Goal: Task Accomplishment & Management: Manage account settings

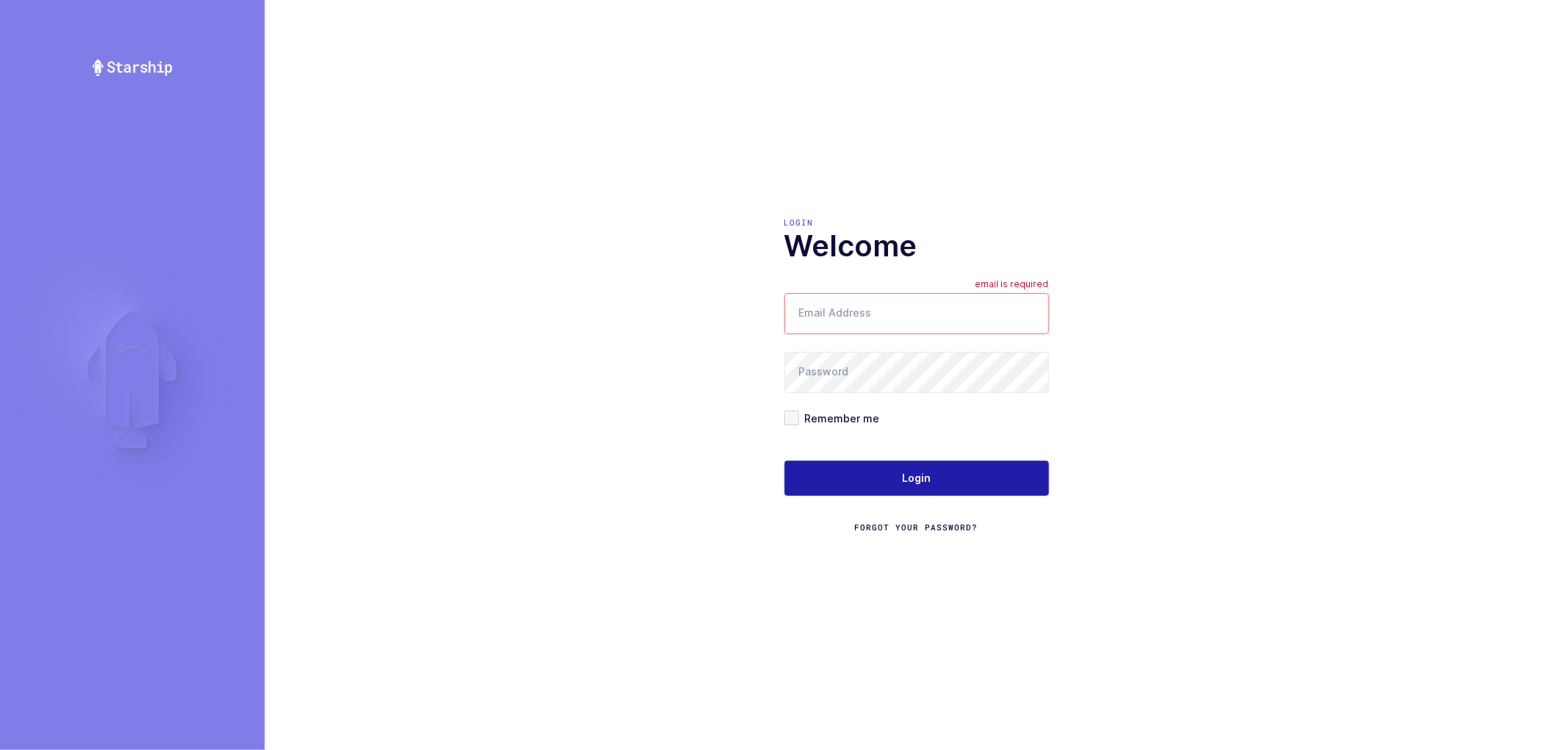
type input "[PERSON_NAME][EMAIL_ADDRESS][DOMAIN_NAME]"
click at [928, 485] on button "Login" at bounding box center [917, 478] width 265 height 35
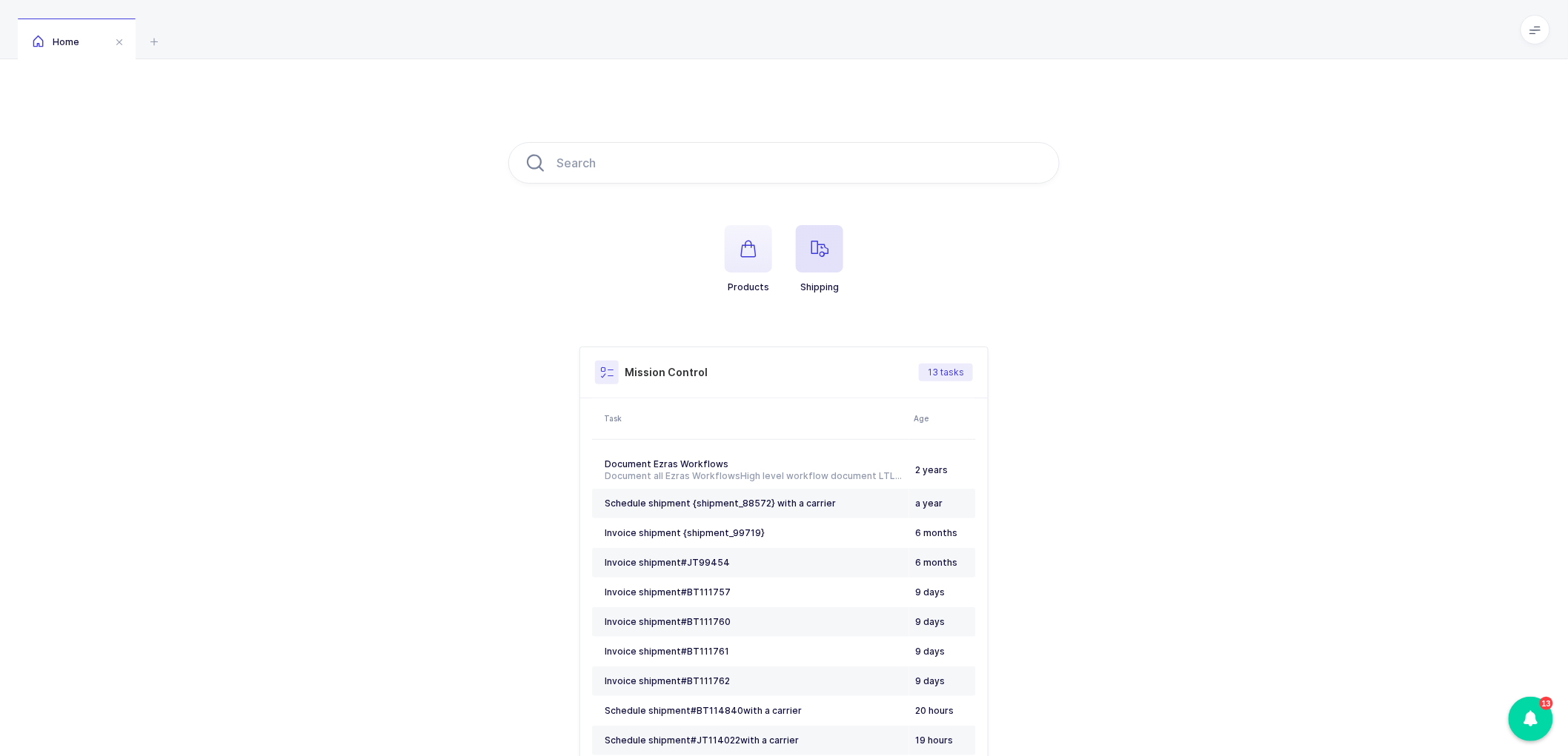
click at [828, 249] on span "button" at bounding box center [819, 249] width 47 height 47
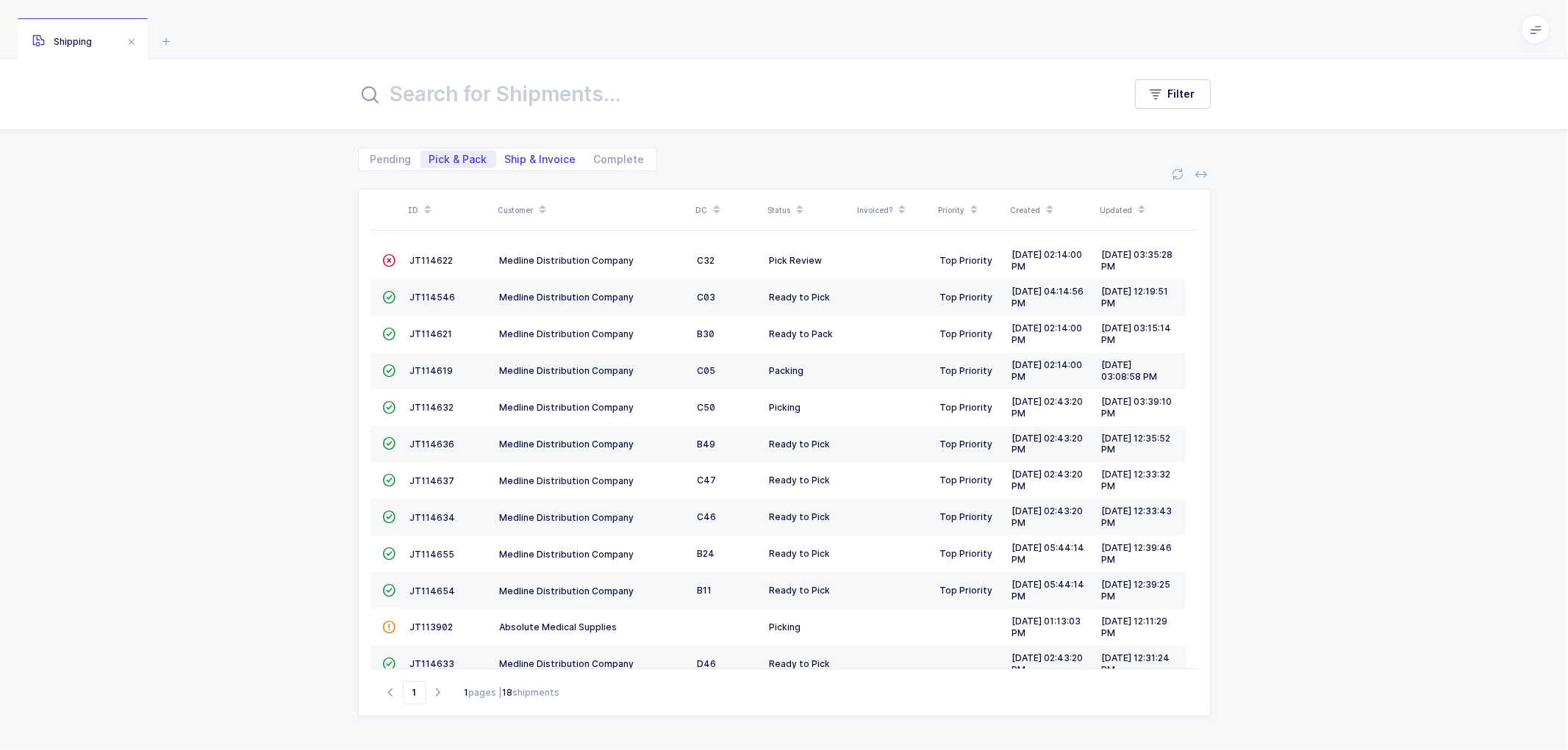
click at [538, 162] on span "Ship & Invoice" at bounding box center [541, 160] width 72 height 10
click at [506, 160] on input "Ship & Invoice" at bounding box center [500, 155] width 9 height 9
radio input "true"
radio input "false"
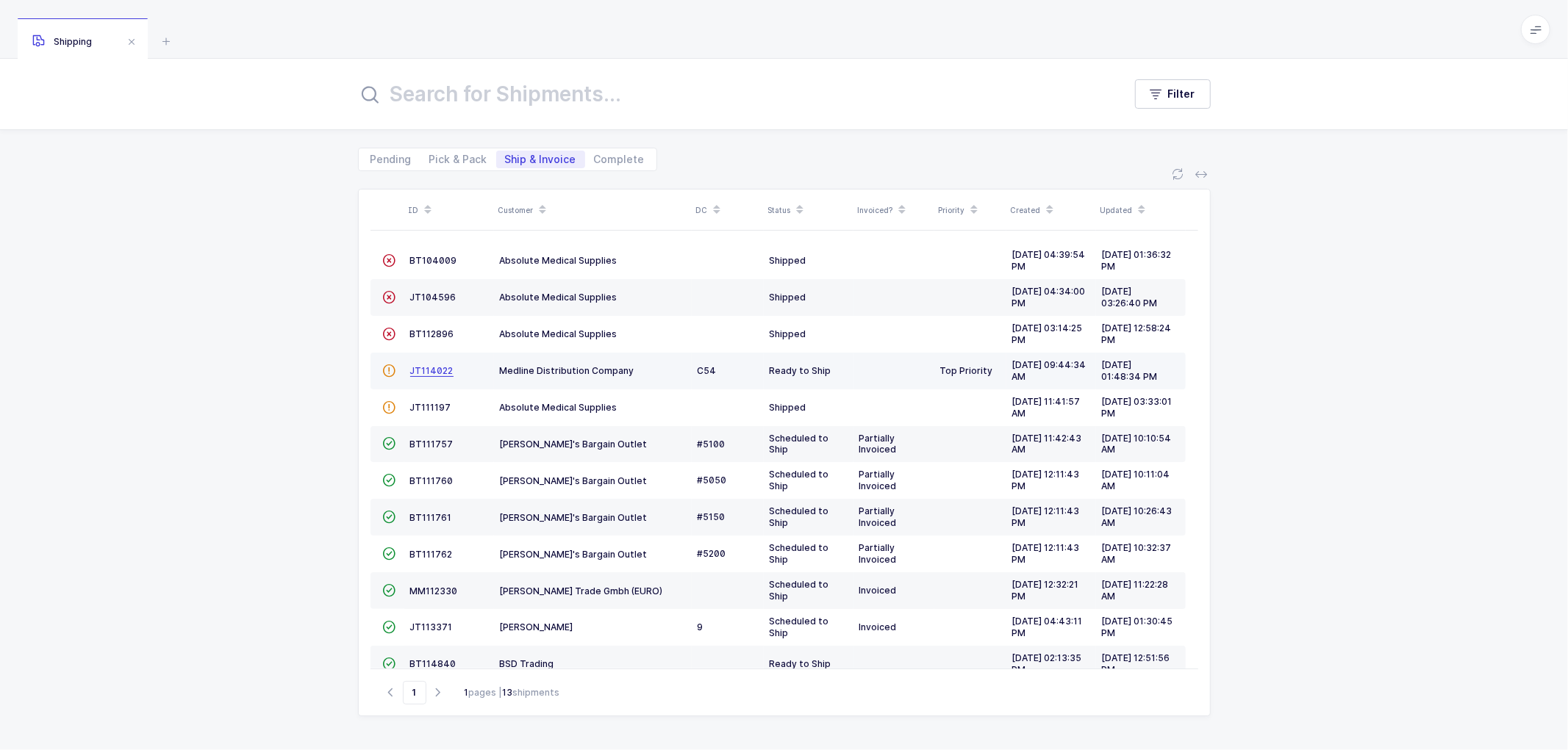
click at [443, 368] on span "JT114022" at bounding box center [432, 370] width 44 height 11
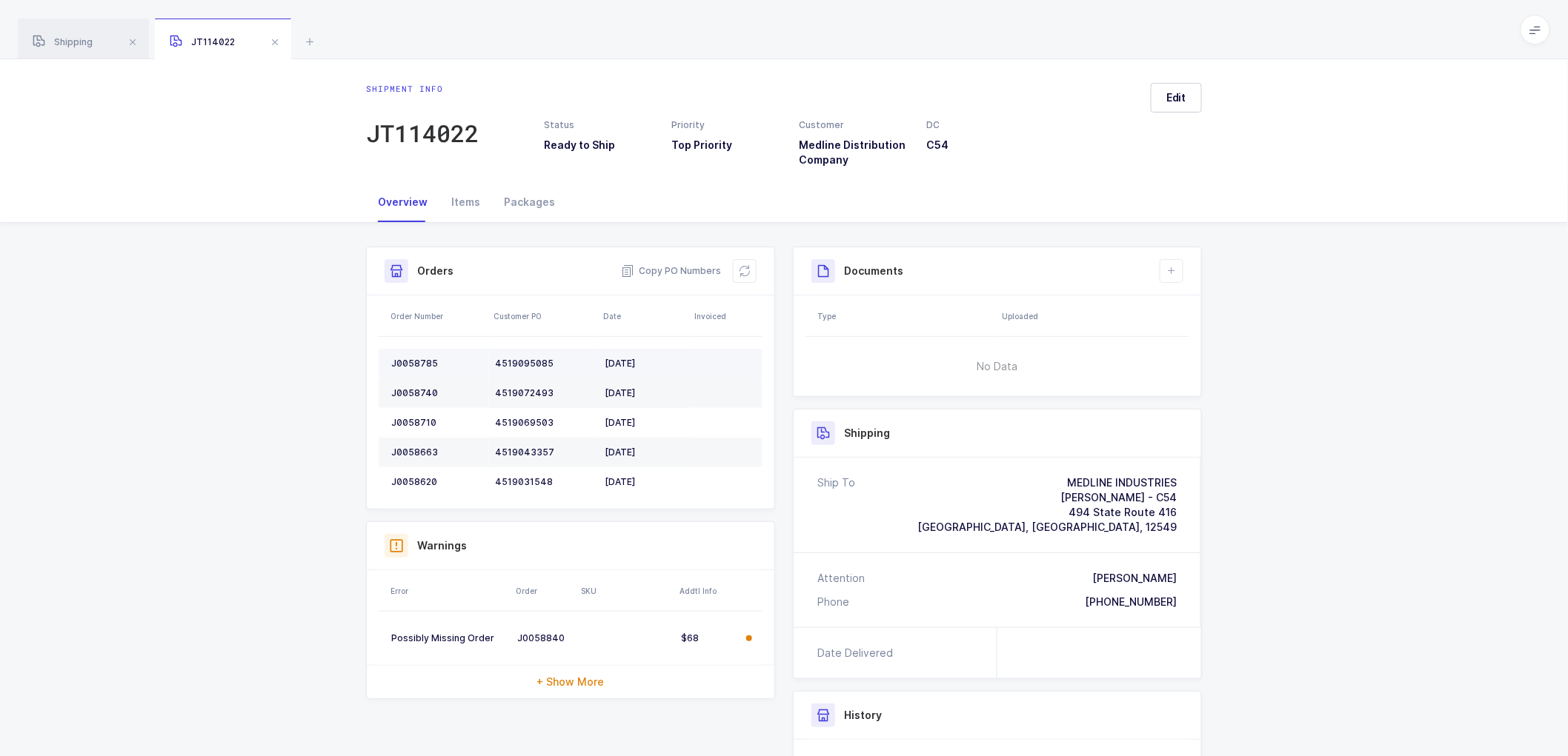
click at [415, 360] on div "J0058785" at bounding box center [437, 364] width 92 height 12
copy div "J0058785"
click at [409, 359] on div "J0058785" at bounding box center [437, 364] width 92 height 12
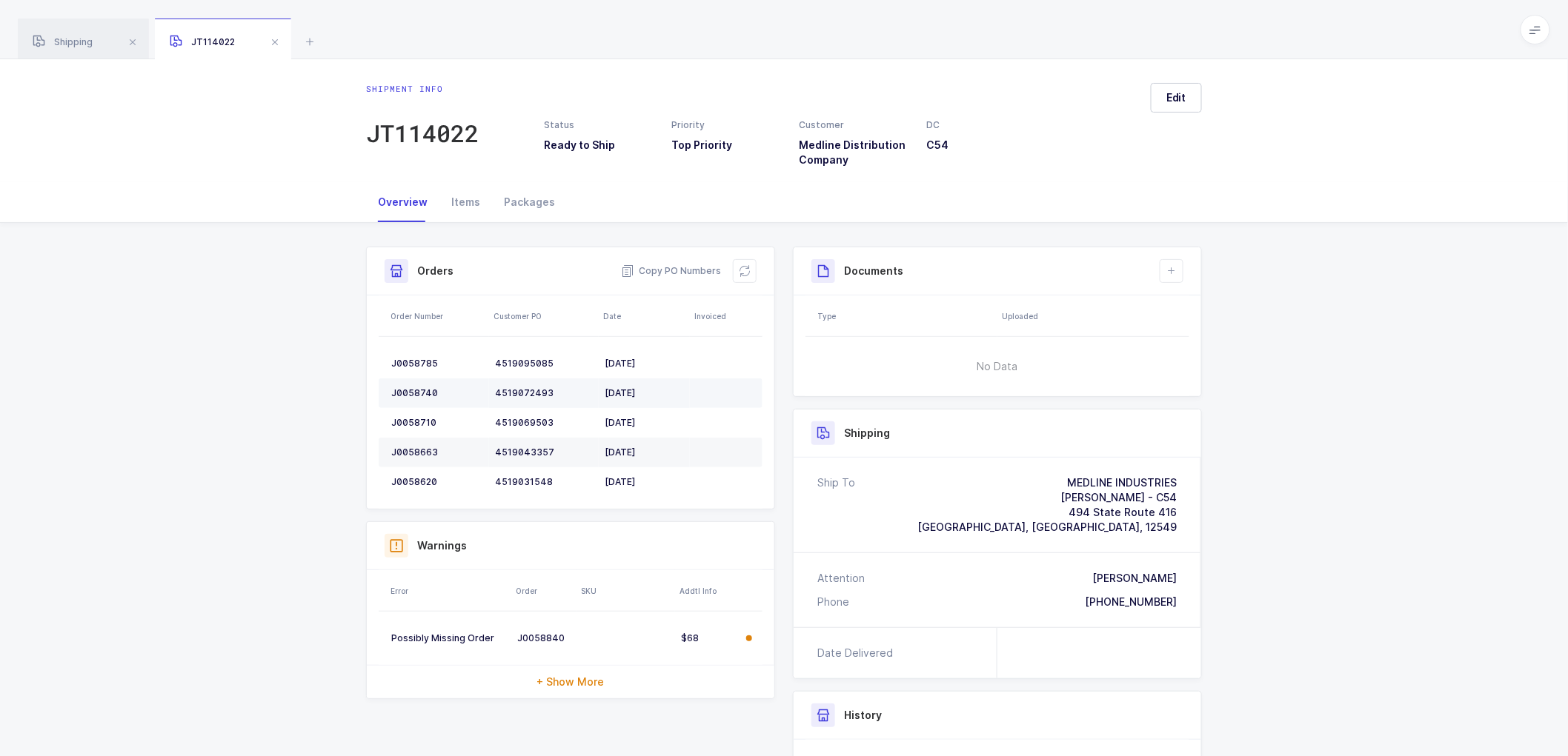
click at [418, 384] on td "J0058740" at bounding box center [434, 393] width 110 height 29
copy div "J0058740"
click at [415, 419] on div "J0058710" at bounding box center [437, 423] width 92 height 12
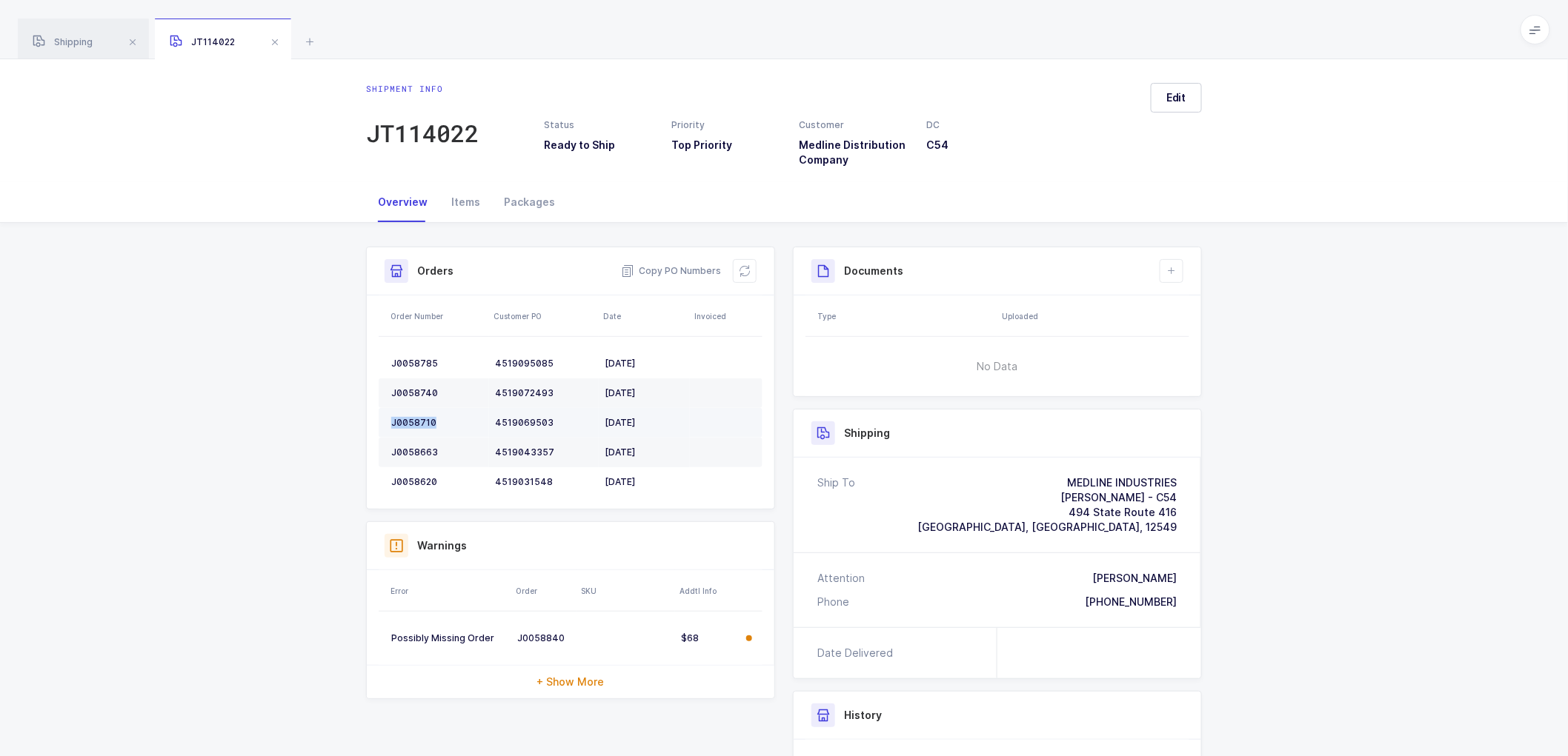
copy div "J0058710"
click at [410, 451] on div "J0058663" at bounding box center [437, 452] width 92 height 12
copy div "J0058663"
click at [428, 474] on td "J0058620" at bounding box center [434, 482] width 110 height 29
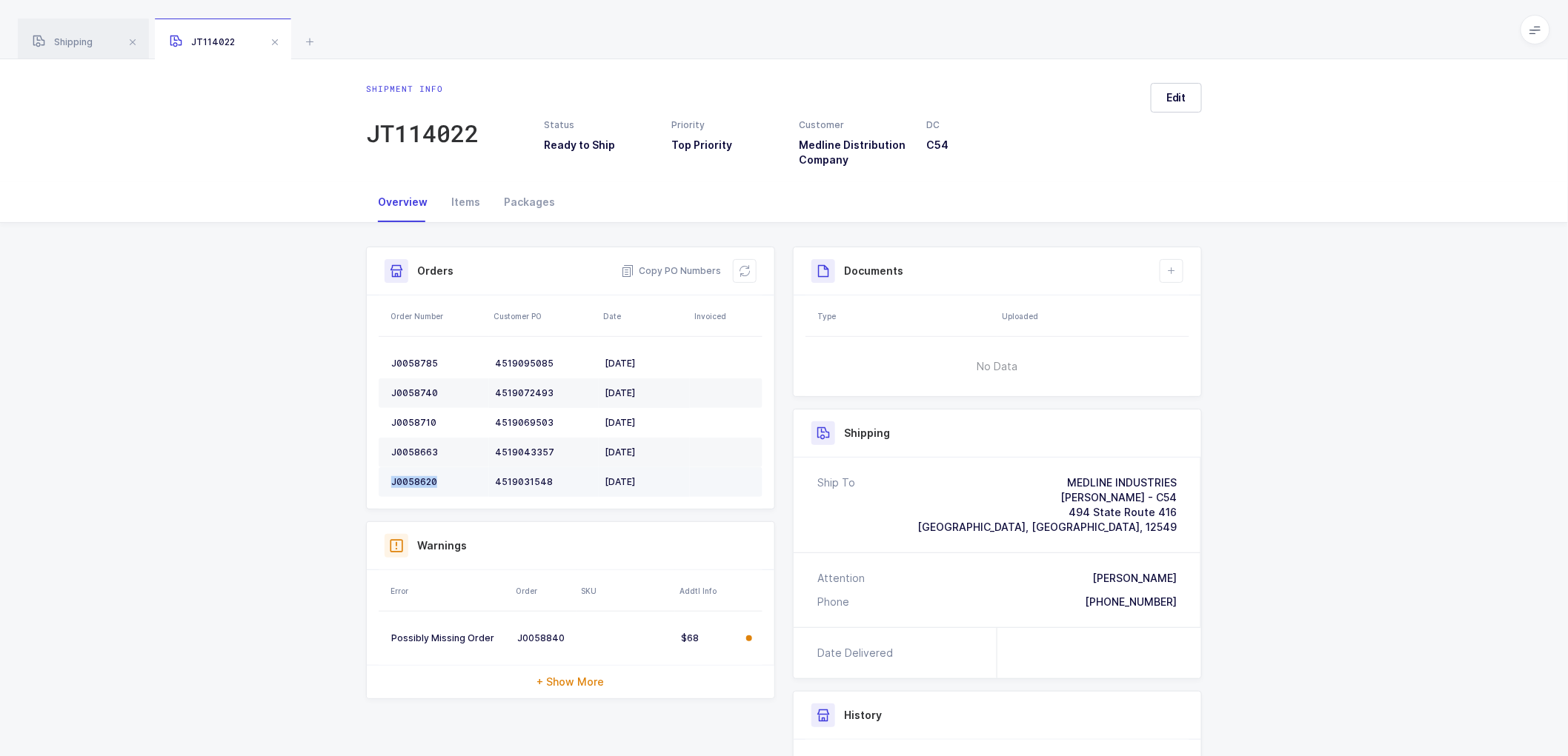
click at [428, 474] on td "J0058620" at bounding box center [434, 482] width 110 height 29
copy div "J0058620"
click at [737, 270] on button at bounding box center [745, 271] width 24 height 24
click at [1178, 88] on button "Edit" at bounding box center [1176, 97] width 51 height 29
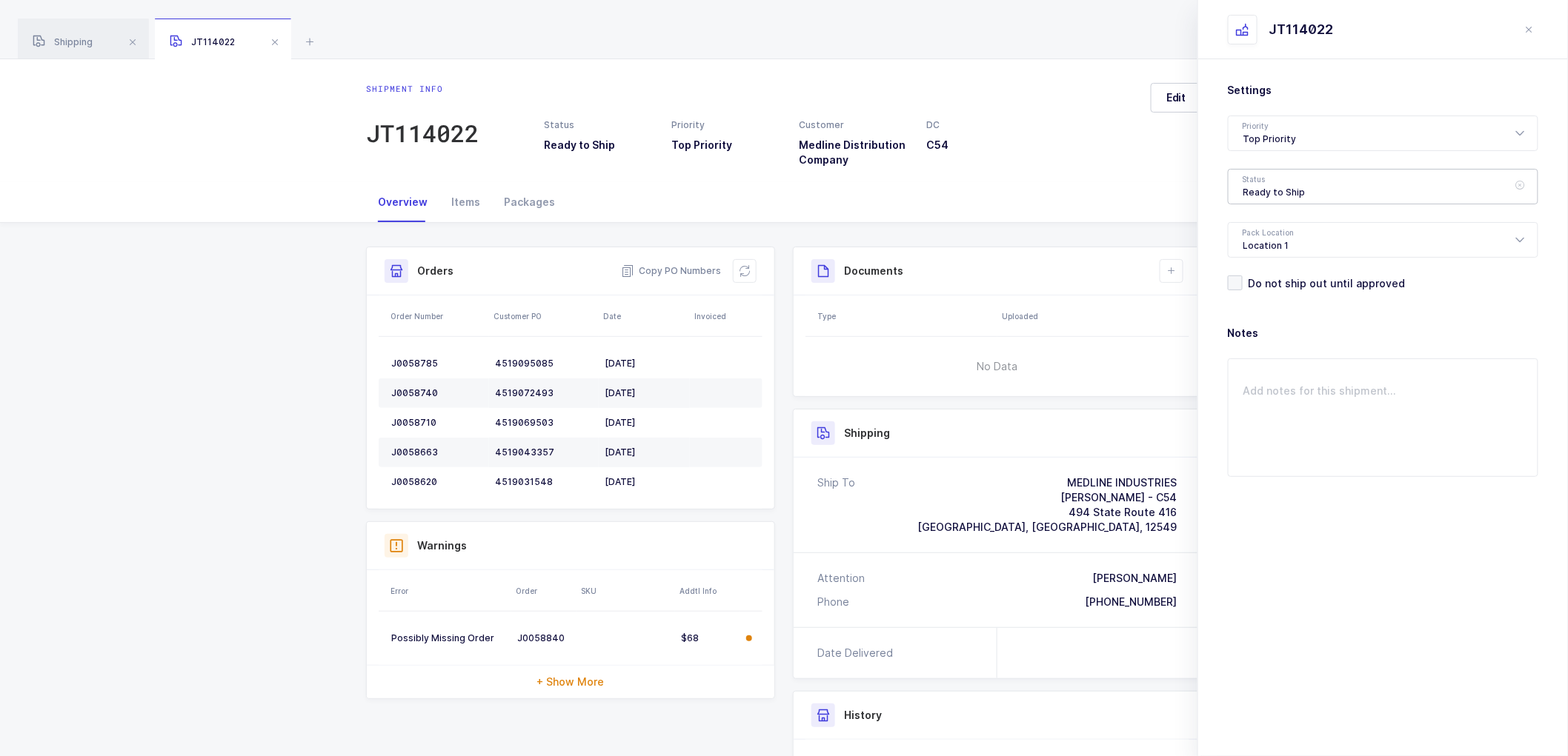
click at [1270, 179] on div "Ready to Ship" at bounding box center [1382, 186] width 311 height 35
click at [1294, 275] on span "Scheduled to Ship" at bounding box center [1289, 276] width 94 height 13
type input "Scheduled to Ship"
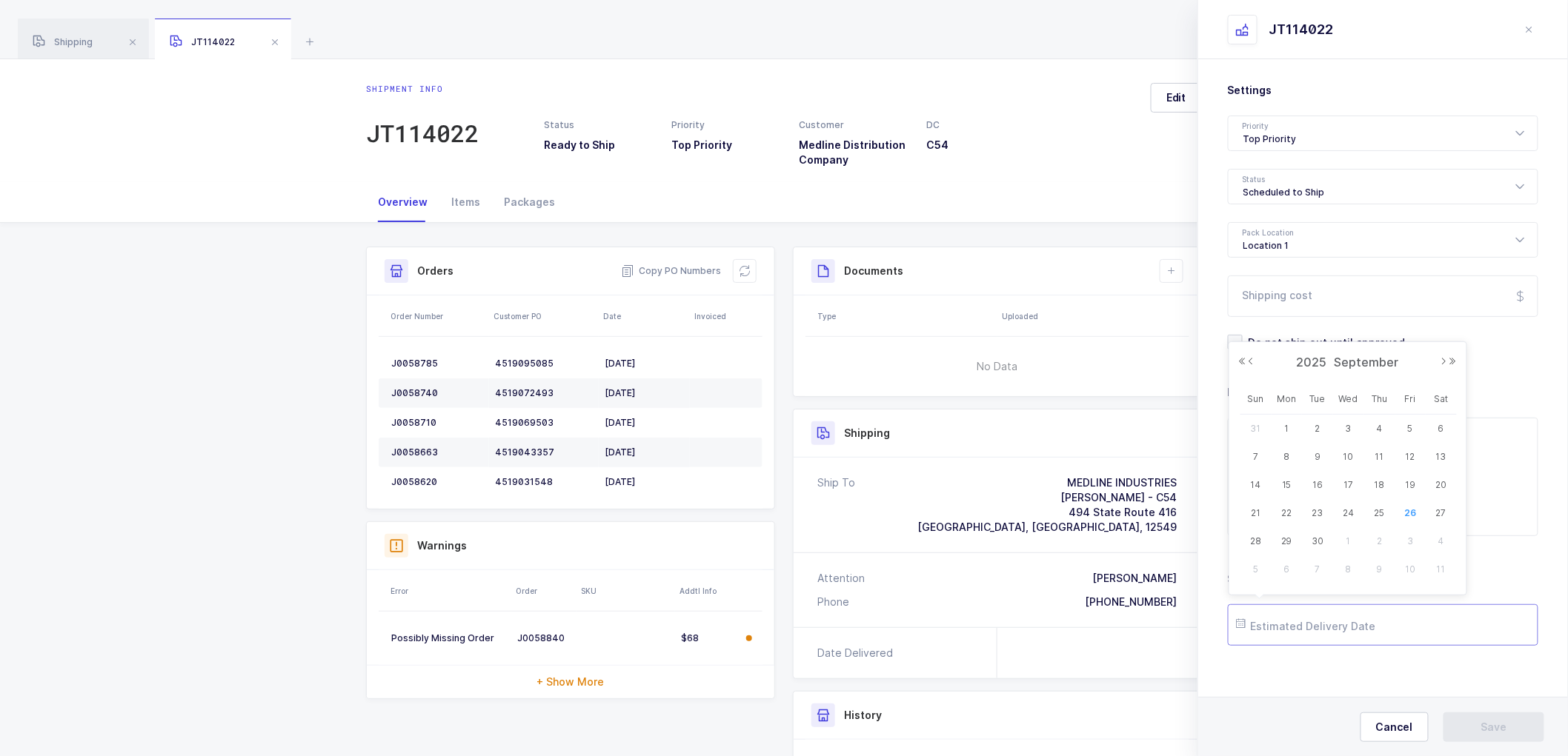
click at [1288, 618] on input "text" at bounding box center [1382, 625] width 311 height 41
click at [1285, 538] on span "29" at bounding box center [1287, 541] width 18 height 18
type input "[DATE]"
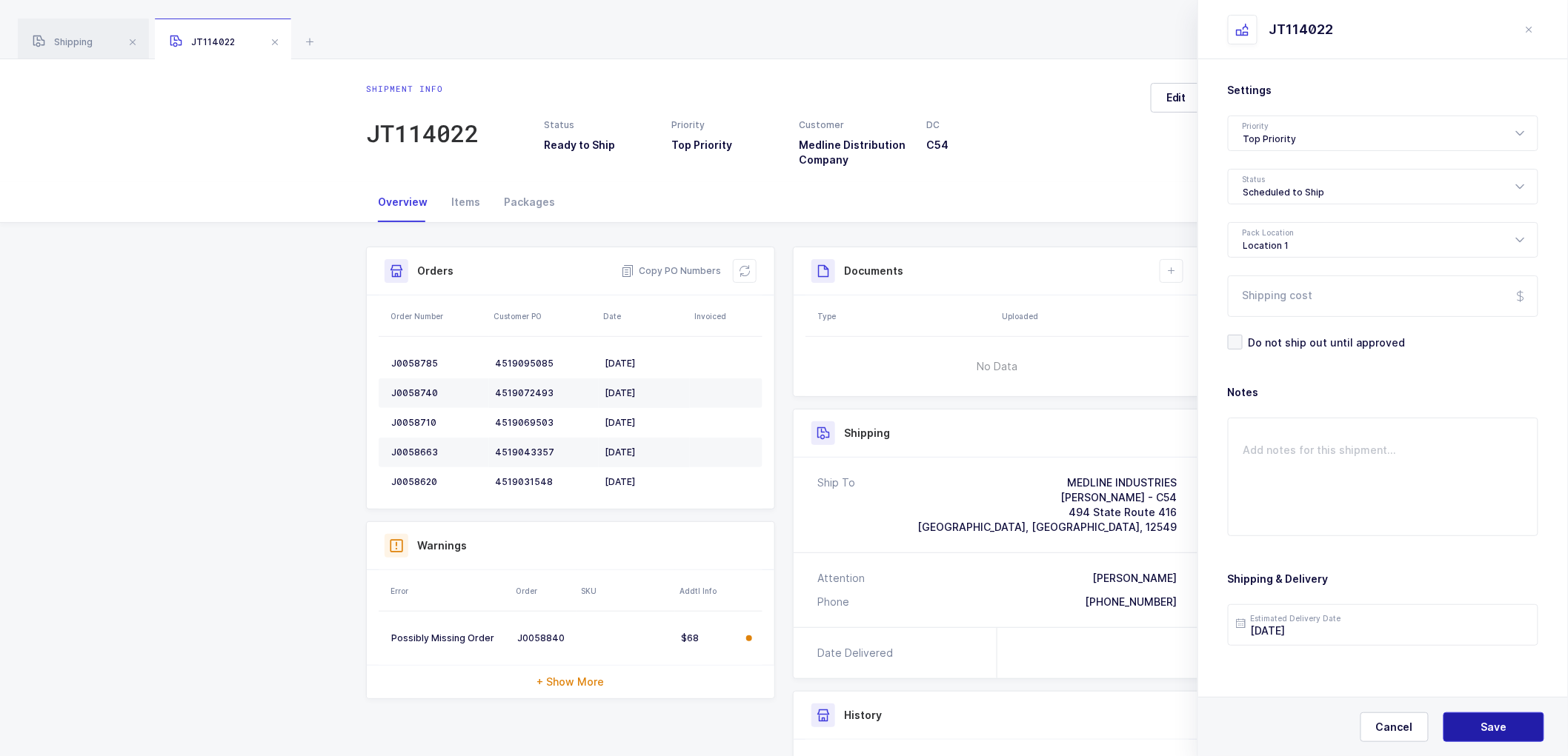
click at [1480, 716] on button "Save" at bounding box center [1493, 728] width 101 height 29
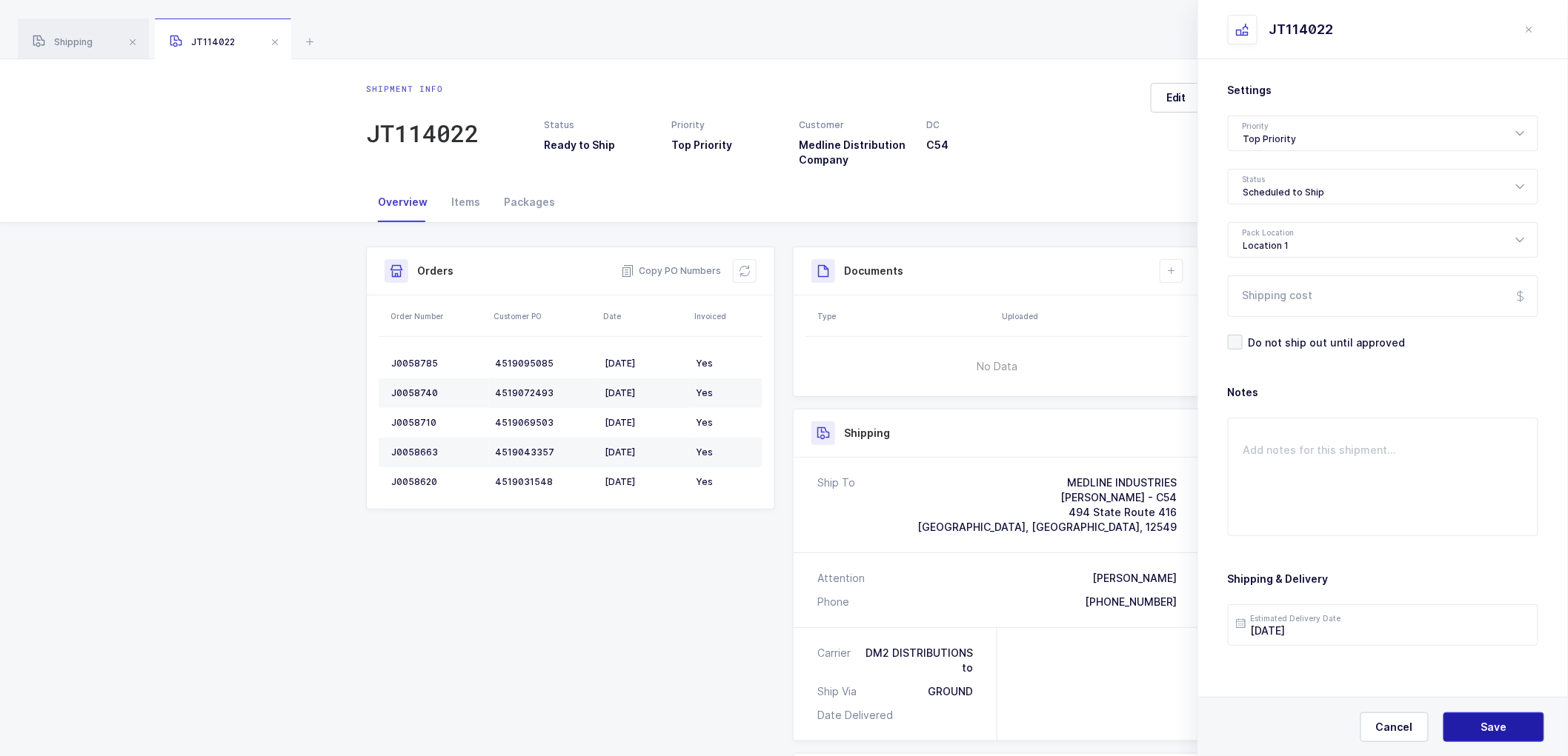
click at [1492, 722] on span "Save" at bounding box center [1494, 727] width 26 height 15
click at [1169, 265] on icon at bounding box center [1171, 271] width 12 height 12
click at [1213, 317] on li "Create Document" at bounding box center [1221, 314] width 110 height 24
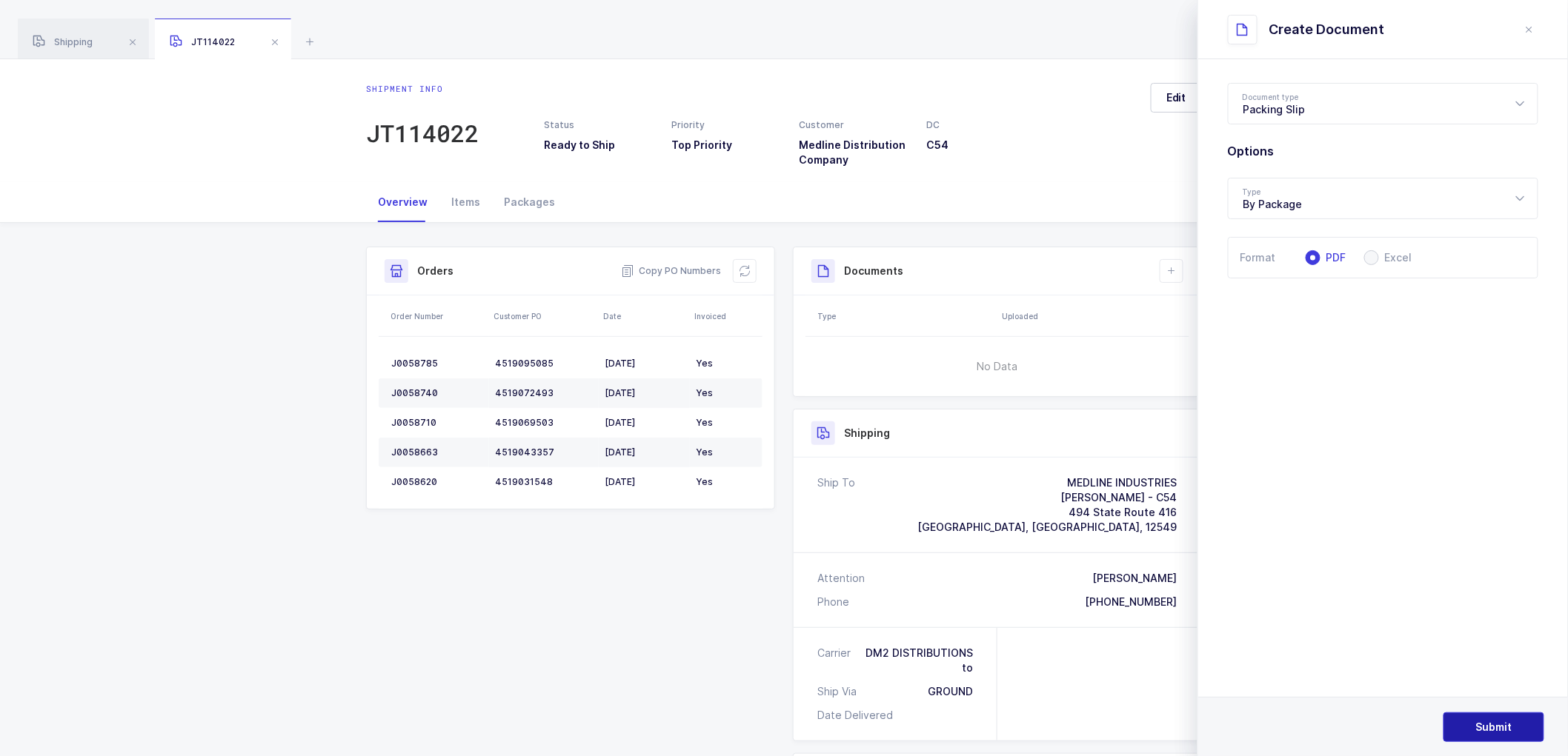
click at [1491, 720] on span "Submit" at bounding box center [1494, 727] width 36 height 15
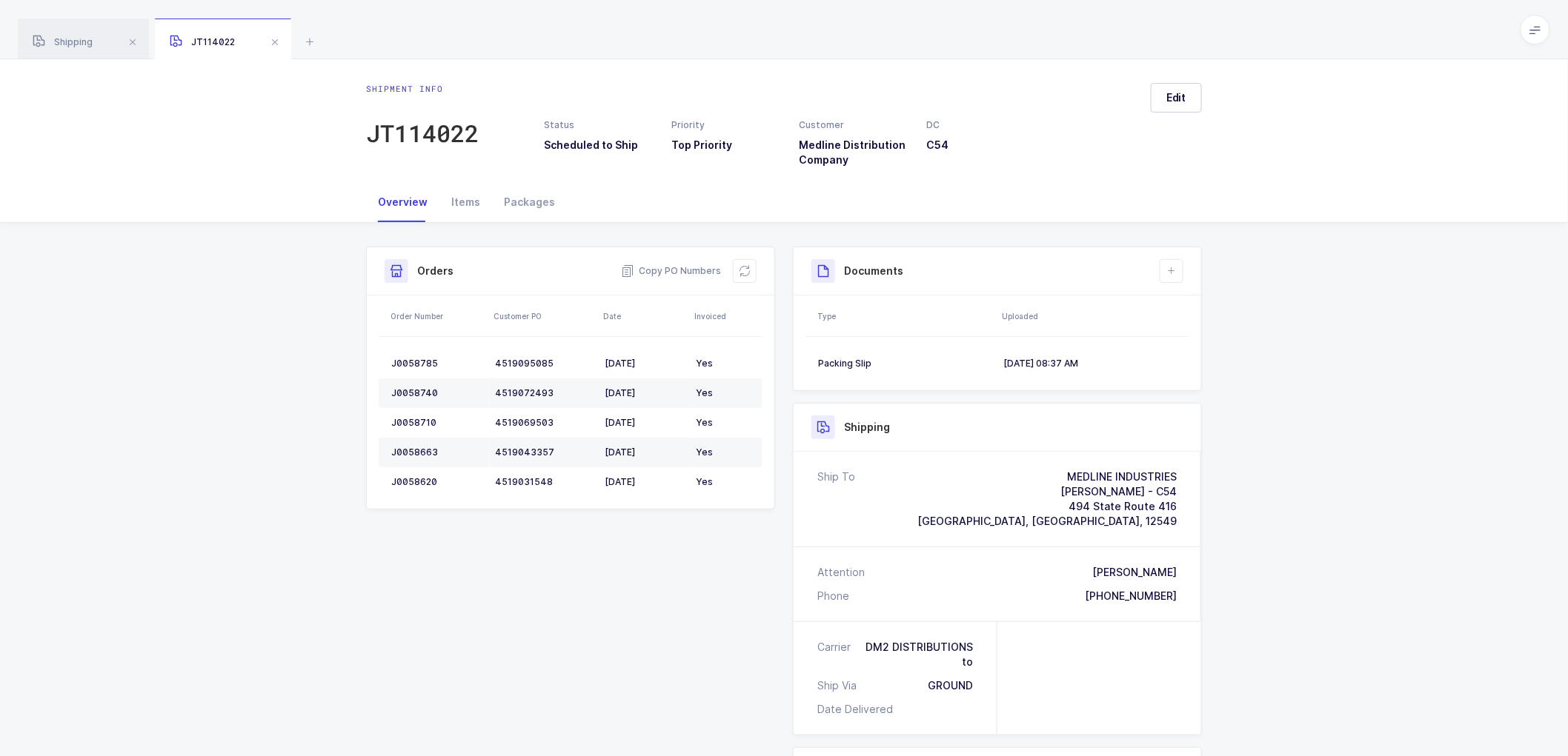
click at [1366, 356] on div "Shipment Info Shipment Number JT114022 Status Scheduled to Ship Priority Top Pr…" at bounding box center [784, 611] width 1568 height 776
click at [271, 40] on span at bounding box center [274, 42] width 18 height 18
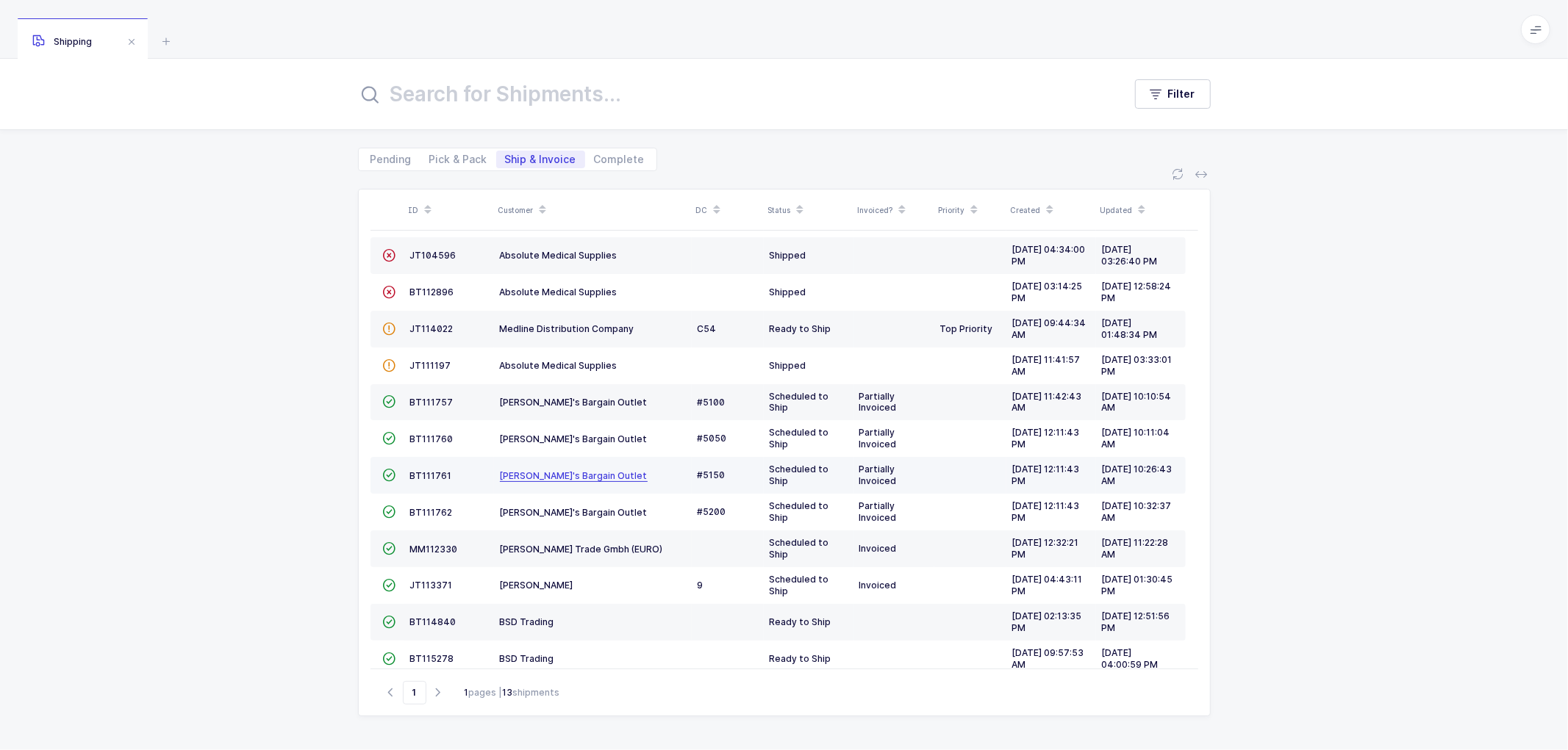
scroll to position [64, 0]
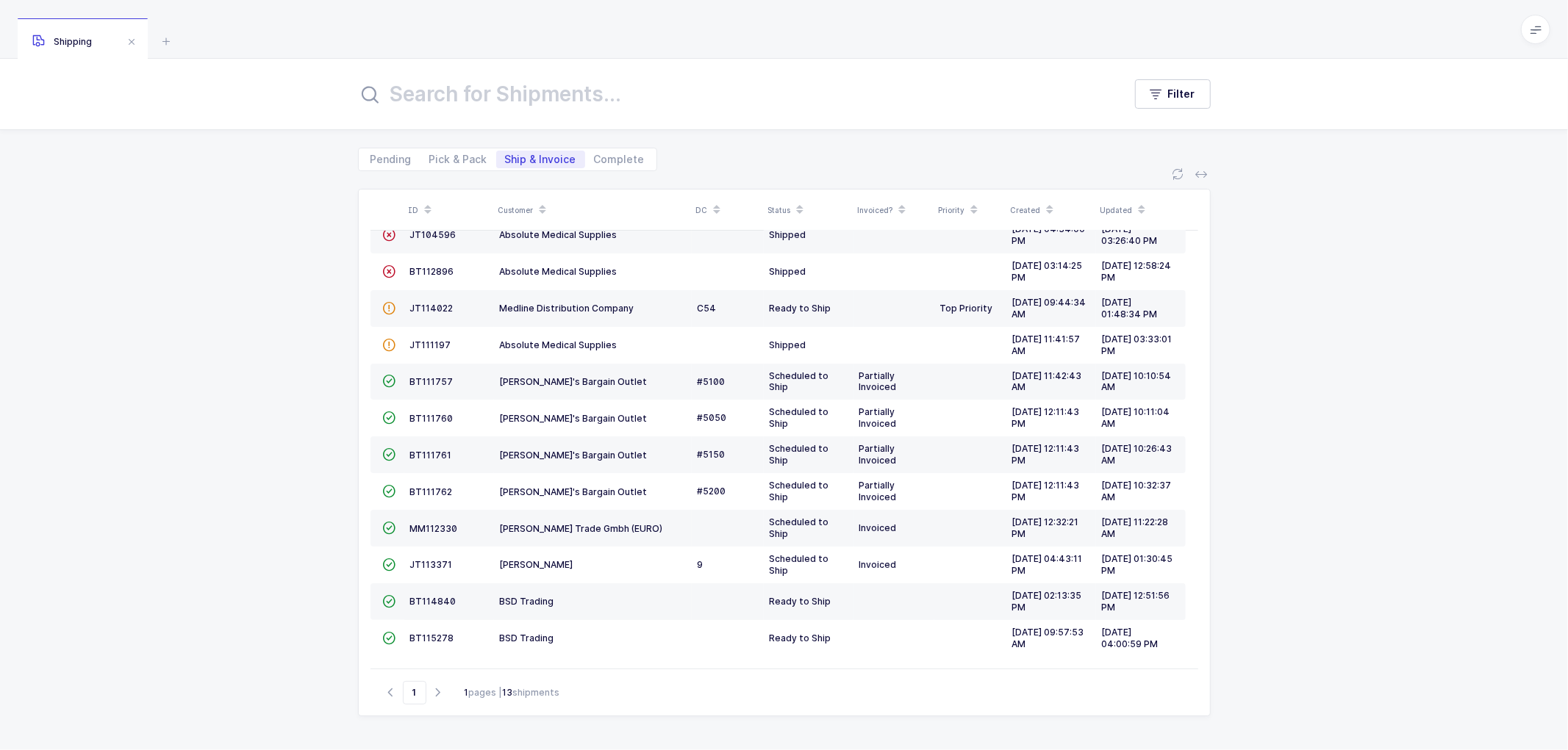
click at [539, 202] on icon at bounding box center [542, 205] width 8 height 8
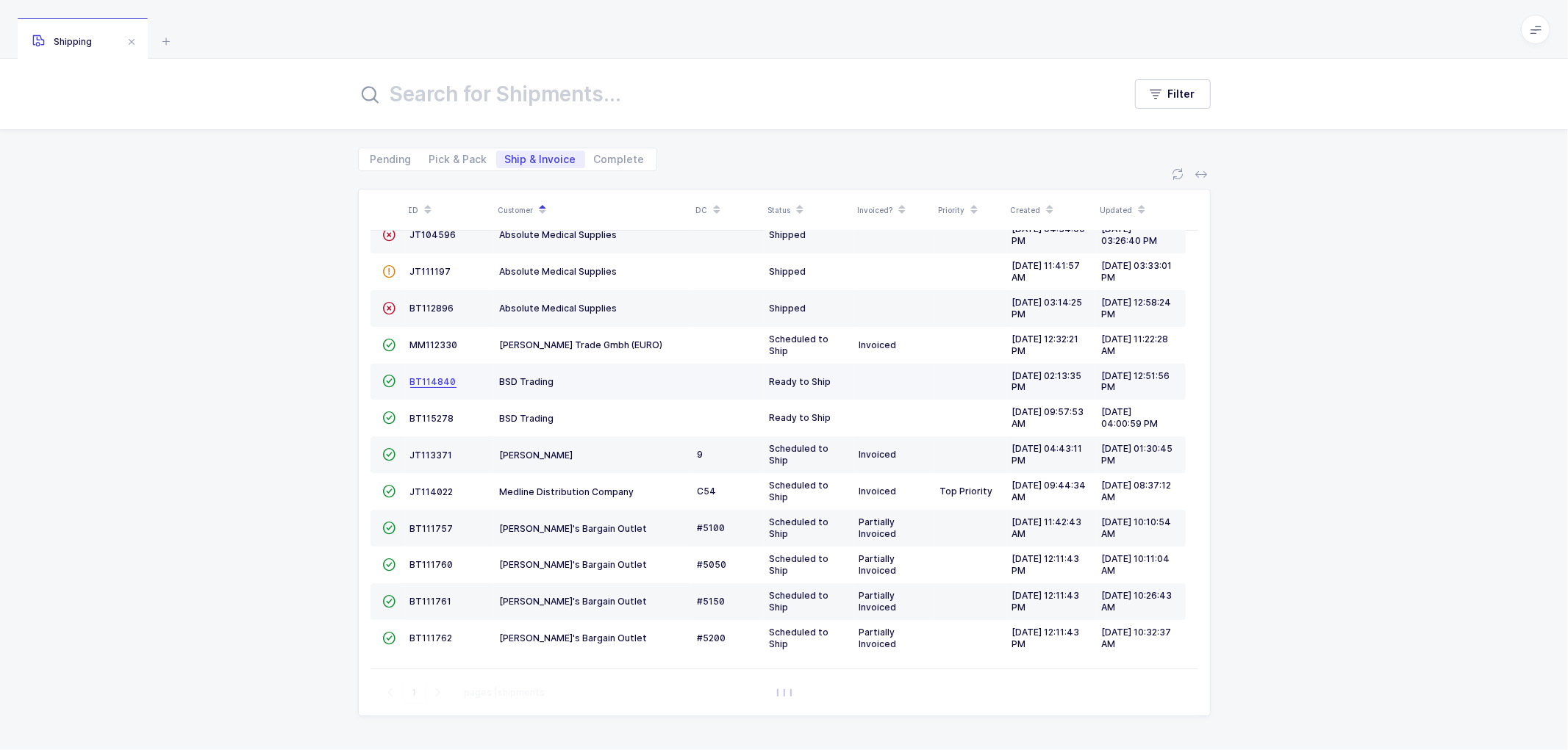
click at [429, 376] on span "BT114840" at bounding box center [434, 381] width 46 height 11
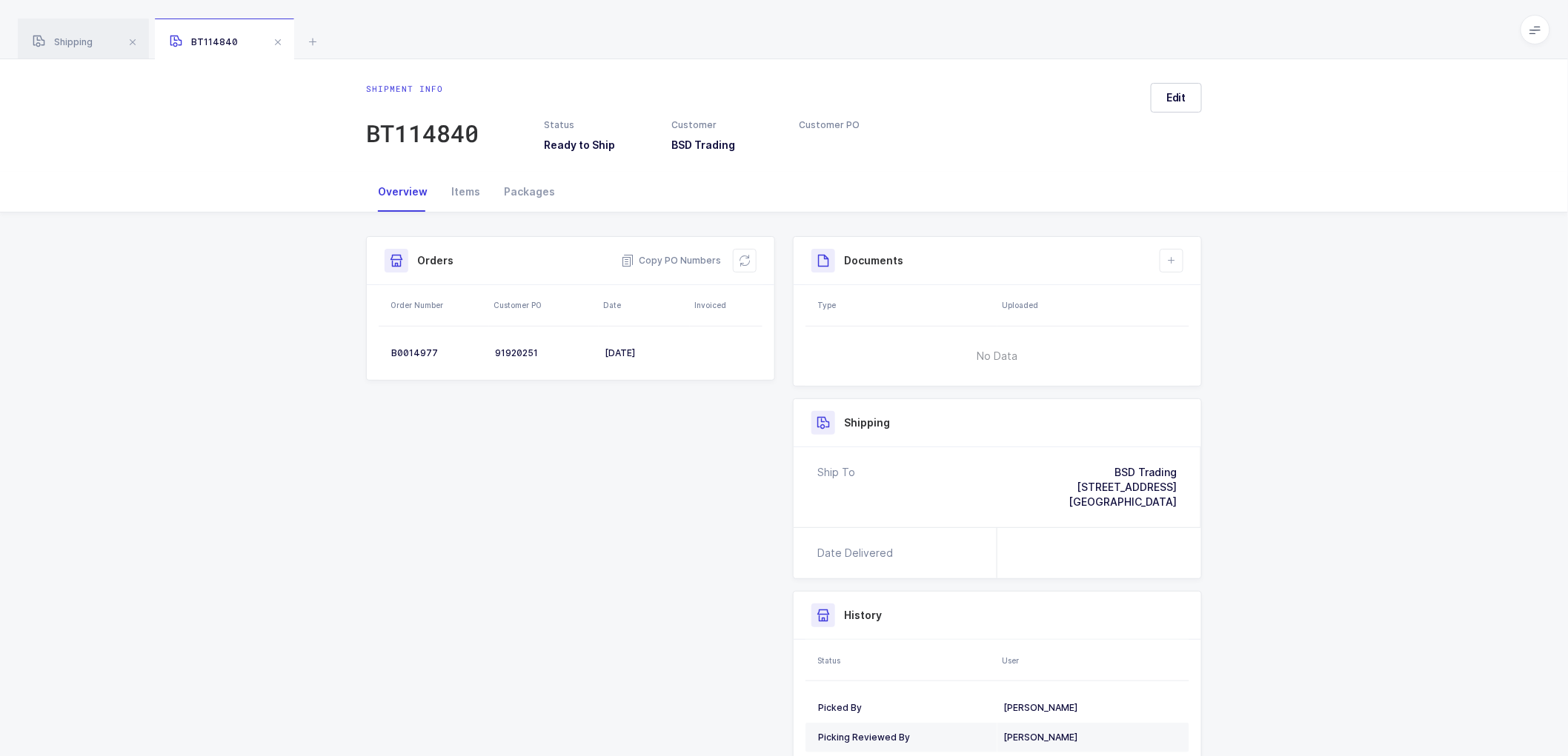
drag, startPoint x: 78, startPoint y: 33, endPoint x: 323, endPoint y: 136, distance: 265.8
click at [79, 33] on div "Shipping" at bounding box center [83, 40] width 131 height 41
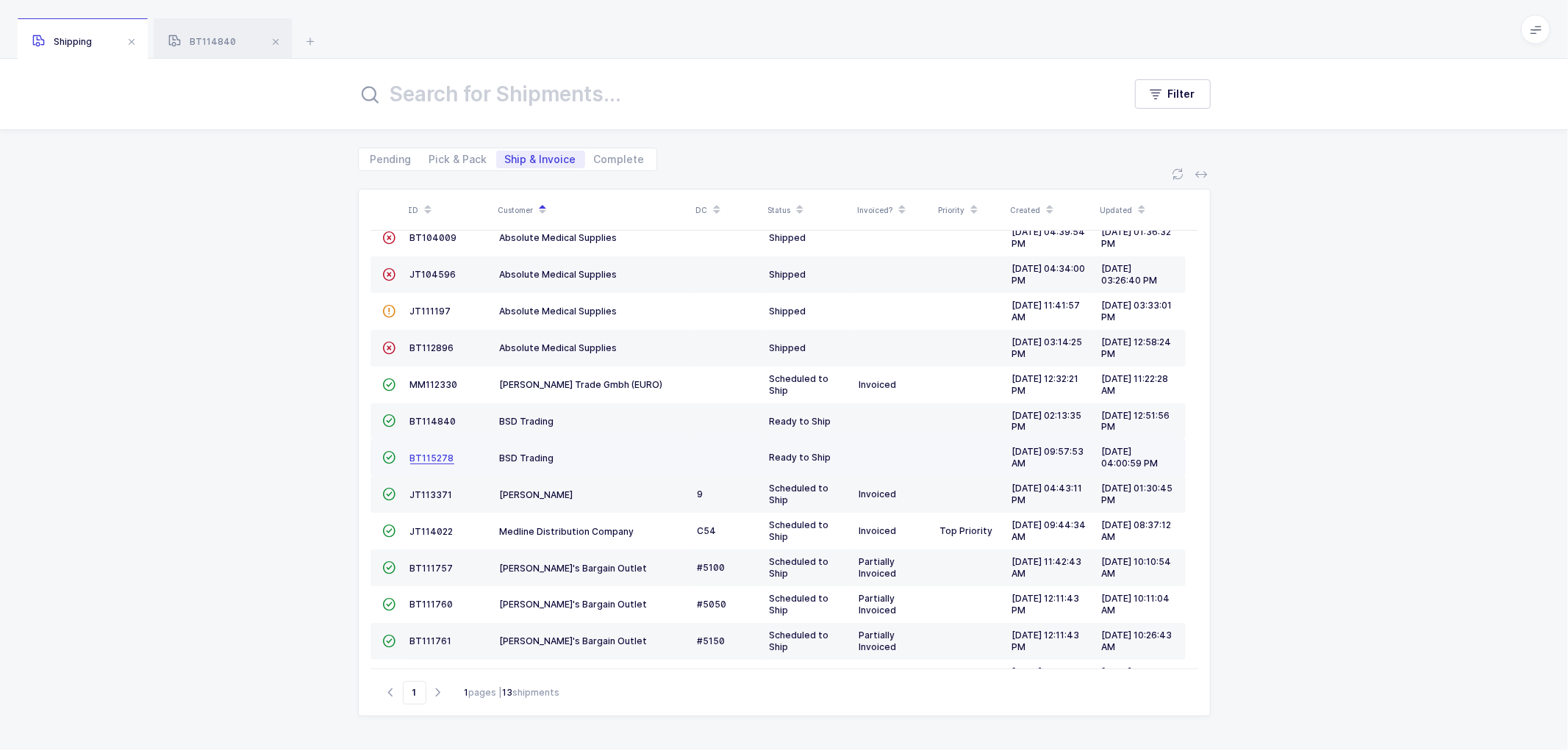
click at [423, 458] on span "BT115278" at bounding box center [433, 458] width 44 height 11
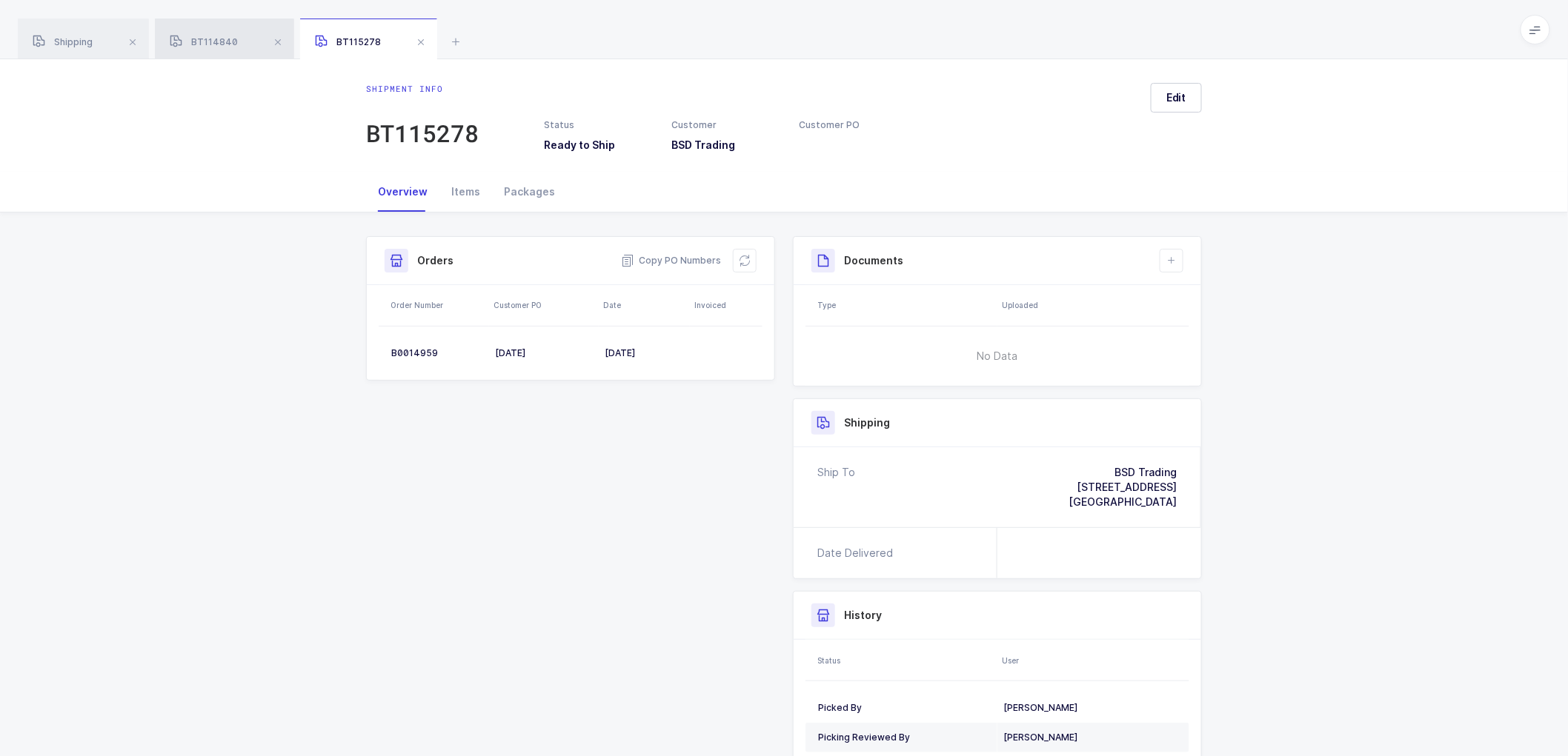
click at [207, 30] on div "BT114840" at bounding box center [224, 40] width 139 height 41
click at [513, 191] on div "Packages" at bounding box center [529, 192] width 75 height 40
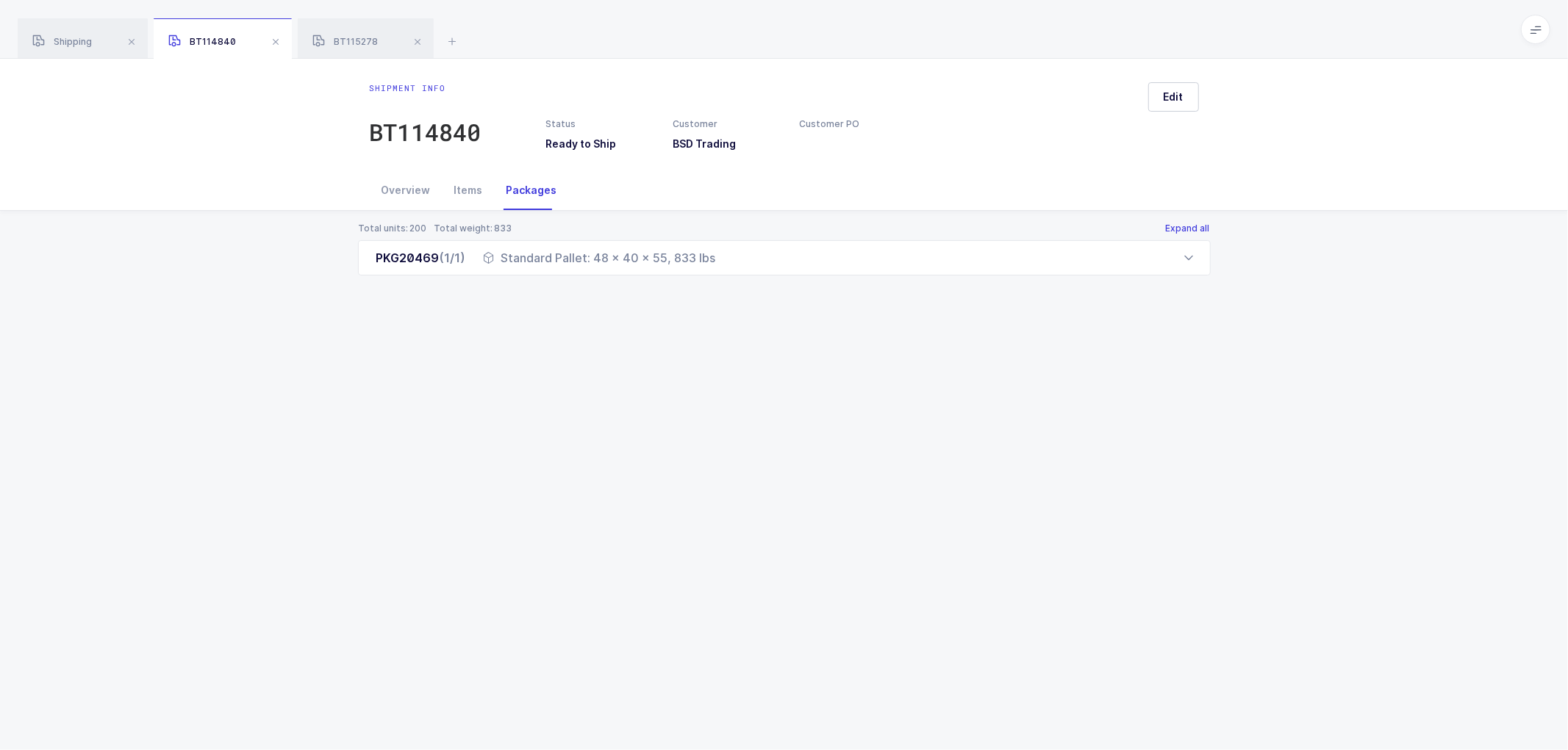
click at [1178, 224] on button "Expand all" at bounding box center [1187, 229] width 45 height 12
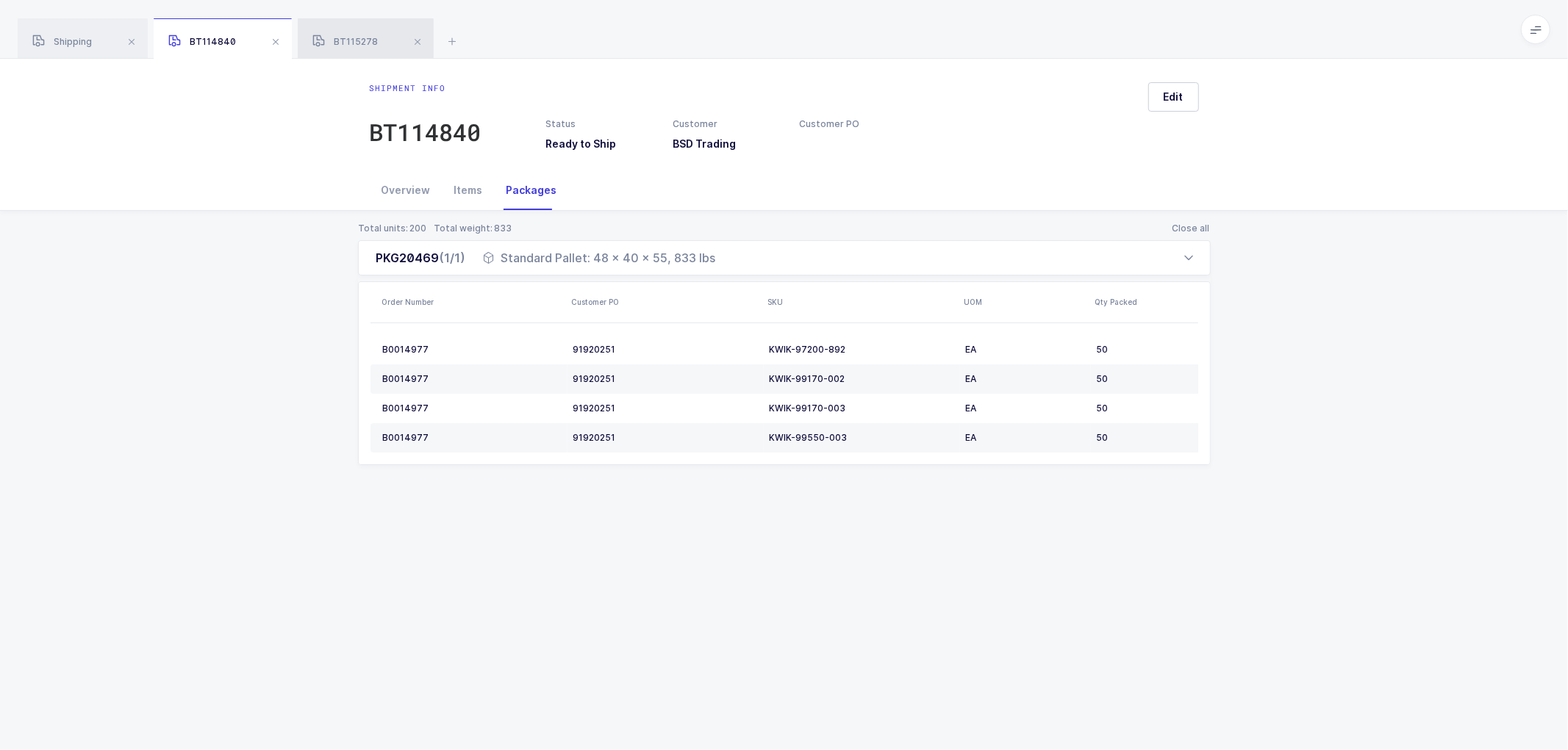
drag, startPoint x: 348, startPoint y: 40, endPoint x: 368, endPoint y: 42, distance: 20.1
click at [348, 40] on span "BT115278" at bounding box center [345, 41] width 66 height 11
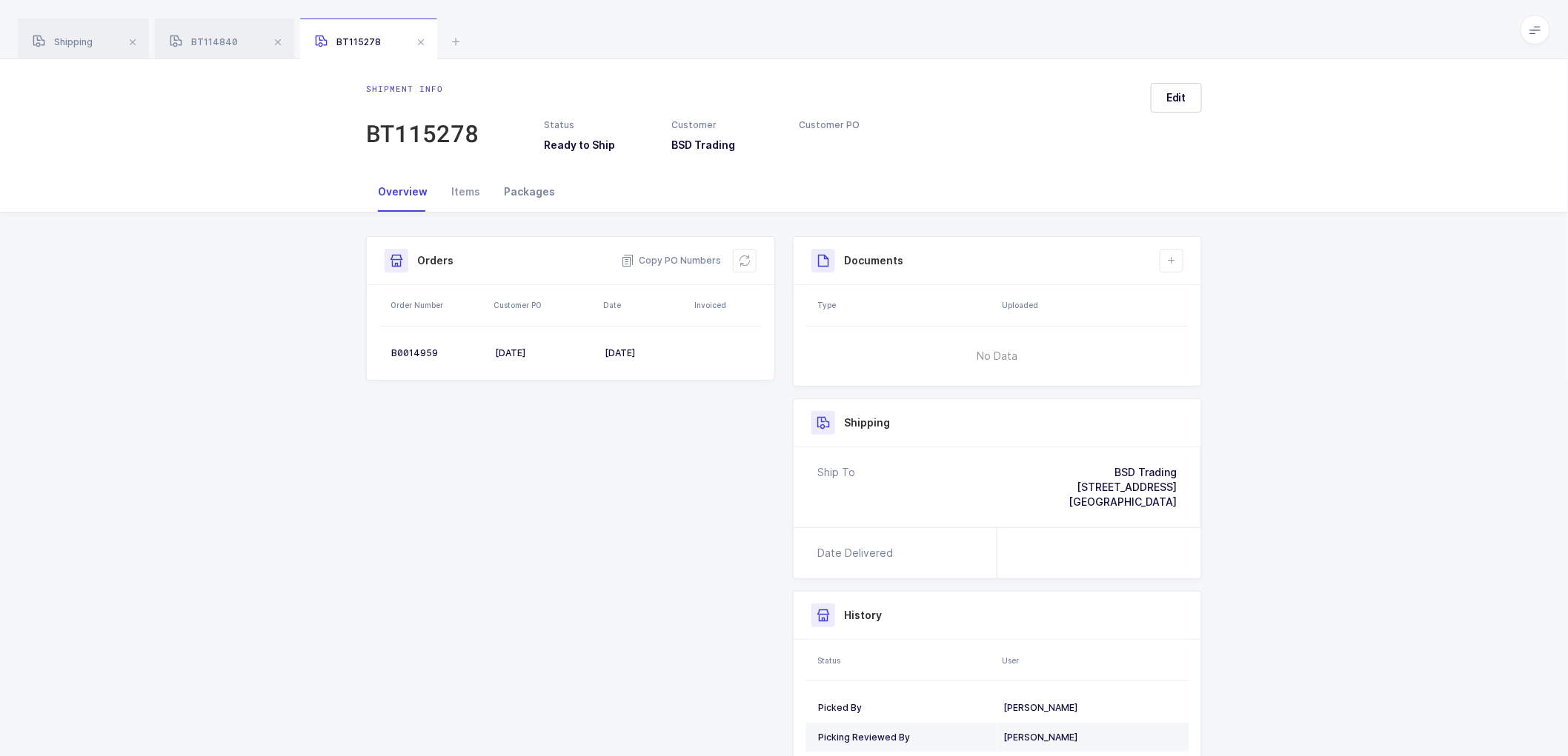
click at [516, 188] on div "Packages" at bounding box center [529, 192] width 75 height 40
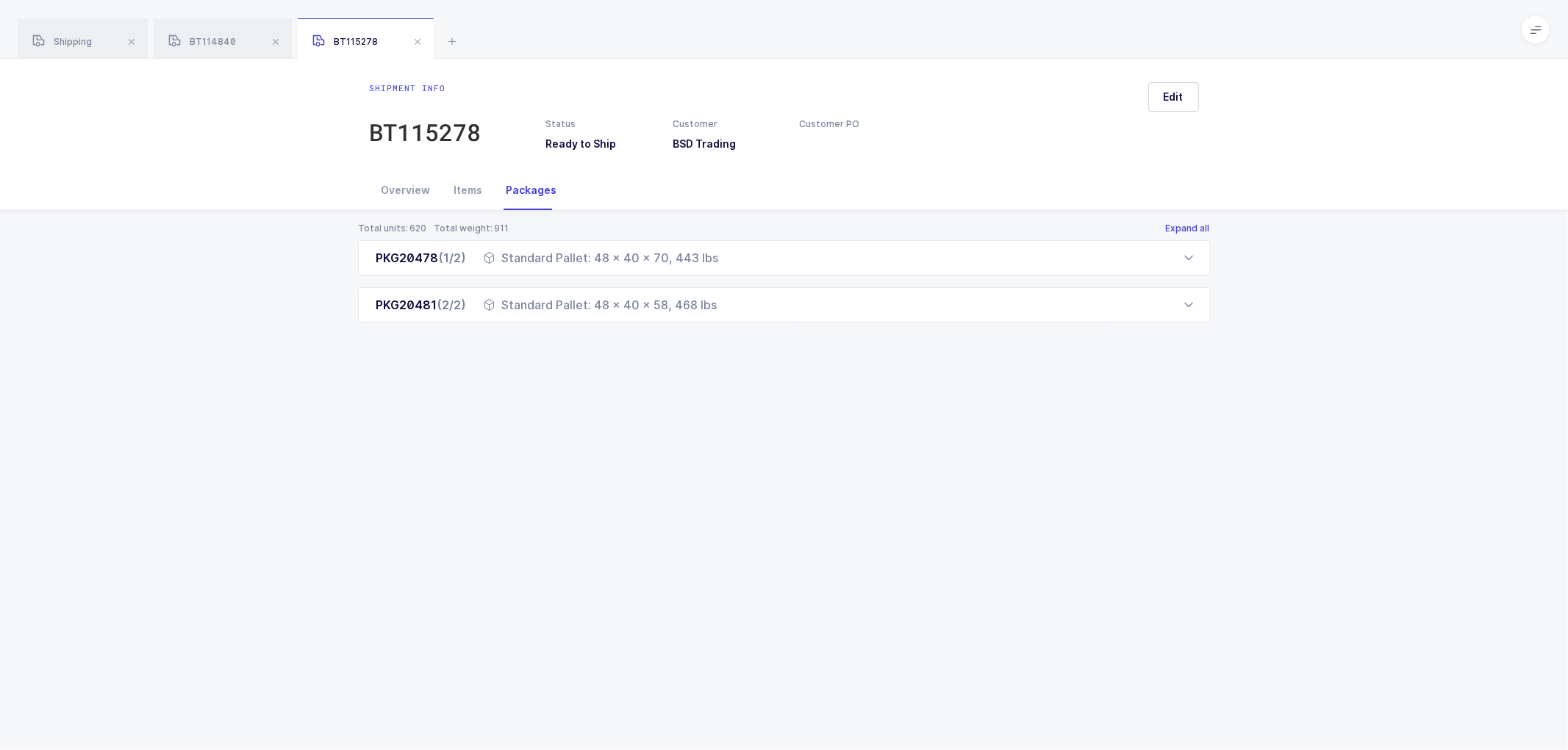
click at [1181, 224] on button "Expand all" at bounding box center [1187, 229] width 45 height 12
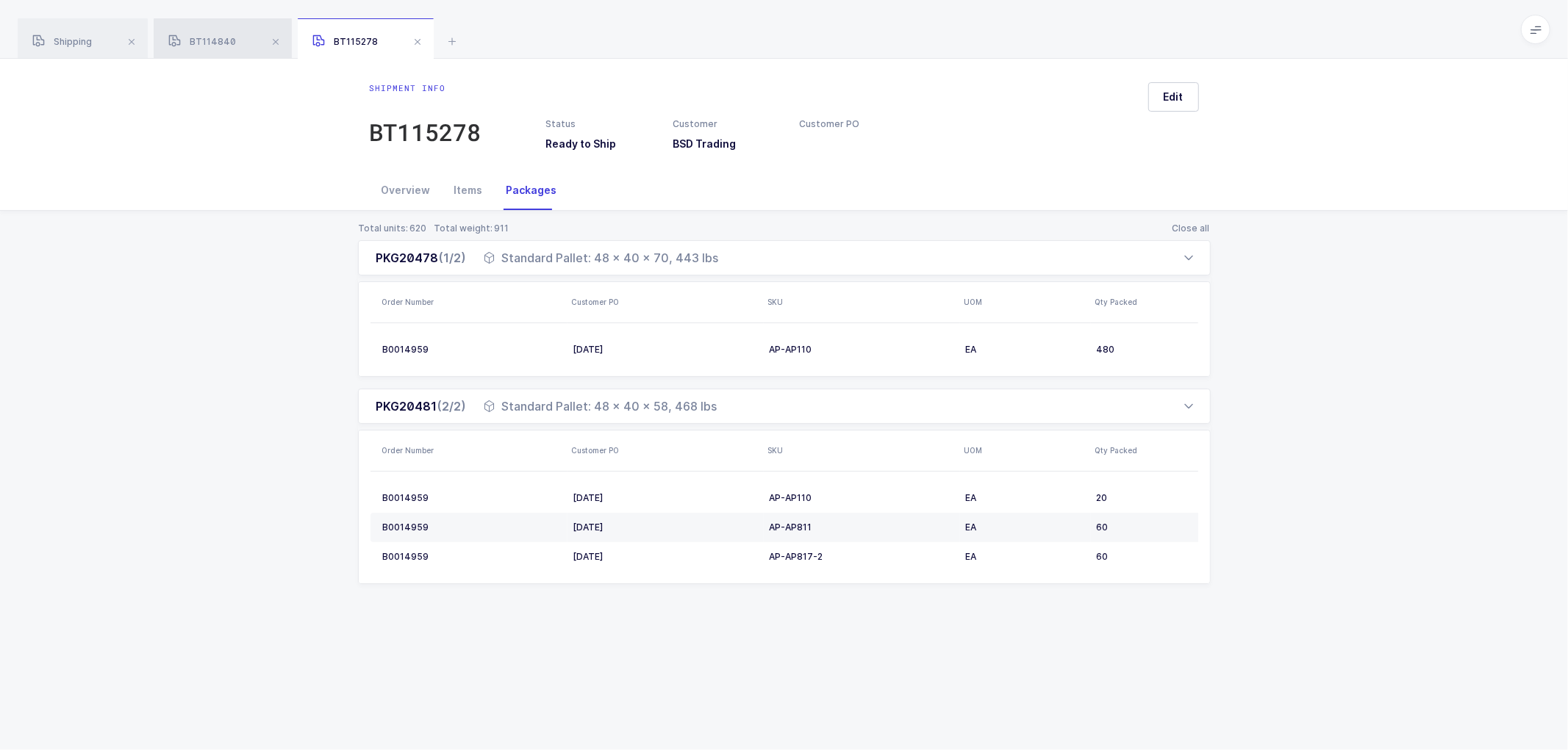
click at [224, 33] on div "BT114840" at bounding box center [223, 39] width 138 height 41
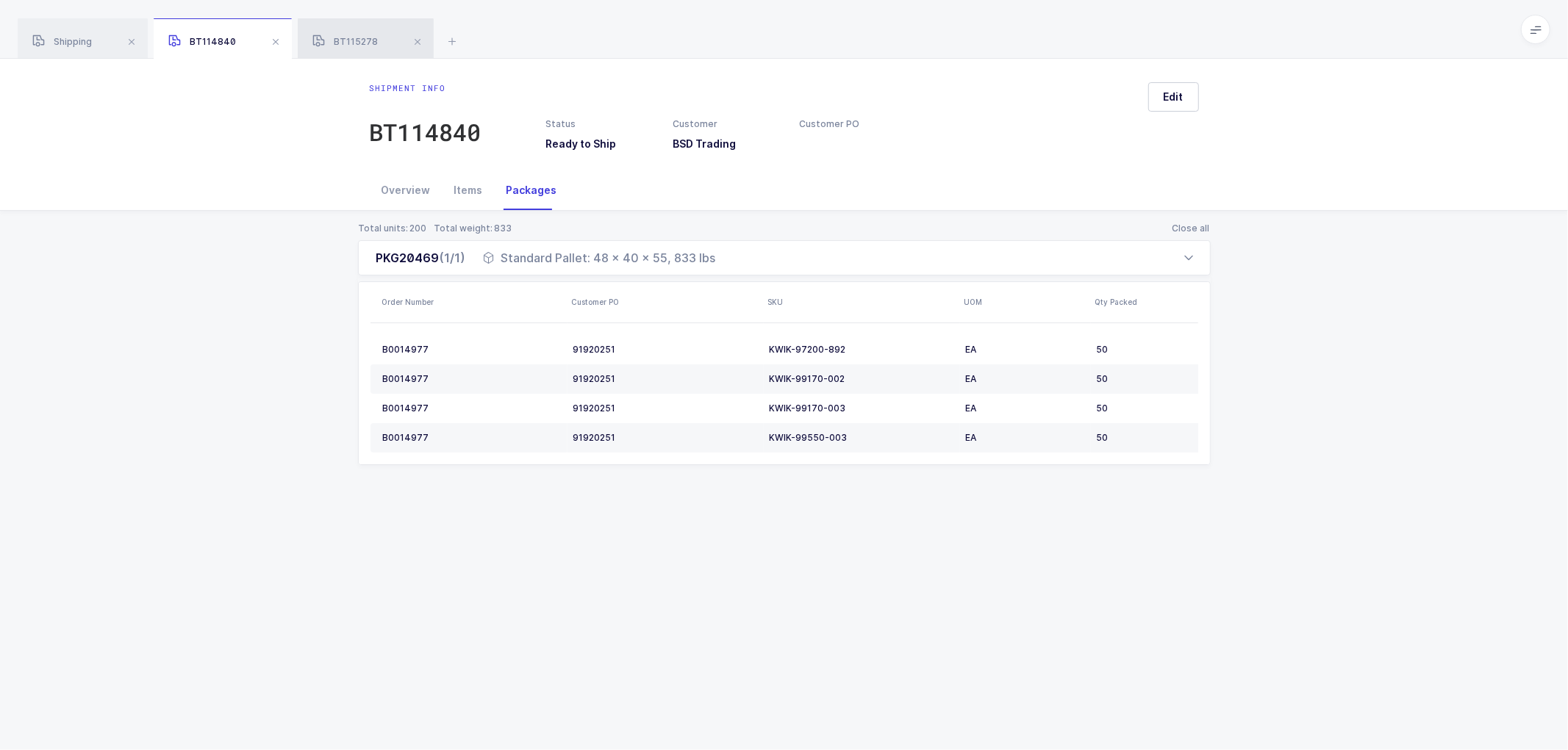
click at [352, 41] on span "BT115278" at bounding box center [345, 41] width 66 height 11
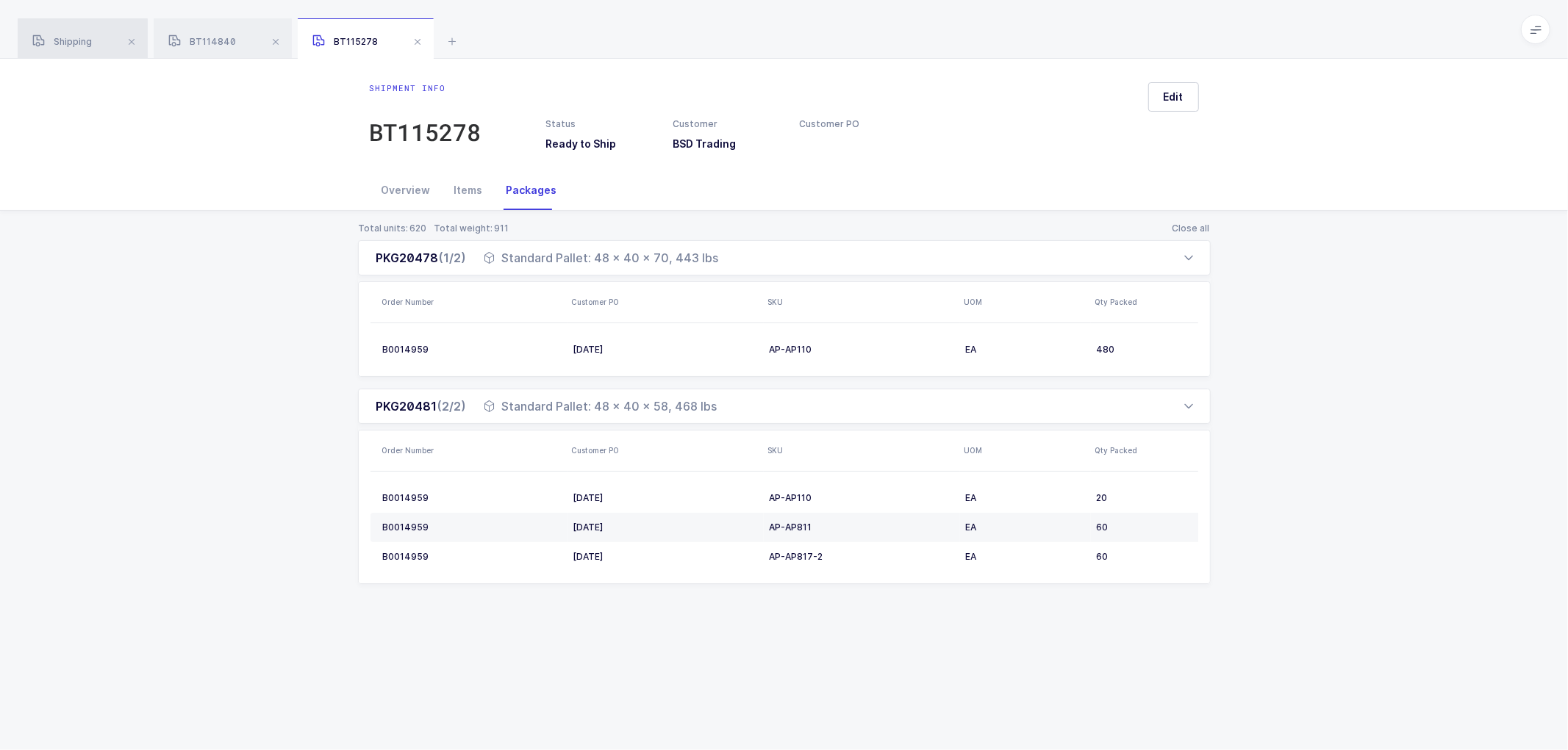
click at [82, 37] on span "Shipping" at bounding box center [62, 41] width 60 height 11
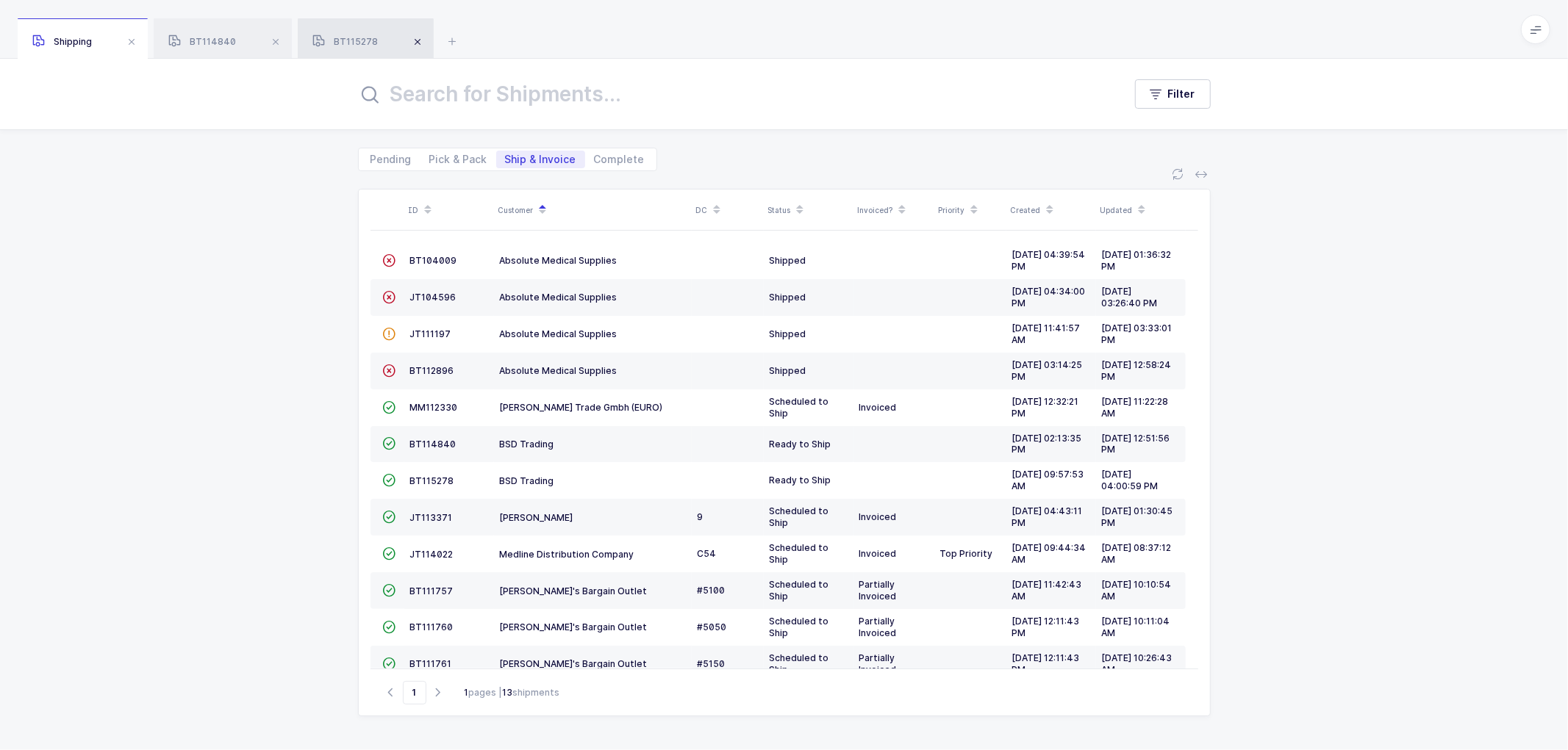
click at [417, 40] on span at bounding box center [417, 42] width 18 height 18
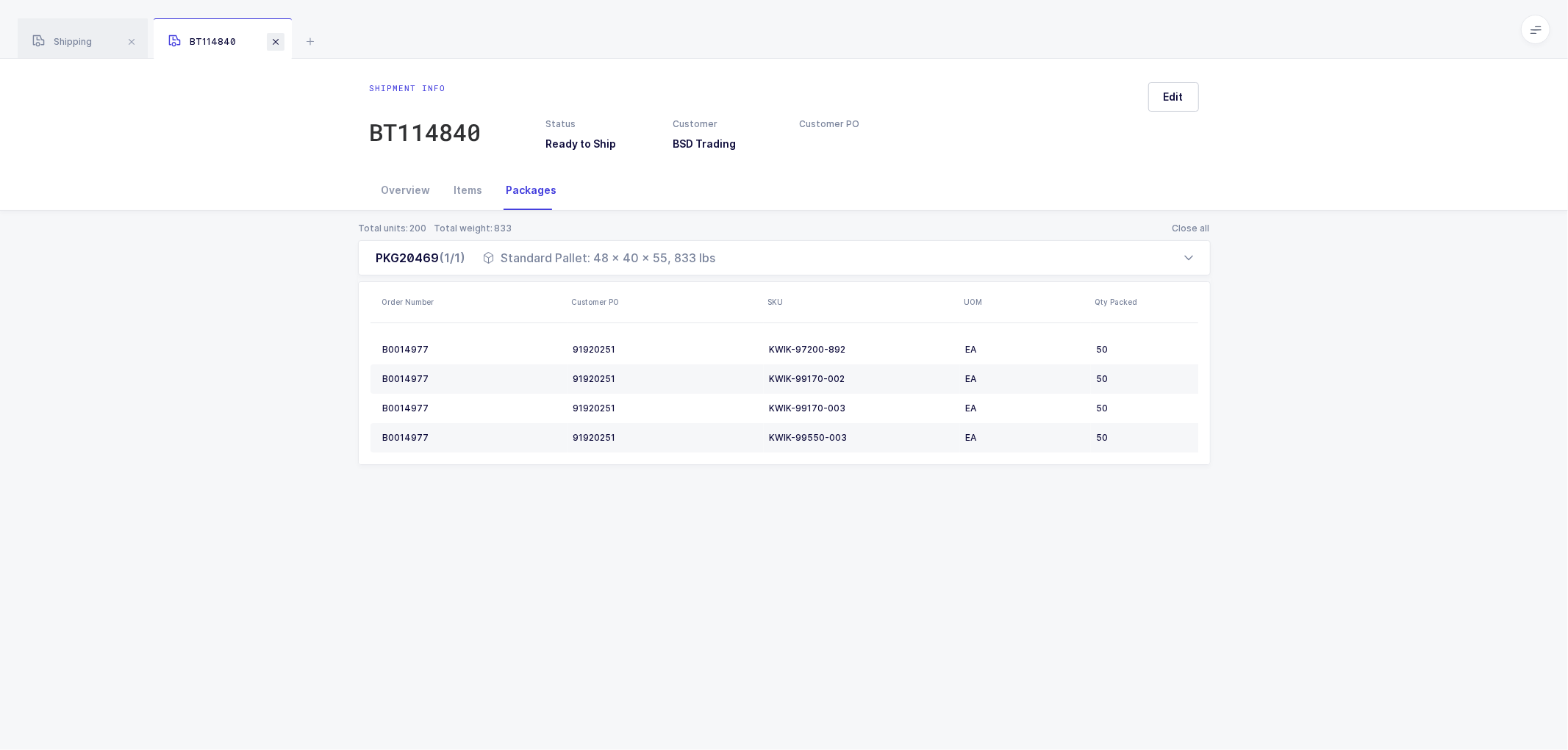
click at [272, 42] on span at bounding box center [276, 42] width 18 height 18
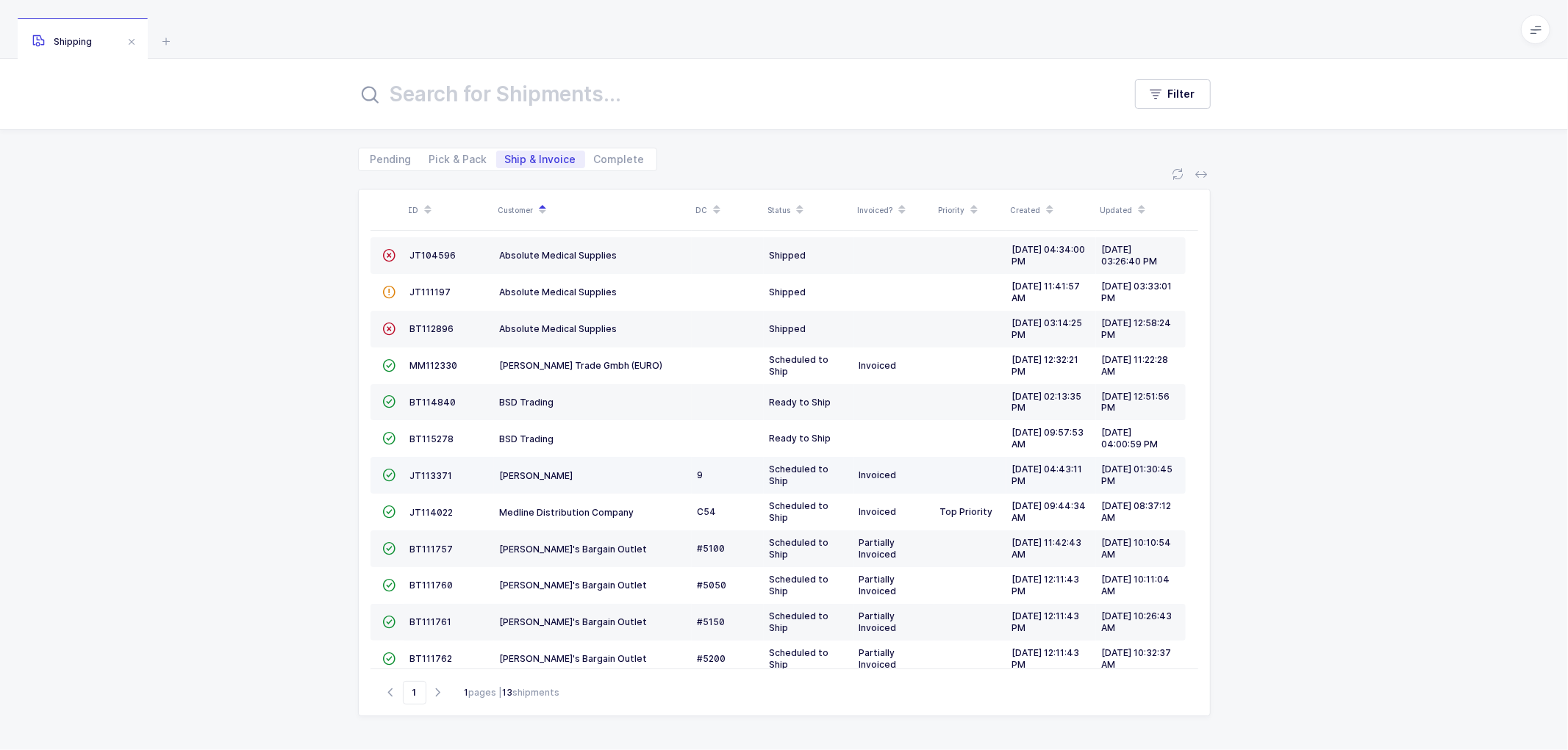
scroll to position [64, 0]
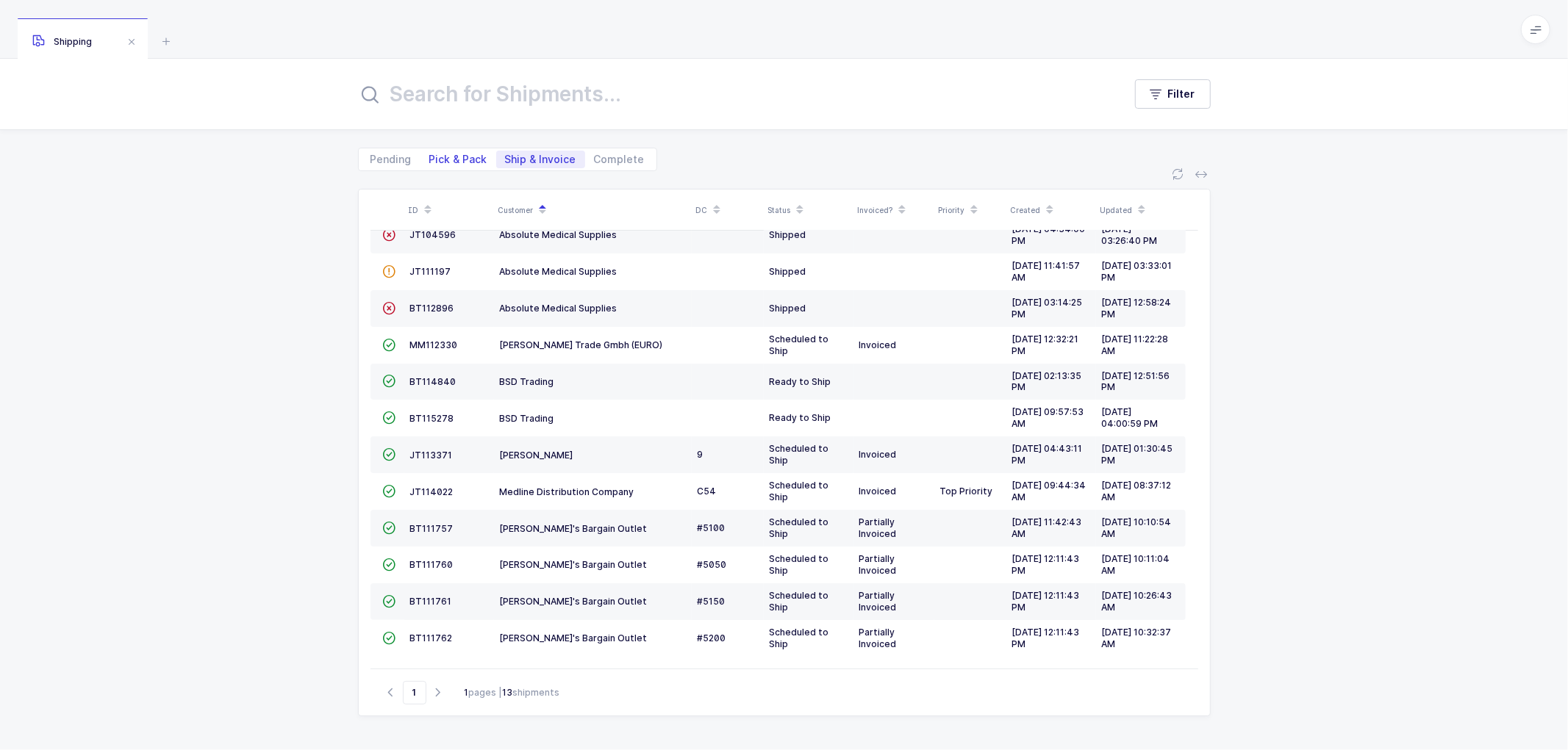
click at [447, 156] on span "Pick & Pack" at bounding box center [458, 160] width 58 height 10
click at [430, 156] on input "Pick & Pack" at bounding box center [425, 155] width 9 height 9
radio input "true"
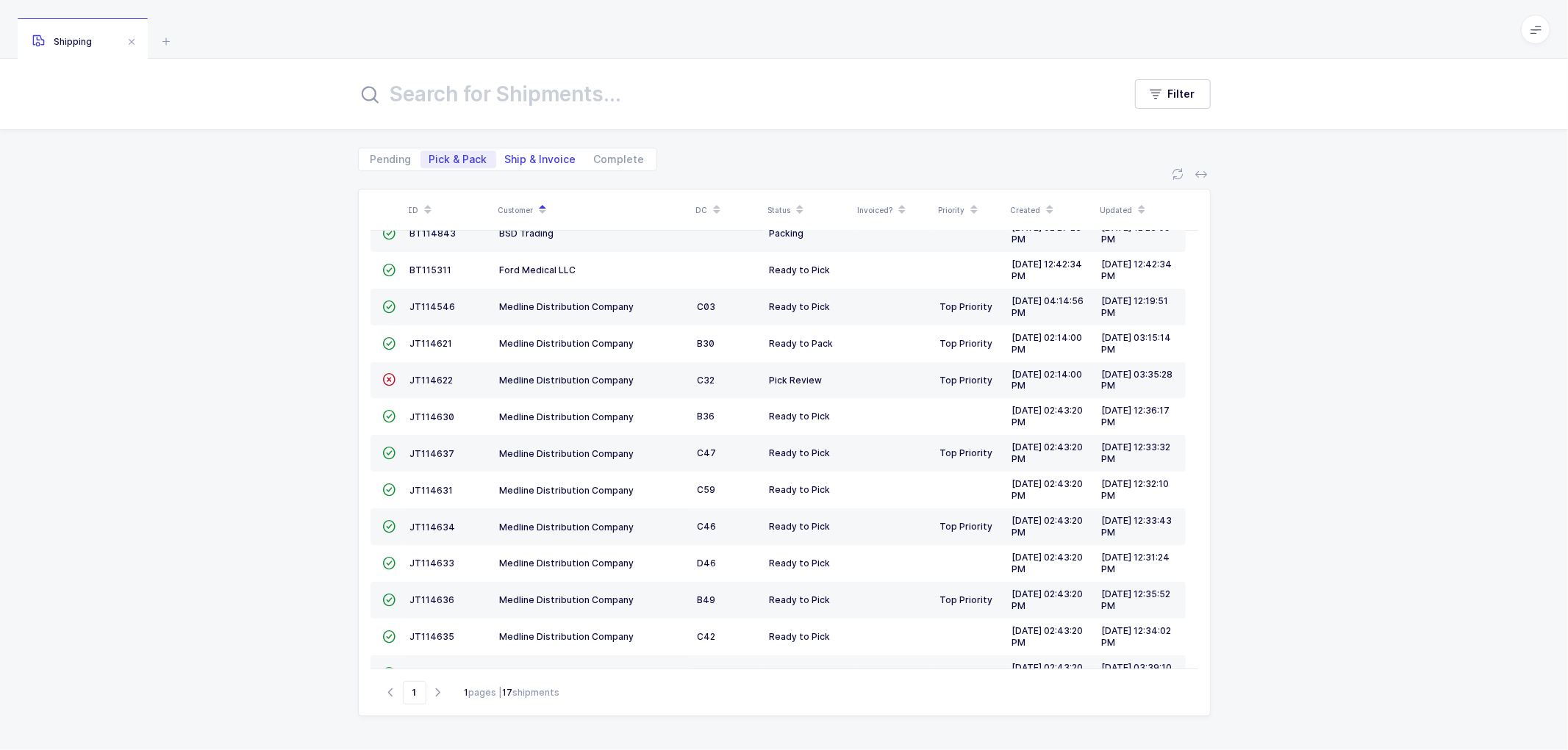
click at [528, 151] on span "Ship & Invoice" at bounding box center [540, 160] width 89 height 18
click at [506, 151] on input "Ship & Invoice" at bounding box center [500, 155] width 9 height 9
radio input "true"
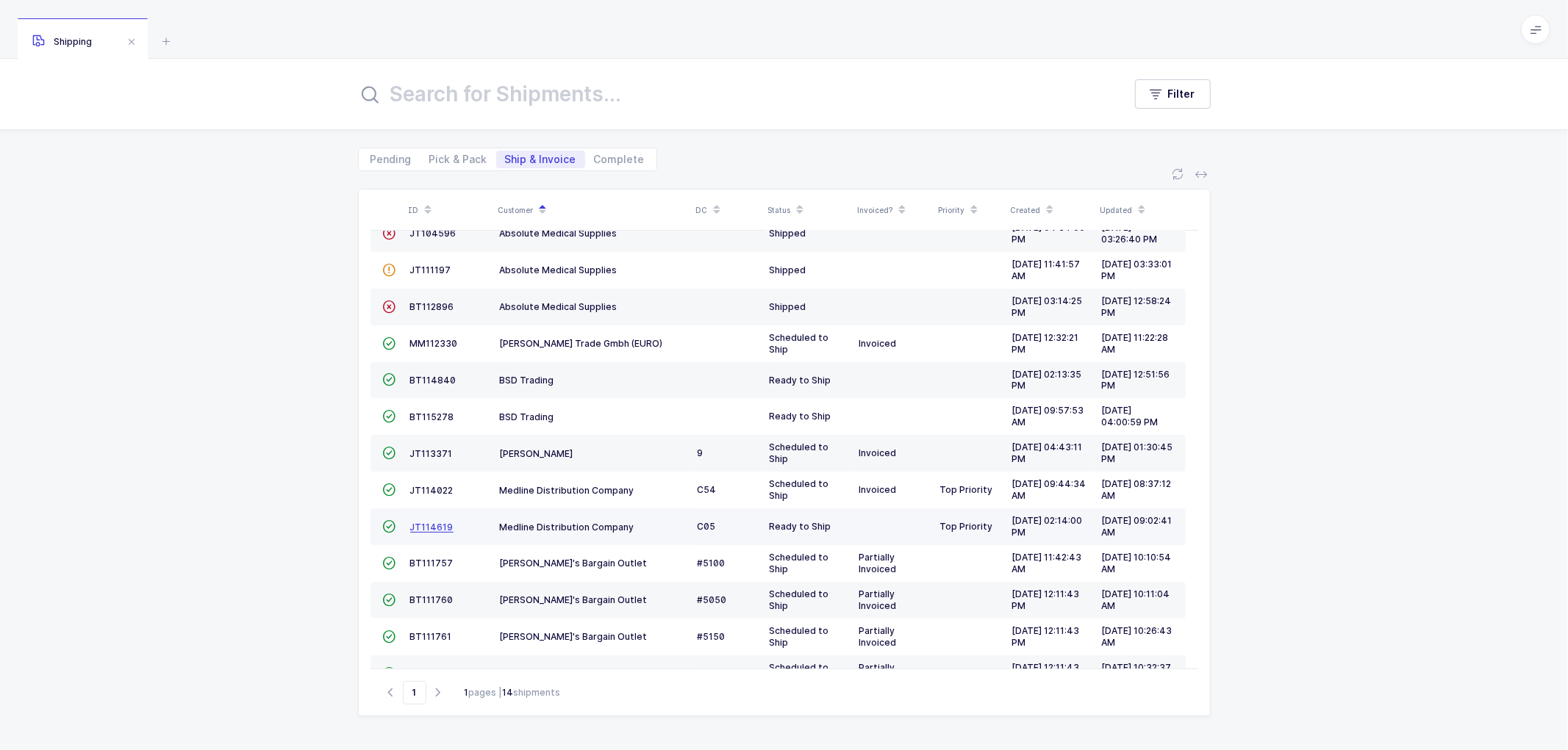
click at [438, 525] on span "JT114619" at bounding box center [432, 527] width 44 height 11
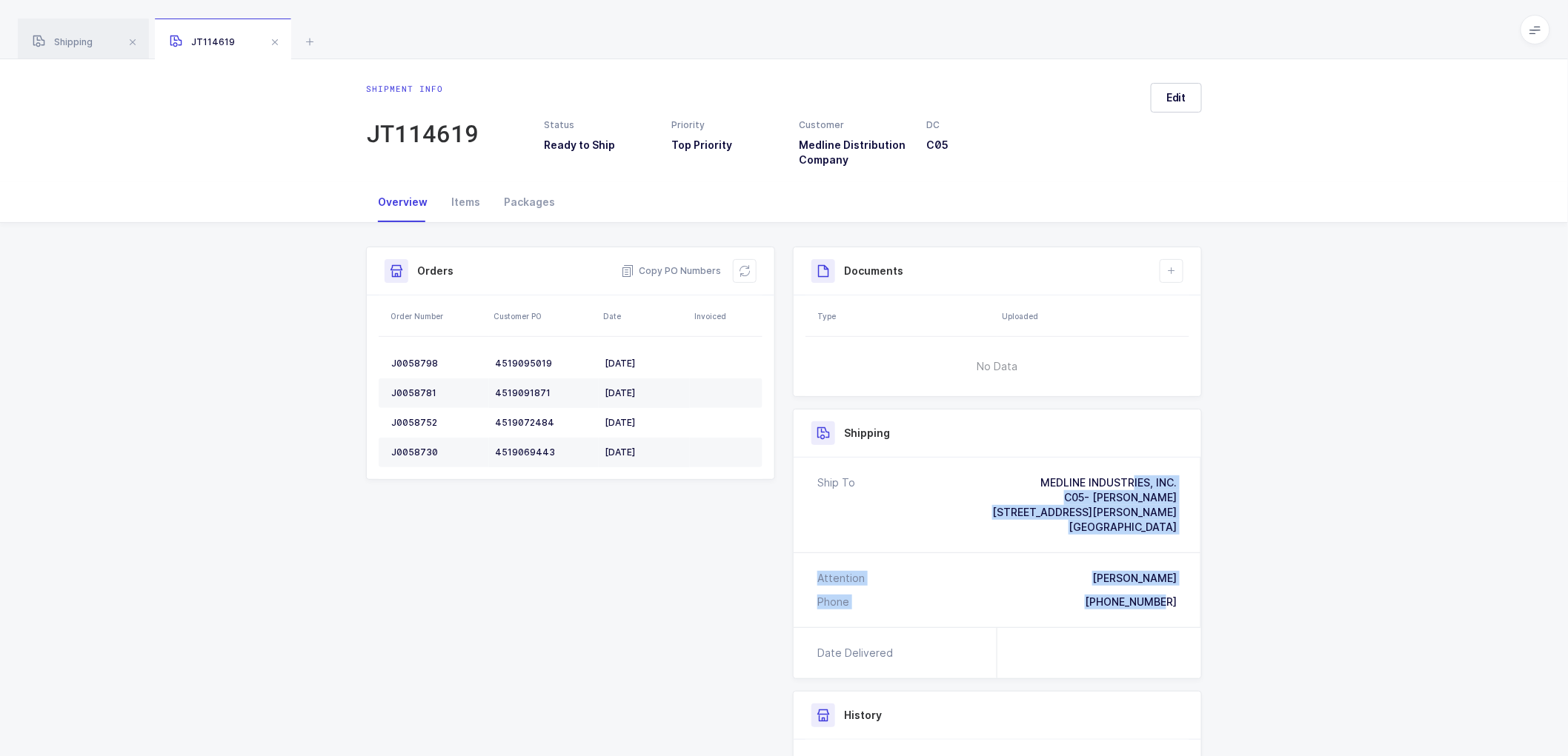
drag, startPoint x: 1183, startPoint y: 607, endPoint x: 988, endPoint y: 478, distance: 233.8
click at [988, 478] on div "Ship To MEDLINE INDUSTRIES, INC. C05- [PERSON_NAME] [STREET_ADDRESS][PERSON_NAM…" at bounding box center [998, 542] width 408 height 169
copy div "MEDLINE INDUSTRIES, INC. C05- [PERSON_NAME] [STREET_ADDRESS][PERSON_NAME] Atten…"
click at [667, 267] on span "Copy PO Numbers" at bounding box center [671, 271] width 100 height 15
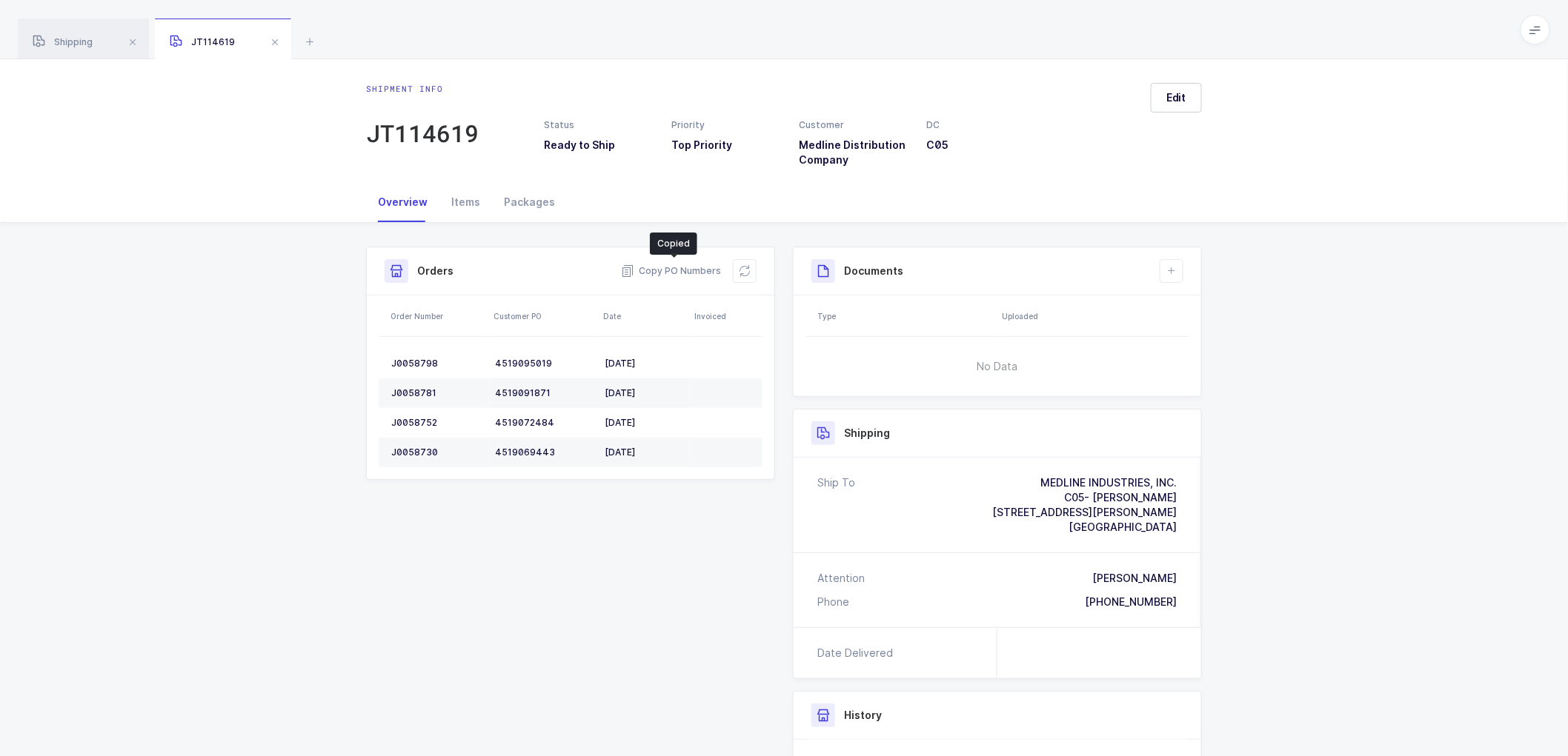
drag, startPoint x: 521, startPoint y: 197, endPoint x: 615, endPoint y: 212, distance: 95.2
click at [521, 197] on div "Packages" at bounding box center [529, 202] width 75 height 40
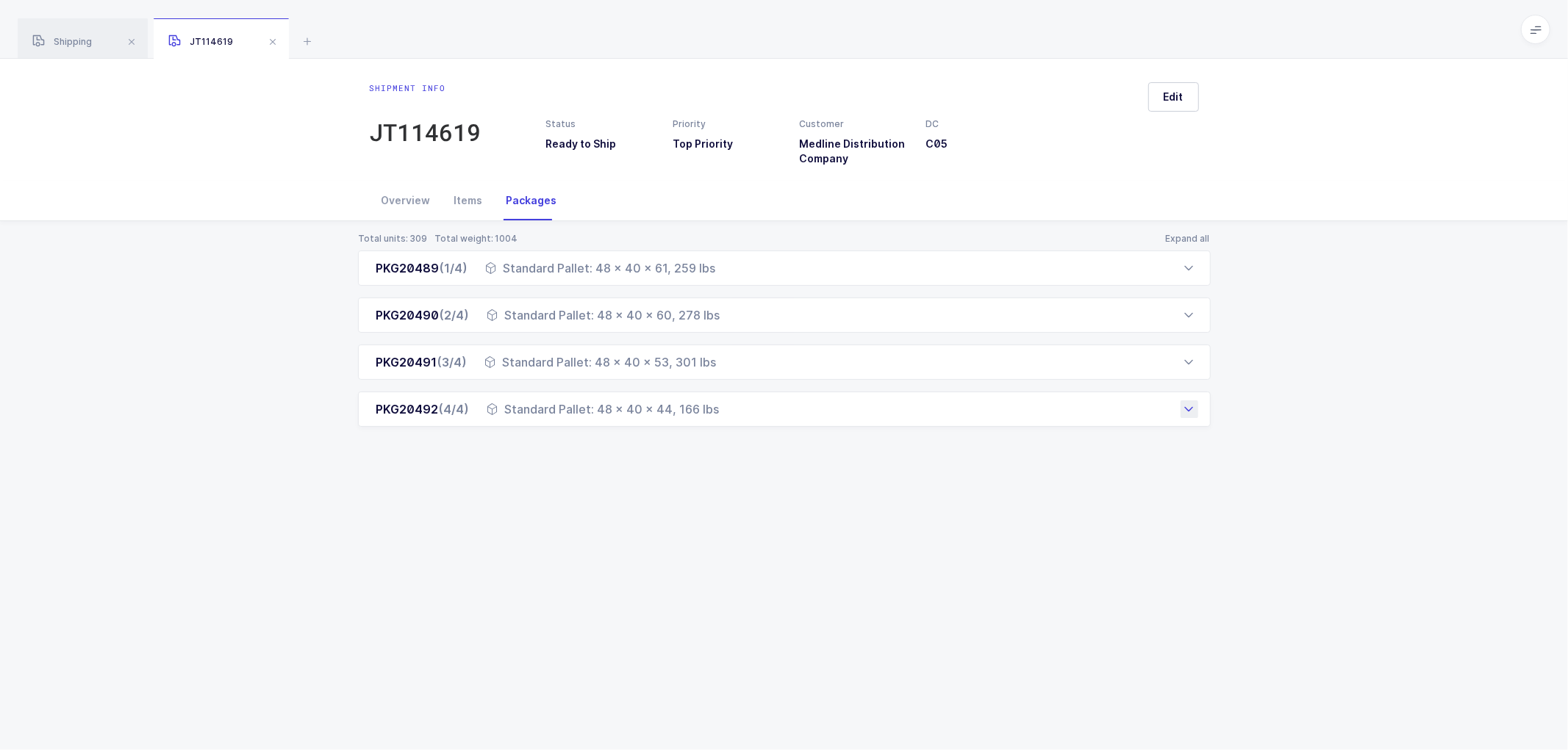
drag, startPoint x: 372, startPoint y: 269, endPoint x: 724, endPoint y: 420, distance: 383.0
click at [724, 420] on div "PKG20489 (1/4) Standard Pallet: 48 x 40 x 61, 259 lbs Order Number Customer PO …" at bounding box center [784, 339] width 853 height 177
copy div "PKG20489 (1/4) Standard Pallet: 48 x 40 x 61, 259 lbs Order Number Customer PO …"
click at [319, 439] on div "Total units: 309 Total weight: 1004 Expand all PKG20489 (1/4) Standard Pallet: …" at bounding box center [784, 347] width 1545 height 253
click at [230, 383] on div "Total units: 309 Total weight: 1004 Expand all PKG20489 (1/4) Standard Pallet: …" at bounding box center [784, 347] width 1545 height 253
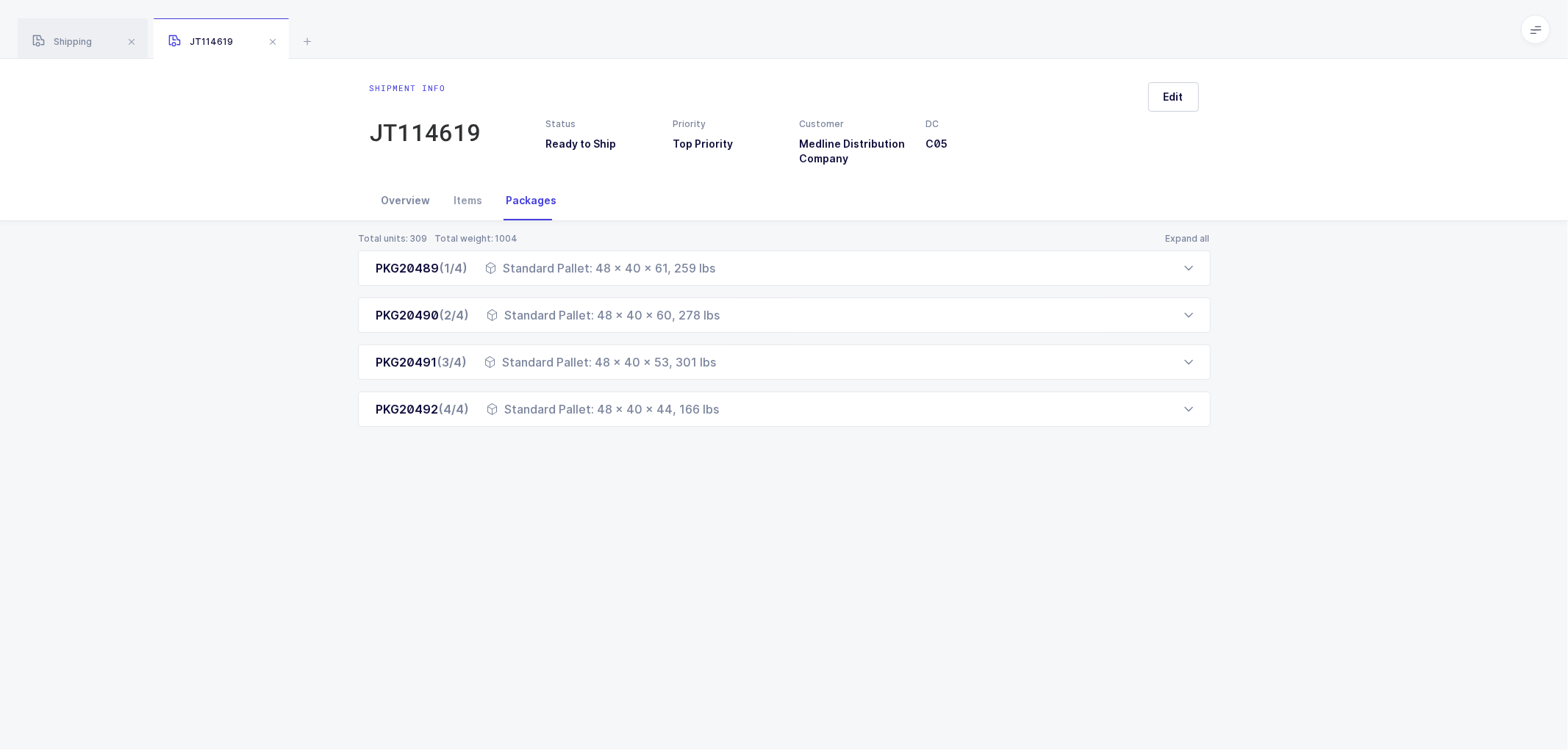
click at [395, 196] on div "Overview" at bounding box center [405, 201] width 73 height 40
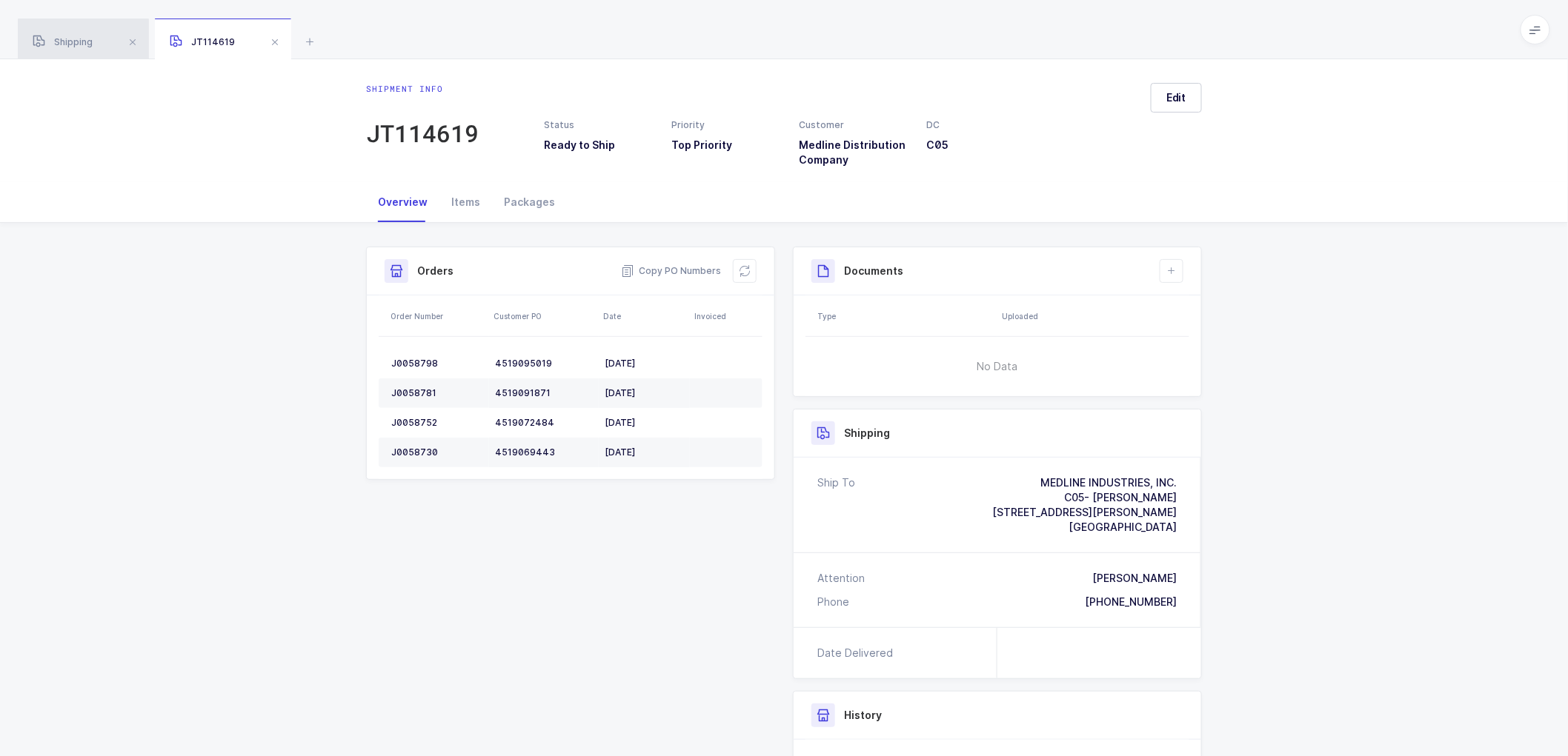
click at [72, 30] on div "Shipping" at bounding box center [83, 40] width 131 height 41
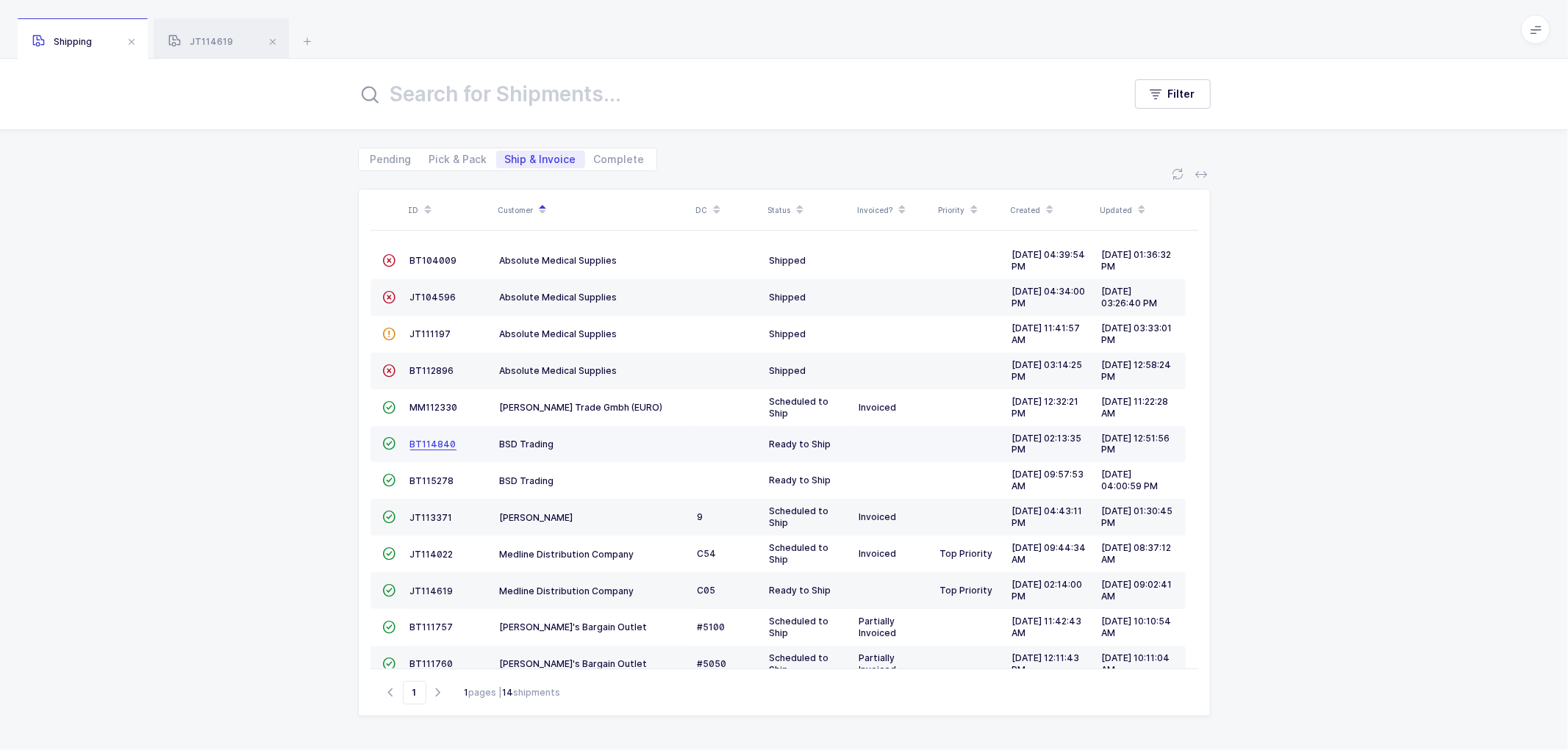
click at [417, 441] on span "BT114840" at bounding box center [434, 444] width 46 height 11
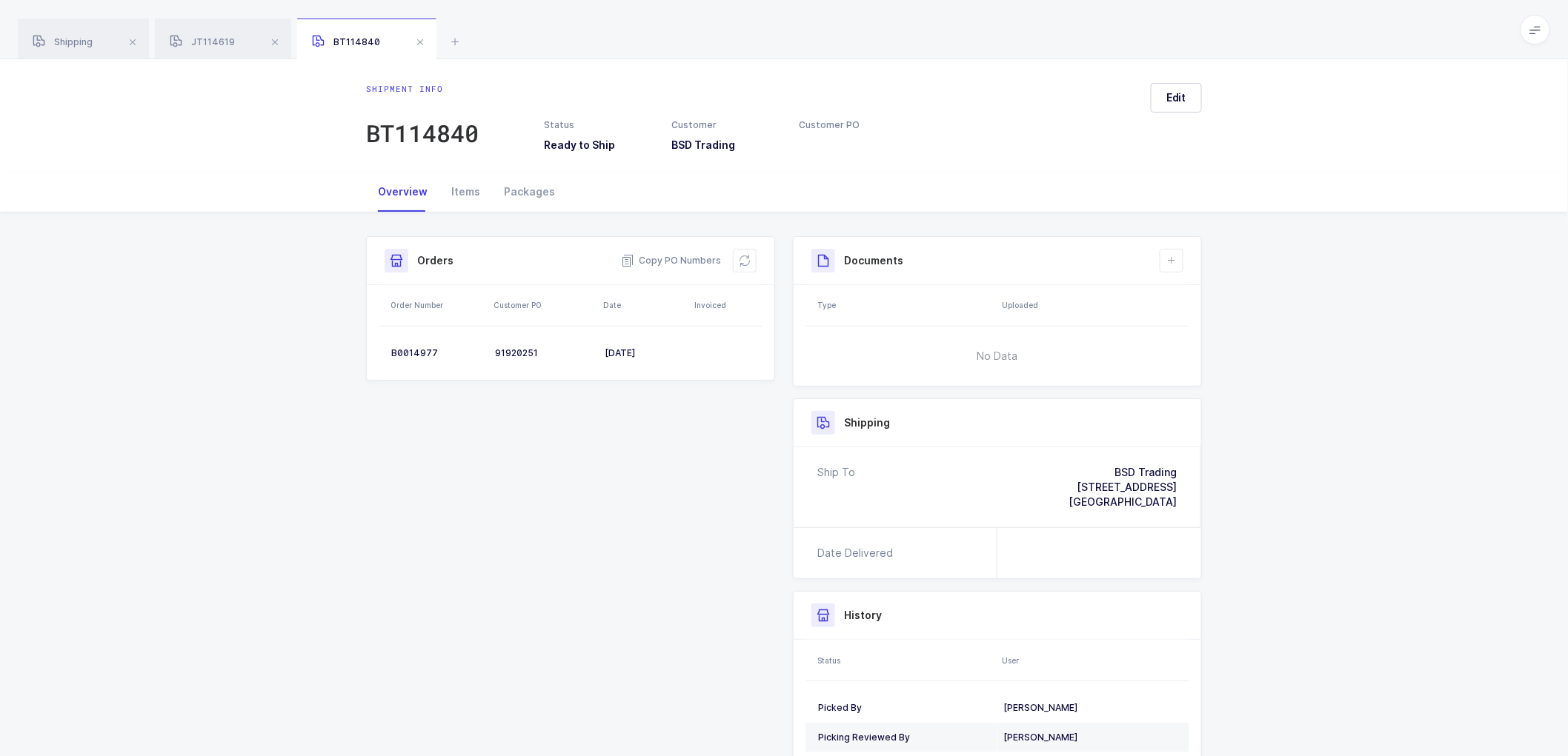
drag, startPoint x: 514, startPoint y: 350, endPoint x: 888, endPoint y: 366, distance: 374.3
click at [515, 350] on div "91920251" at bounding box center [544, 353] width 98 height 12
click at [517, 351] on div "91920251" at bounding box center [544, 353] width 98 height 12
copy div "91920251"
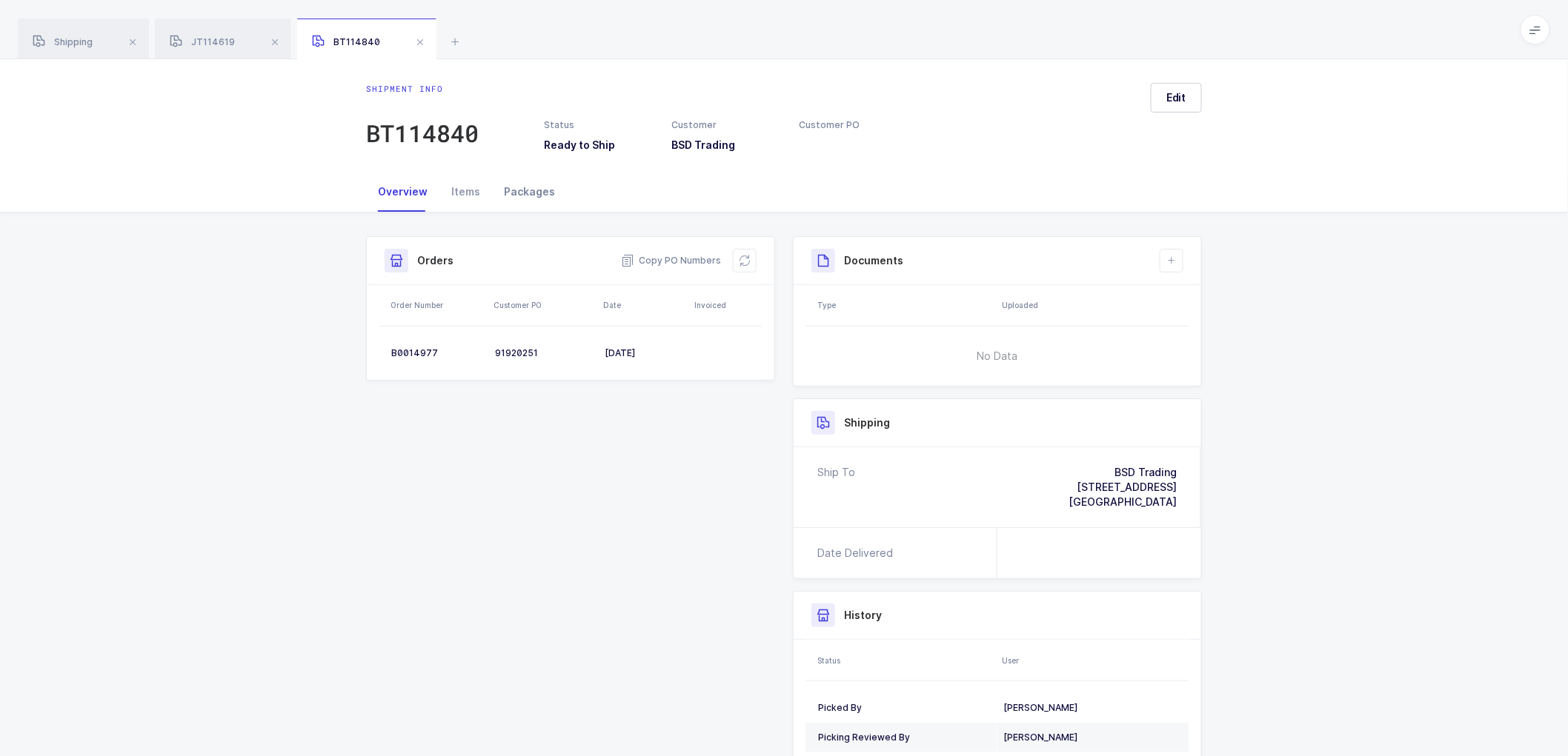
click at [521, 190] on div "Packages" at bounding box center [529, 192] width 75 height 40
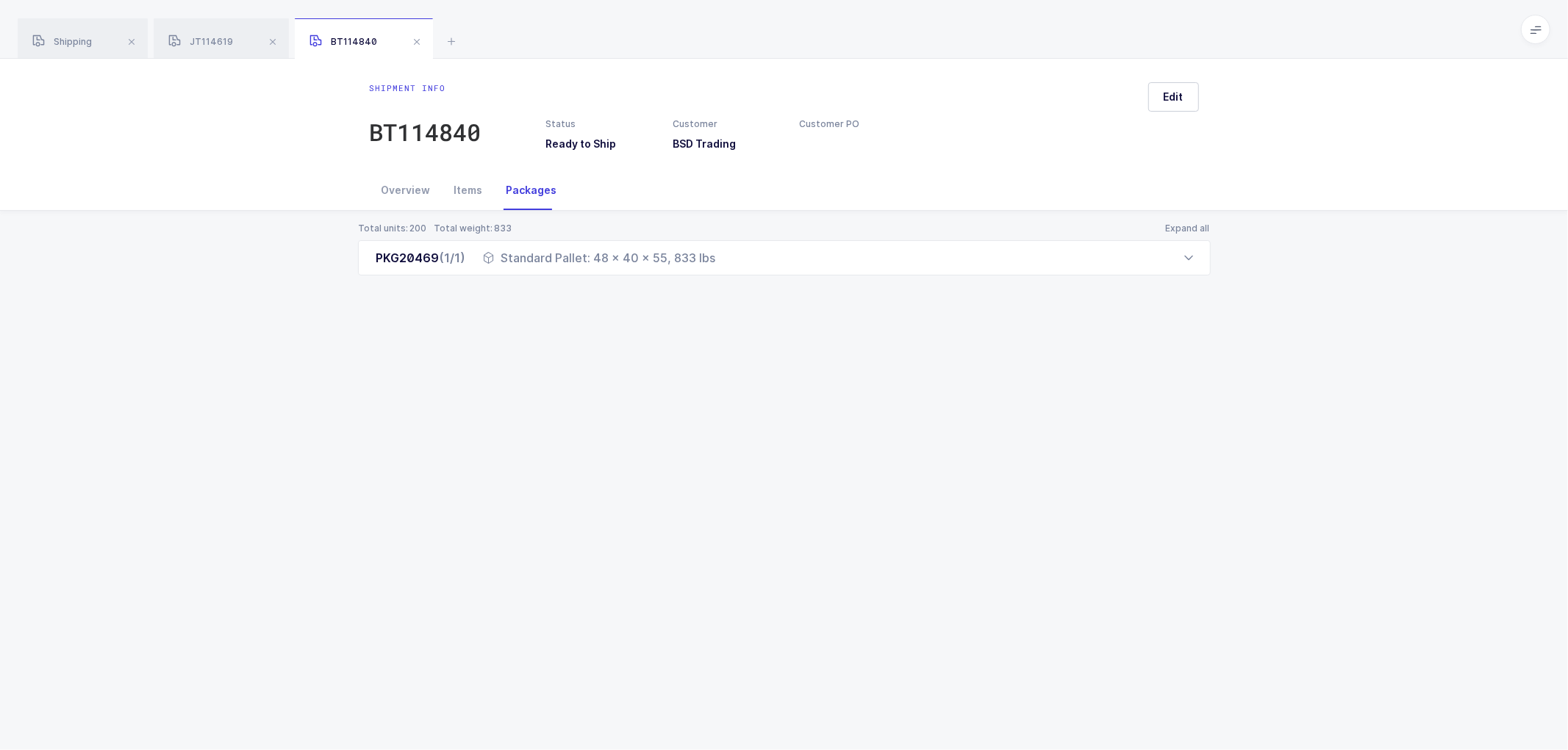
drag, startPoint x: 364, startPoint y: 260, endPoint x: 744, endPoint y: 283, distance: 380.7
click at [744, 283] on div "Total units: 200 Total weight: 833 Expand all PKG20469 (1/1) Standard Pallet: 4…" at bounding box center [784, 266] width 1545 height 112
copy div "PKG20469 (1/1) Standard Pallet: 48 x 40 x 55, 833 lbs"
click at [420, 184] on div "Overview" at bounding box center [405, 190] width 73 height 40
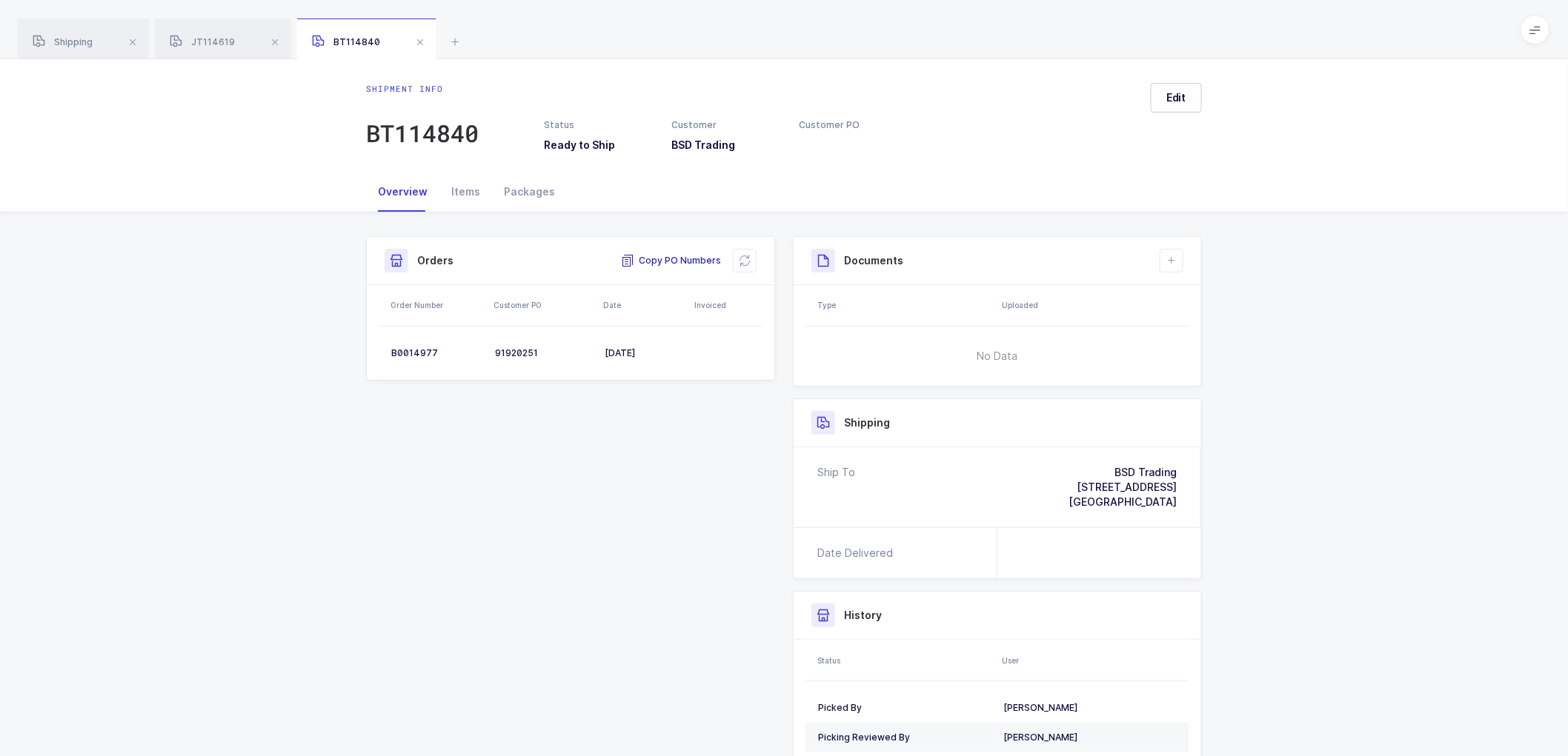
drag, startPoint x: 677, startPoint y: 257, endPoint x: 1018, endPoint y: 300, distance: 343.7
click at [678, 257] on span "Copy PO Numbers" at bounding box center [671, 261] width 100 height 15
click at [521, 185] on div "Packages" at bounding box center [529, 192] width 75 height 40
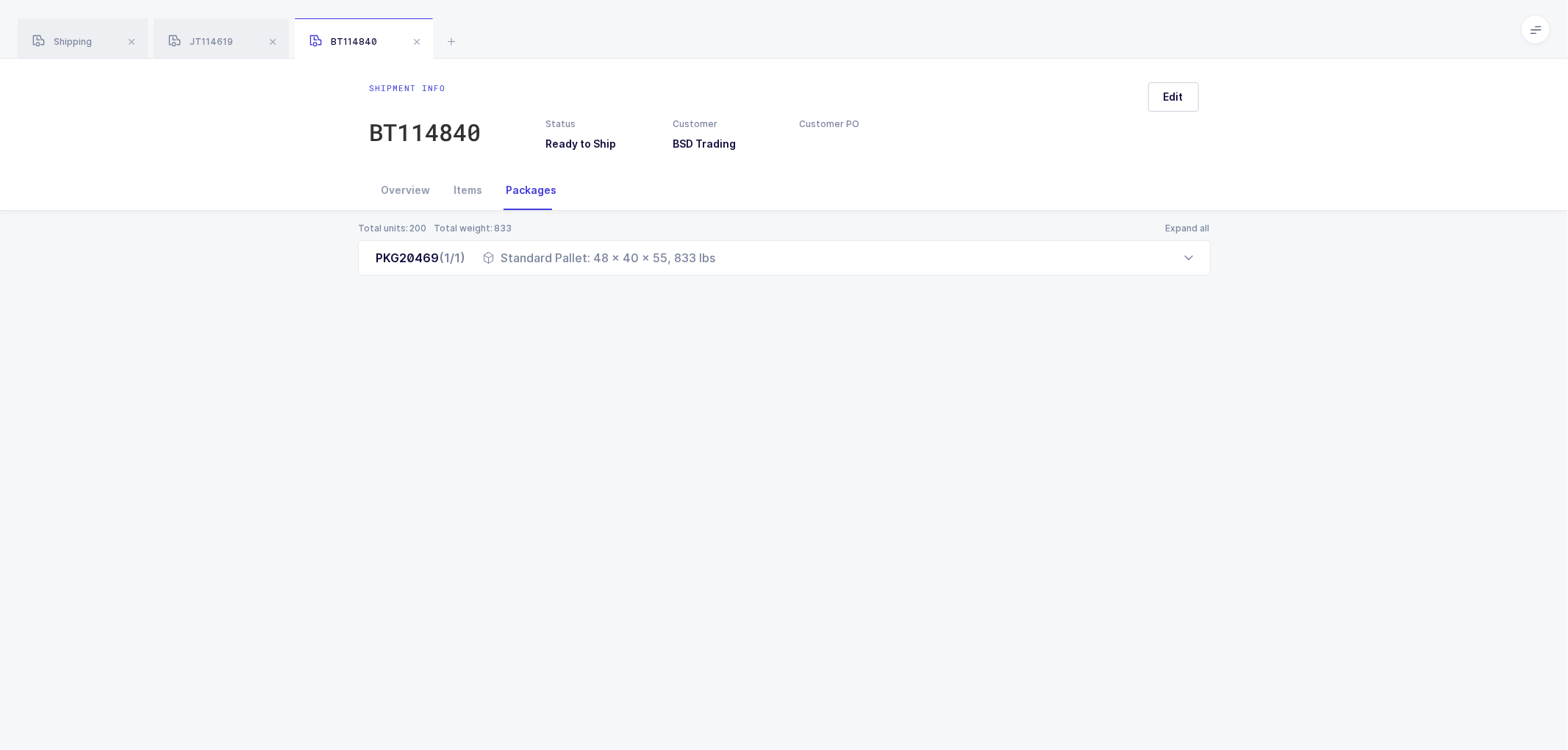
drag, startPoint x: 504, startPoint y: 259, endPoint x: 723, endPoint y: 282, distance: 220.2
click at [723, 282] on div "Total units: 200 Total weight: 833 Expand all PKG20469 (1/1) Standard Pallet: 4…" at bounding box center [784, 266] width 1545 height 112
copy div "Standard Pallet: 48 x 40 x 55, 833 lbs"
click at [470, 188] on div "Items" at bounding box center [469, 190] width 52 height 40
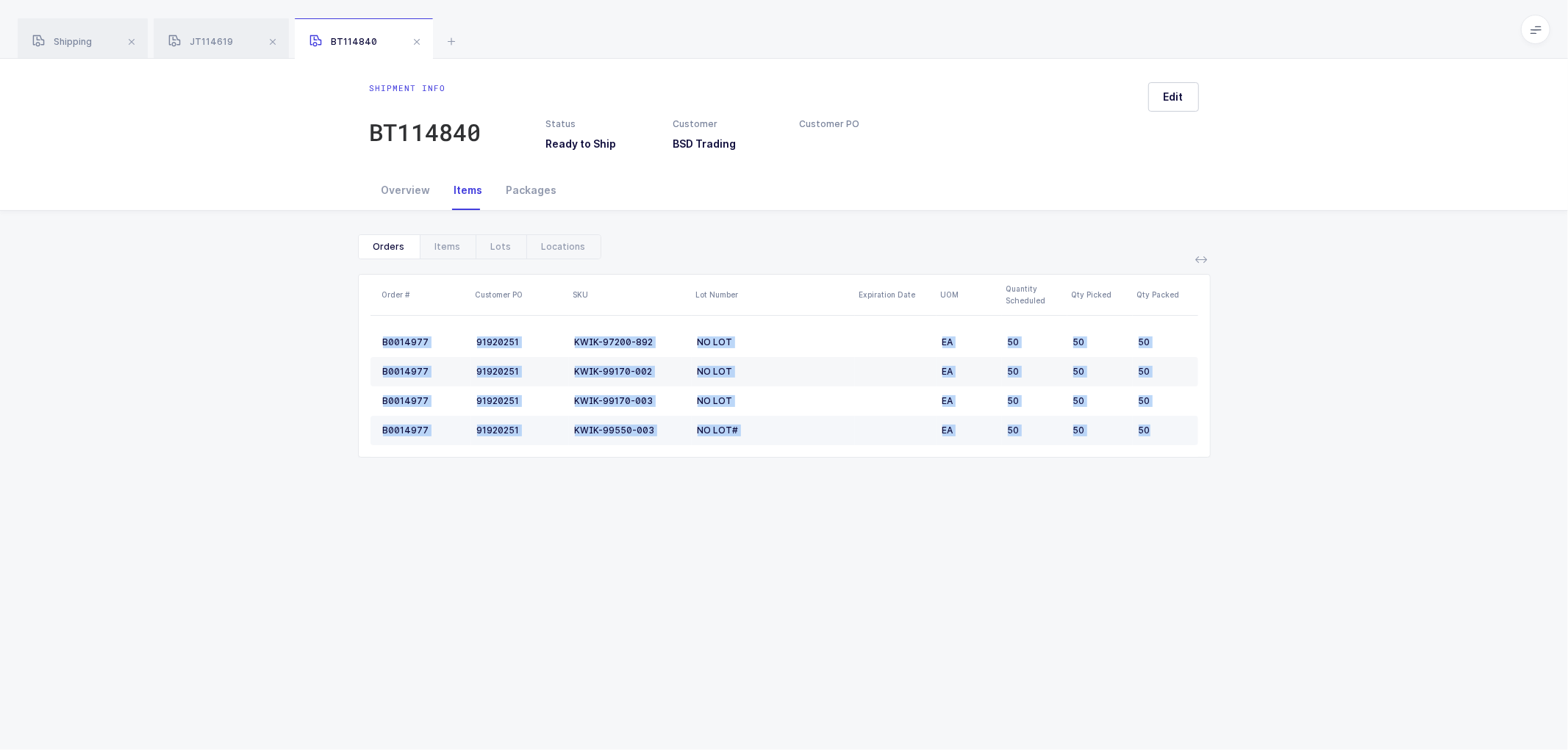
drag, startPoint x: 384, startPoint y: 342, endPoint x: 1153, endPoint y: 442, distance: 775.5
click at [1153, 442] on tbody "B0014977 91920251 KWIK-97200-892 NO LOT EA 50 50 50 B0014977 91920251 KWIK-9917…" at bounding box center [784, 387] width 828 height 118
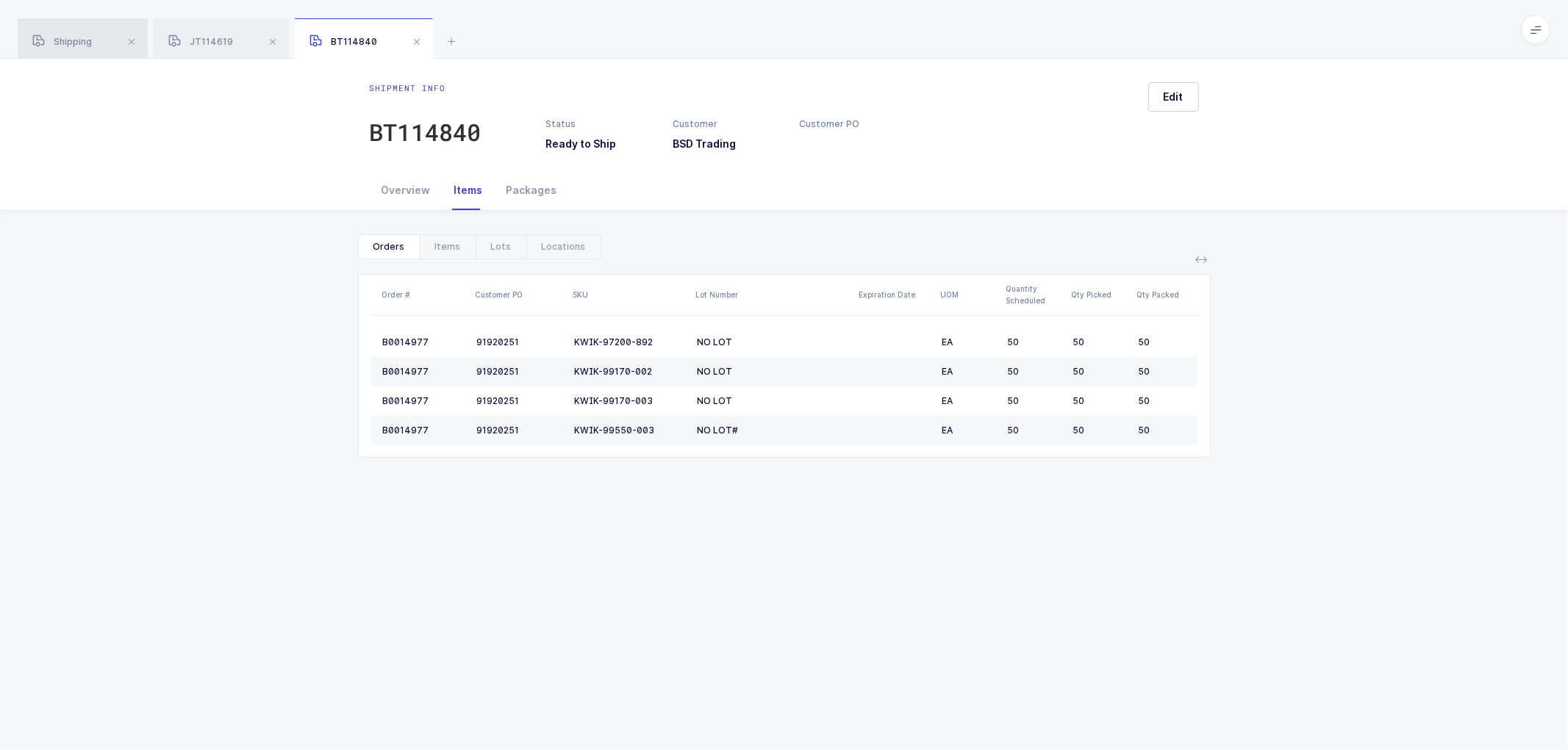
click at [62, 34] on div "Shipping" at bounding box center [83, 39] width 130 height 41
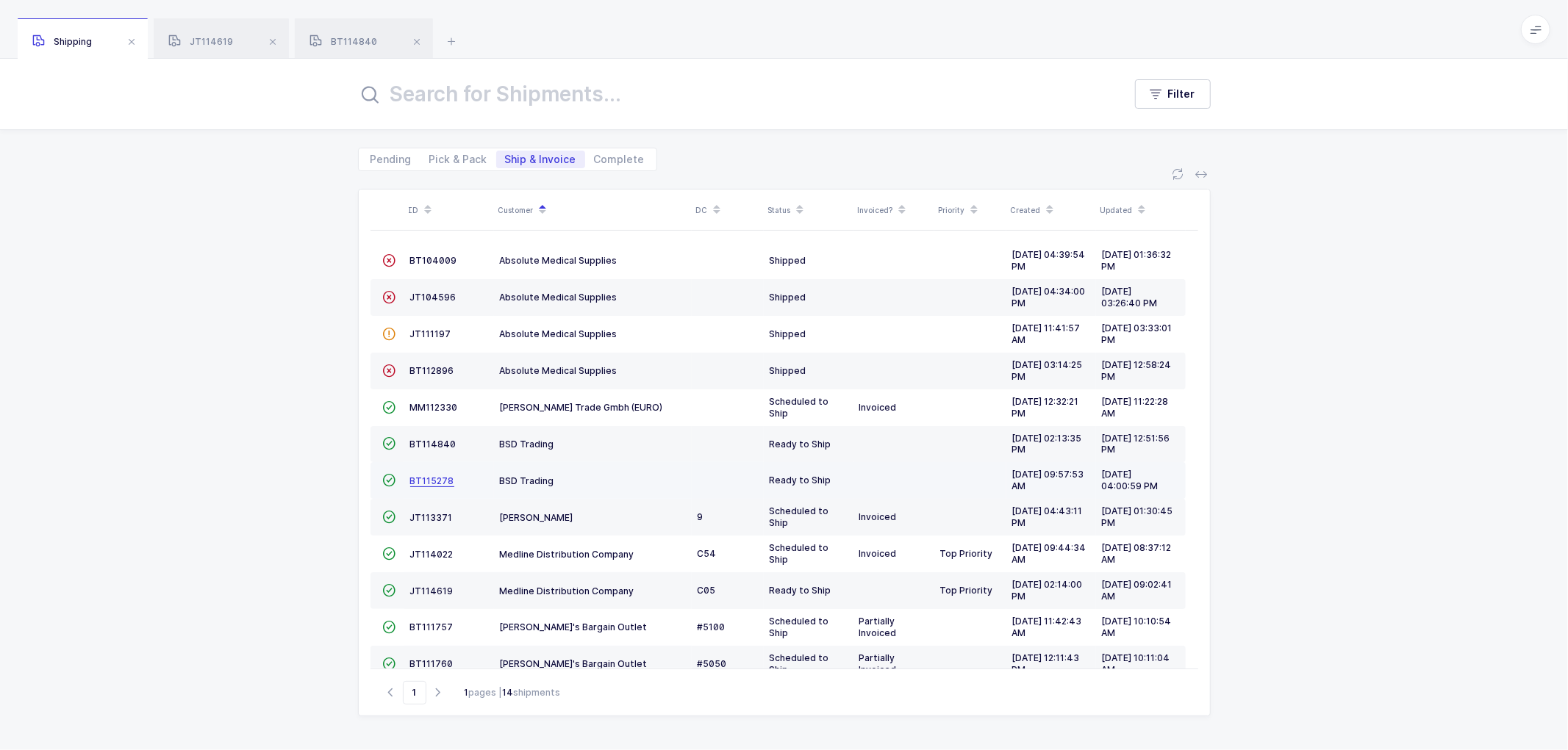
click at [427, 476] on span "BT115278" at bounding box center [433, 480] width 44 height 11
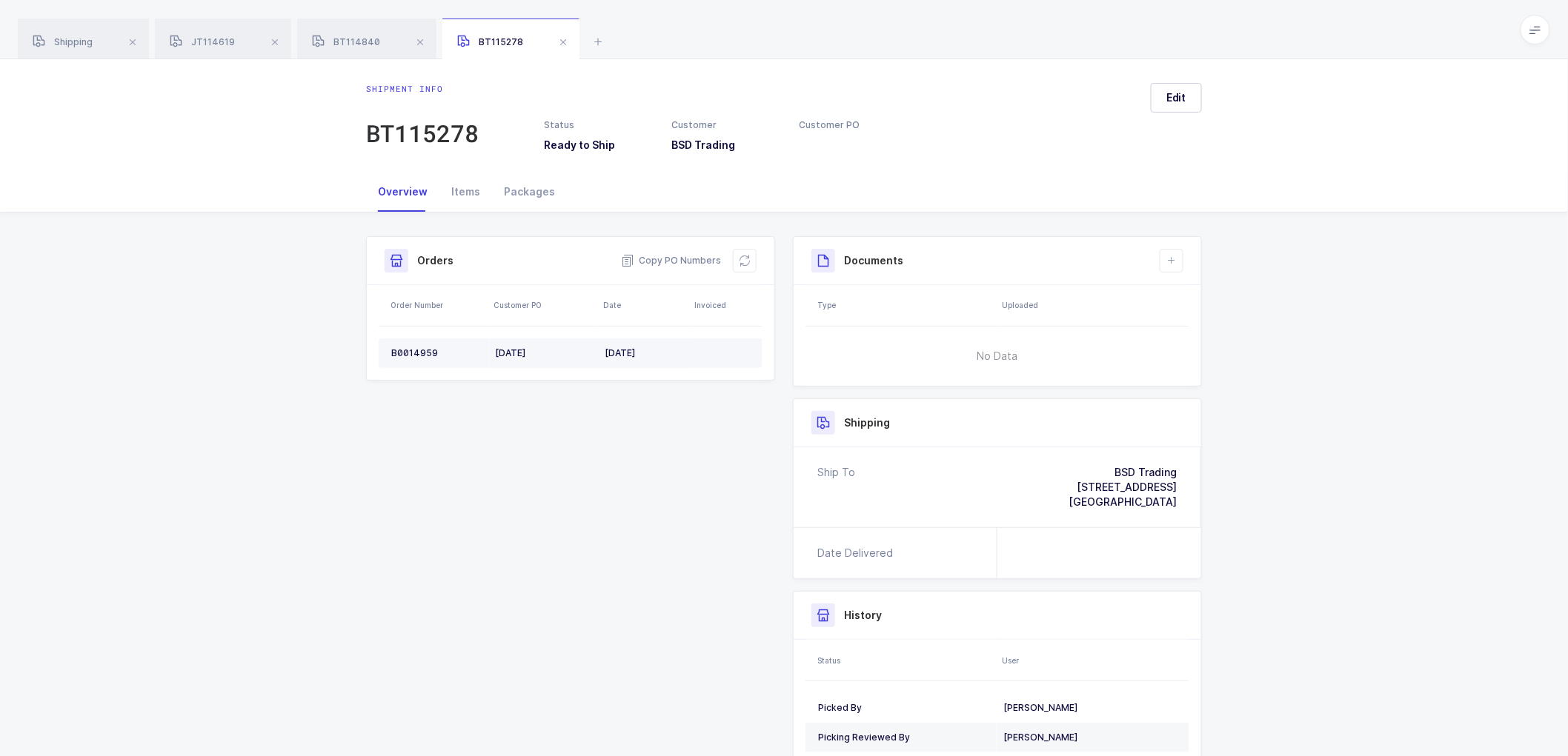
click at [506, 350] on div "[DATE]" at bounding box center [544, 353] width 98 height 12
drag, startPoint x: 524, startPoint y: 350, endPoint x: 489, endPoint y: 354, distance: 35.2
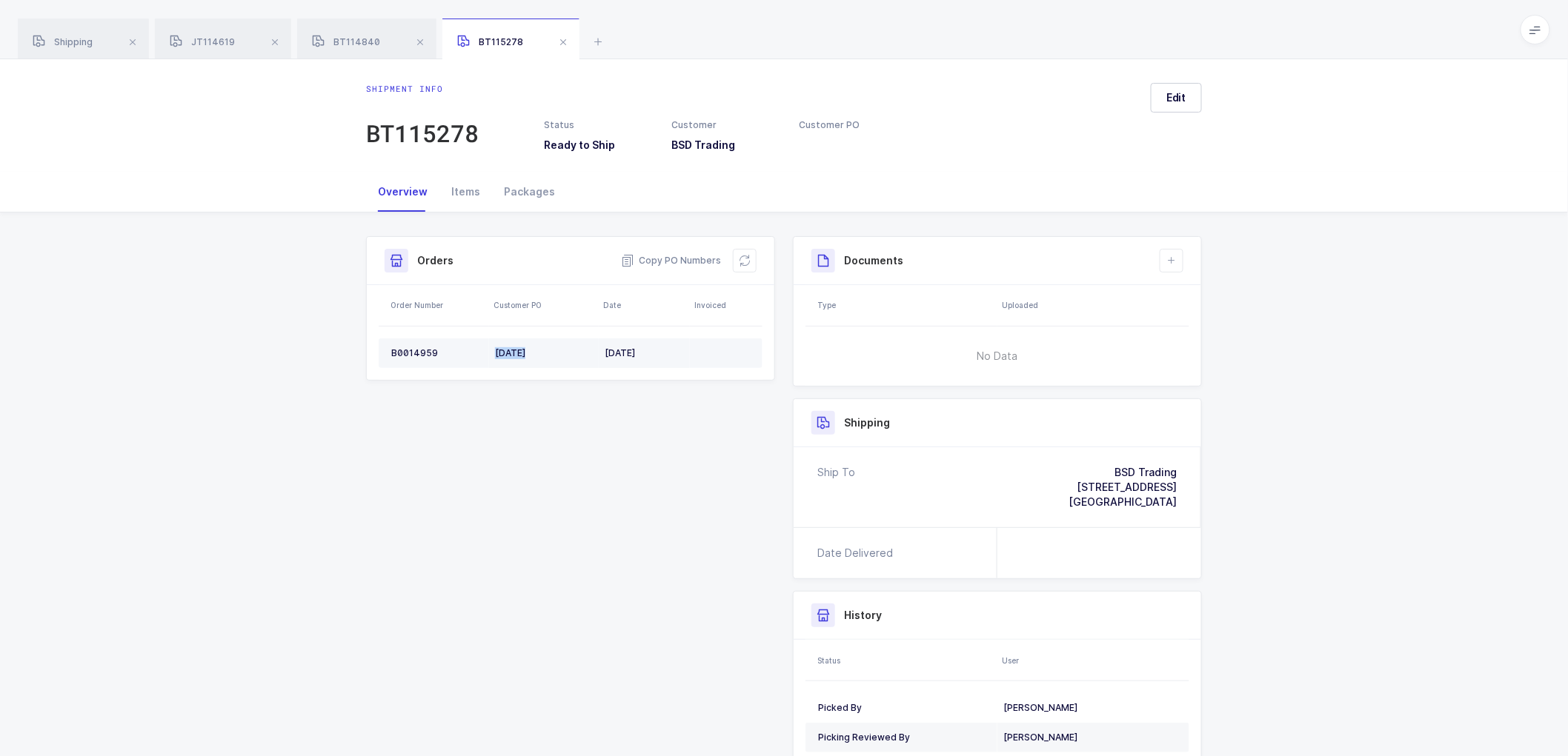
click at [489, 354] on td "[DATE]" at bounding box center [544, 353] width 109 height 29
click at [513, 186] on div "Packages" at bounding box center [529, 192] width 75 height 40
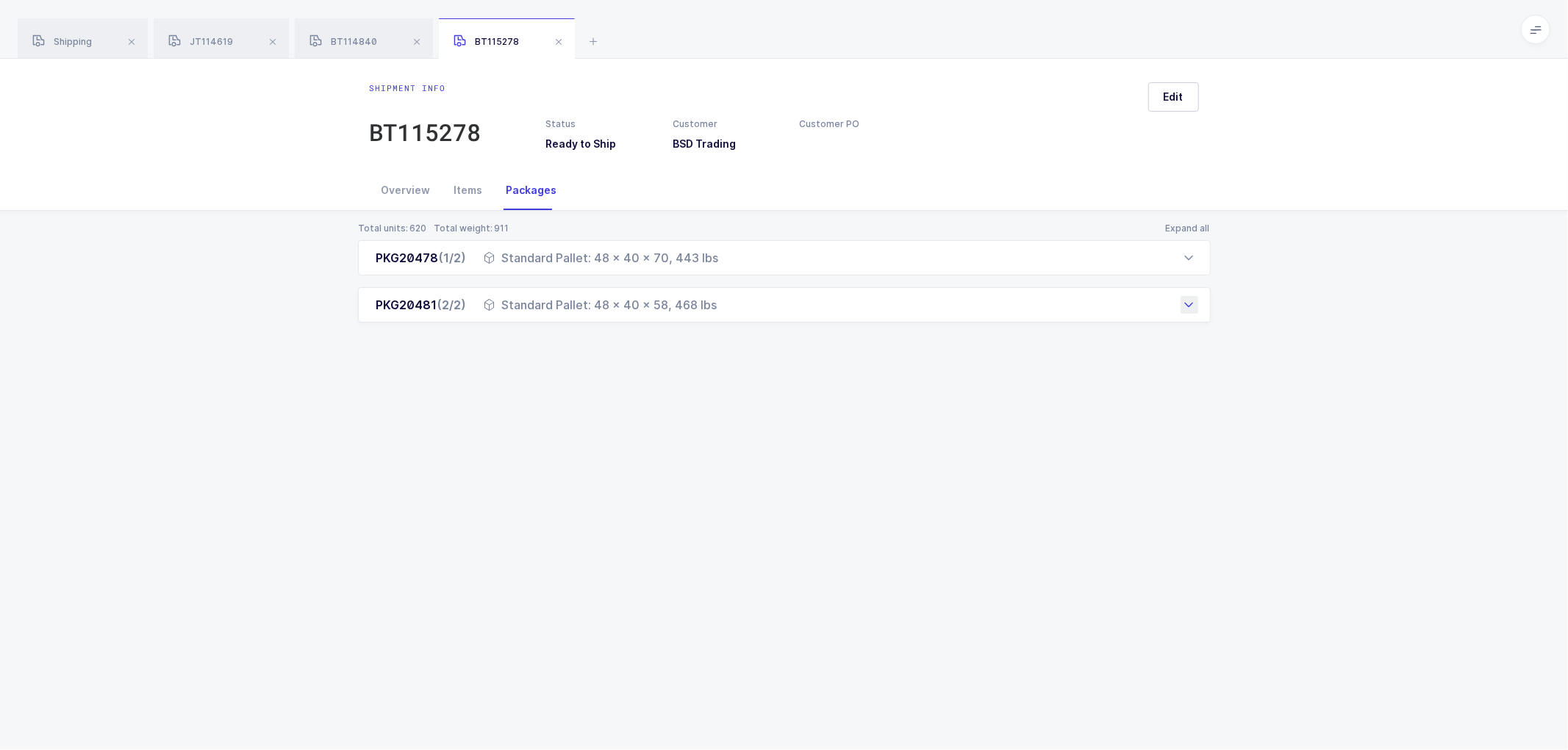
drag, startPoint x: 370, startPoint y: 260, endPoint x: 733, endPoint y: 313, distance: 366.8
click at [733, 313] on div "PKG20478 (1/2) Standard Pallet: 48 x 40 x 70, 443 lbs Order Number Customer PO …" at bounding box center [784, 282] width 853 height 82
click at [463, 183] on div "Items" at bounding box center [469, 190] width 52 height 40
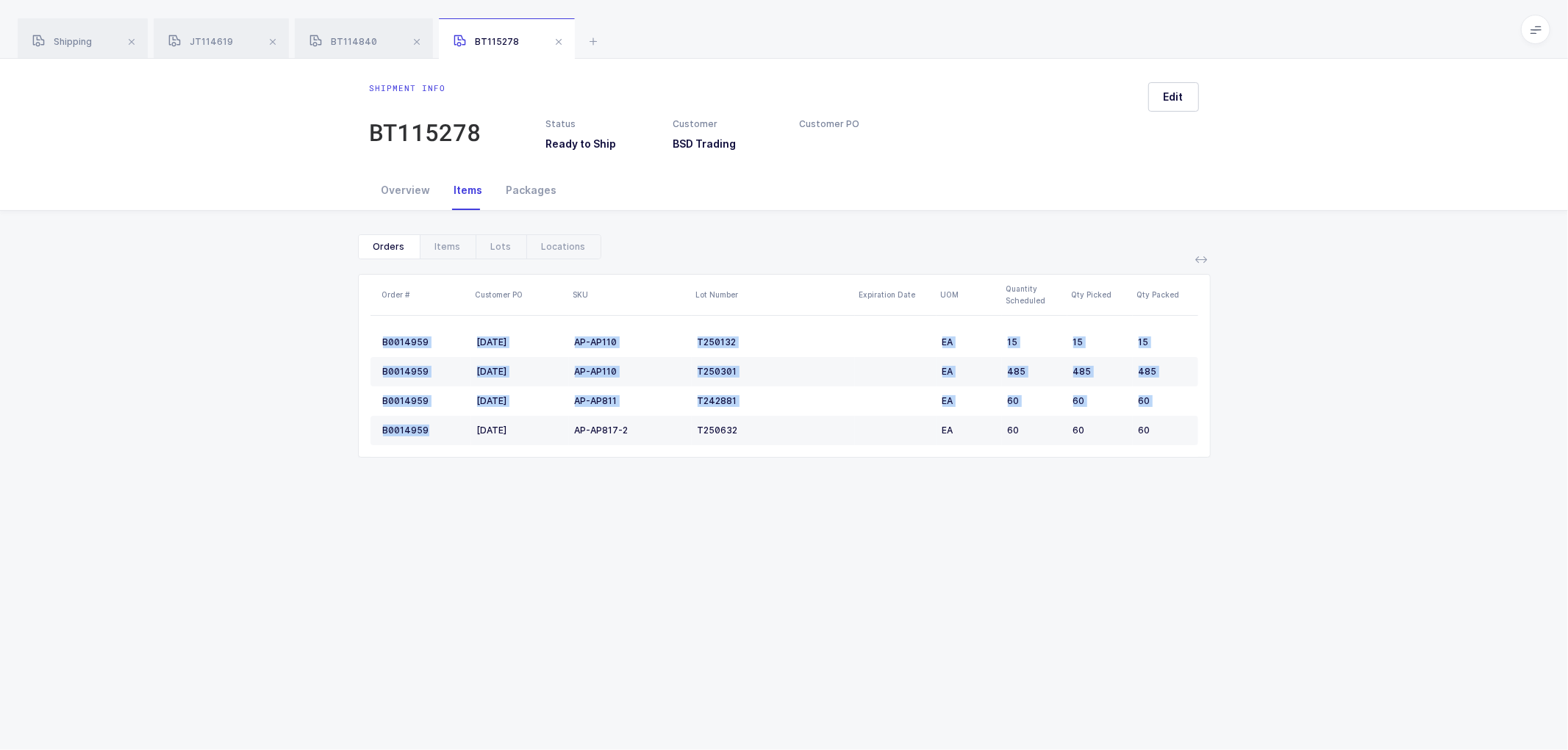
drag, startPoint x: 376, startPoint y: 336, endPoint x: 432, endPoint y: 453, distance: 129.7
click at [432, 453] on table "B0014959 [DATE] AP-AP110 T250132 EA 15 15 15 B0014959 [DATE] AP-AP110 T250301 E…" at bounding box center [784, 386] width 828 height 141
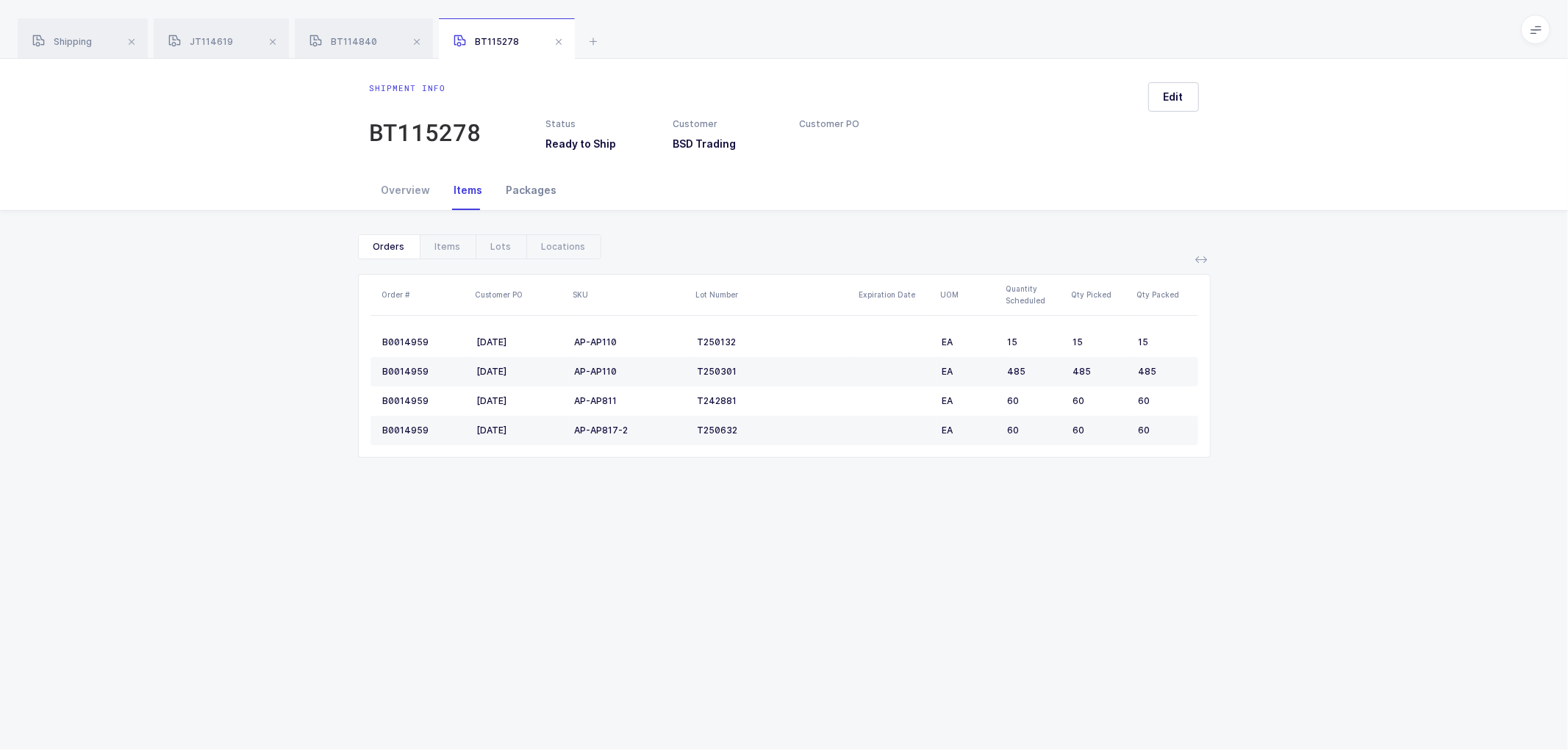
click at [527, 185] on div "Packages" at bounding box center [532, 190] width 74 height 40
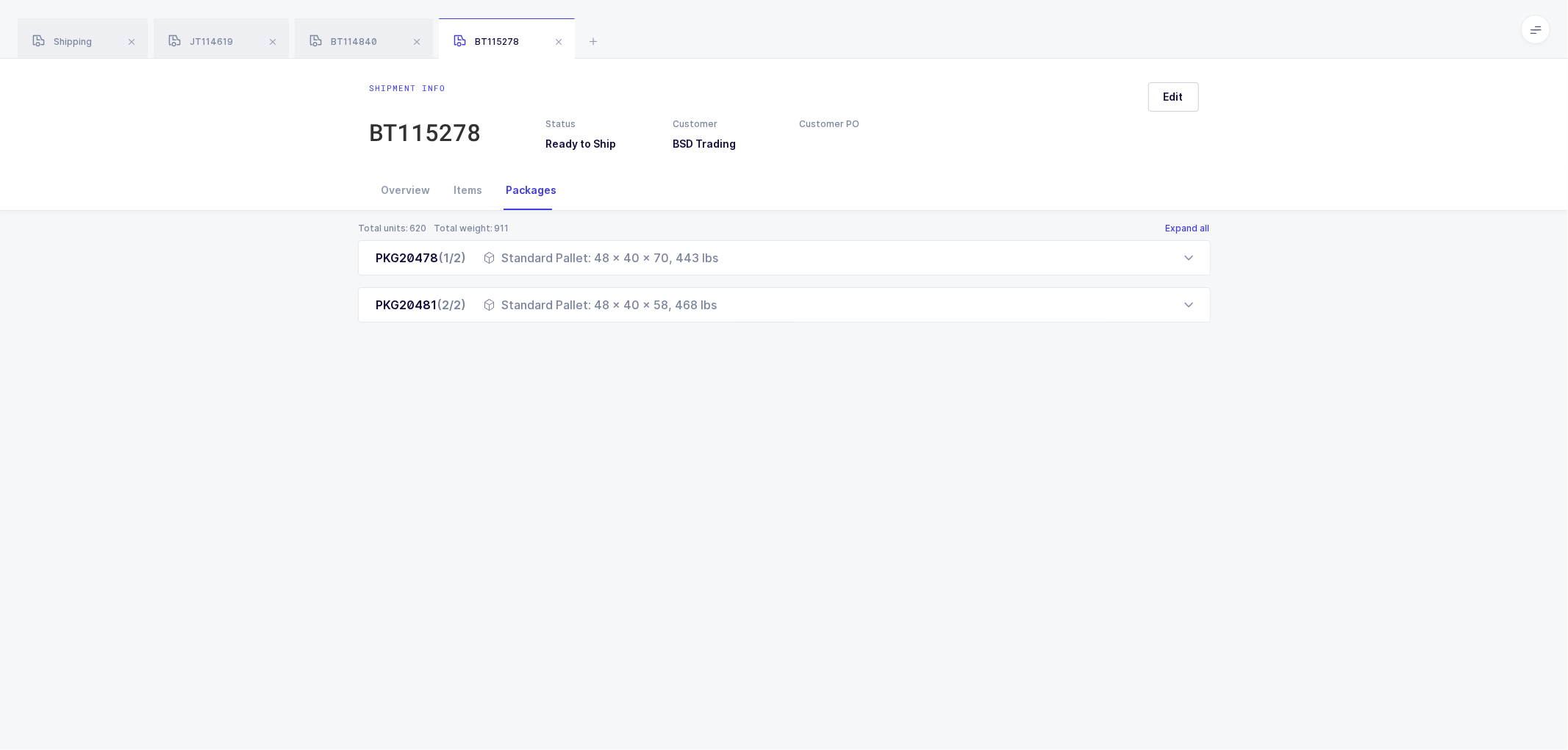
click at [1197, 224] on button "Expand all" at bounding box center [1187, 229] width 45 height 12
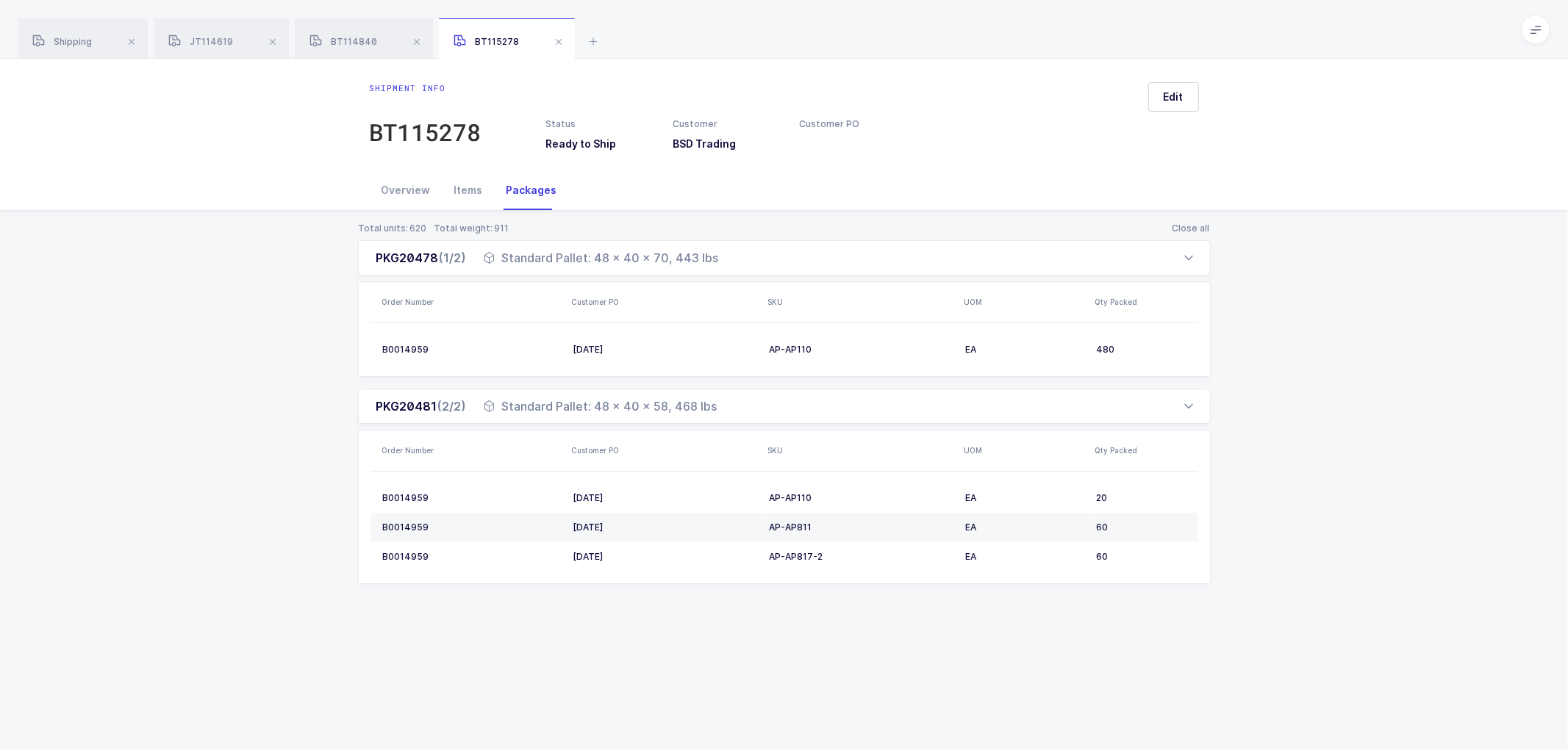
drag, startPoint x: 369, startPoint y: 253, endPoint x: 1140, endPoint y: 581, distance: 837.9
click at [1140, 581] on div "PKG20478 (1/2) Standard Pallet: 48 x 40 x 70, 443 lbs Order Number Customer PO …" at bounding box center [784, 412] width 853 height 344
click at [342, 34] on div "BT114840" at bounding box center [364, 39] width 138 height 41
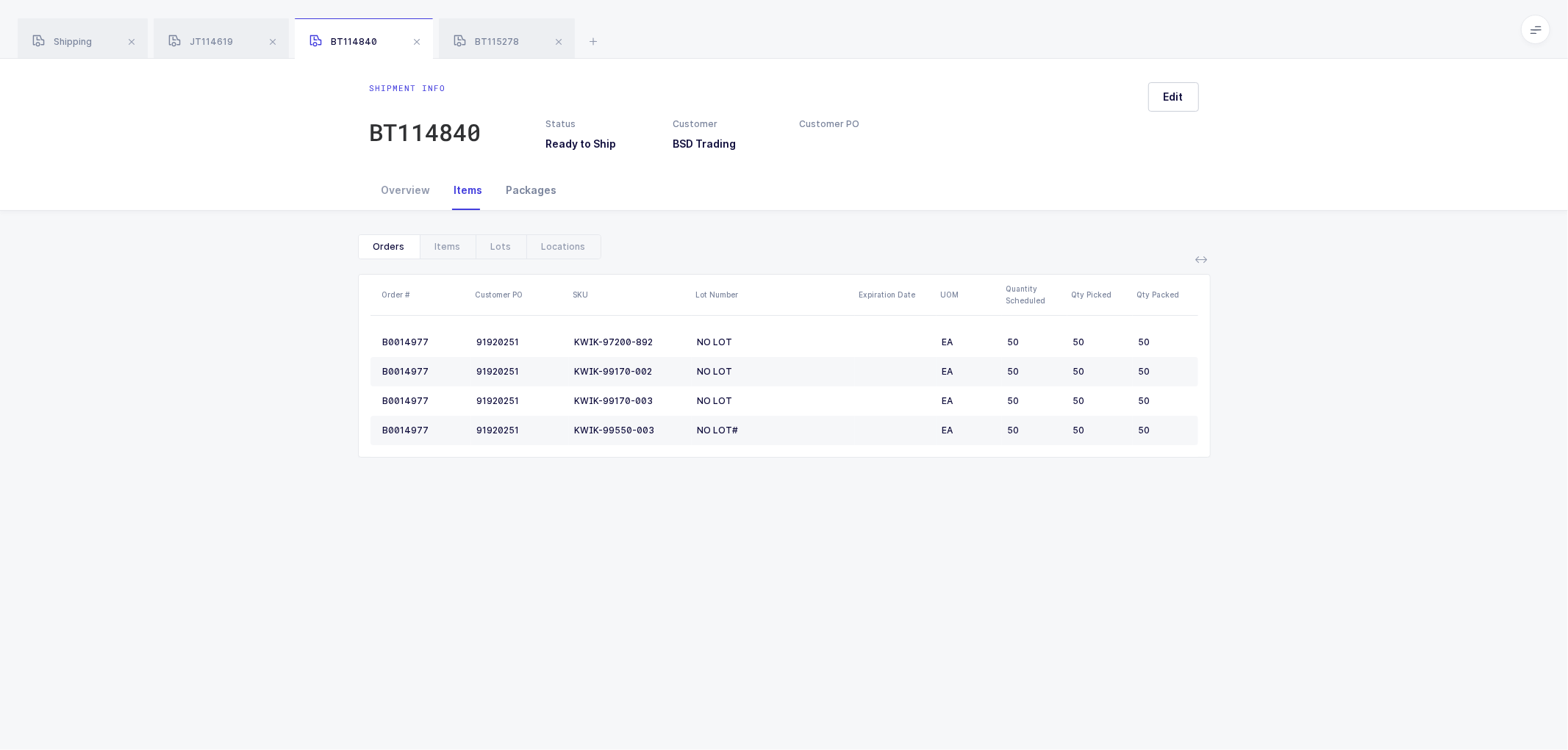
click at [519, 183] on div "Packages" at bounding box center [532, 190] width 74 height 40
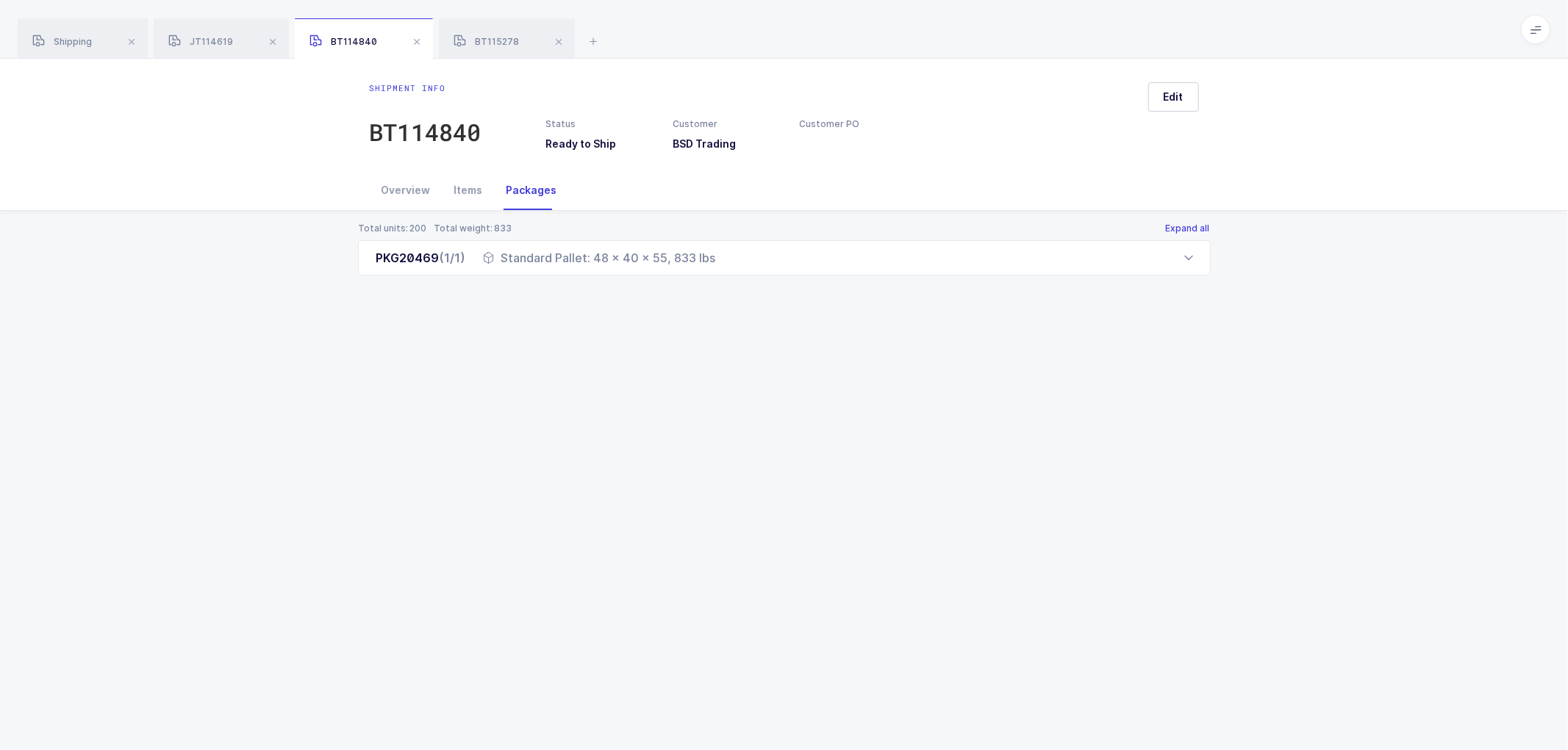
click at [1201, 224] on button "Expand all" at bounding box center [1187, 229] width 45 height 12
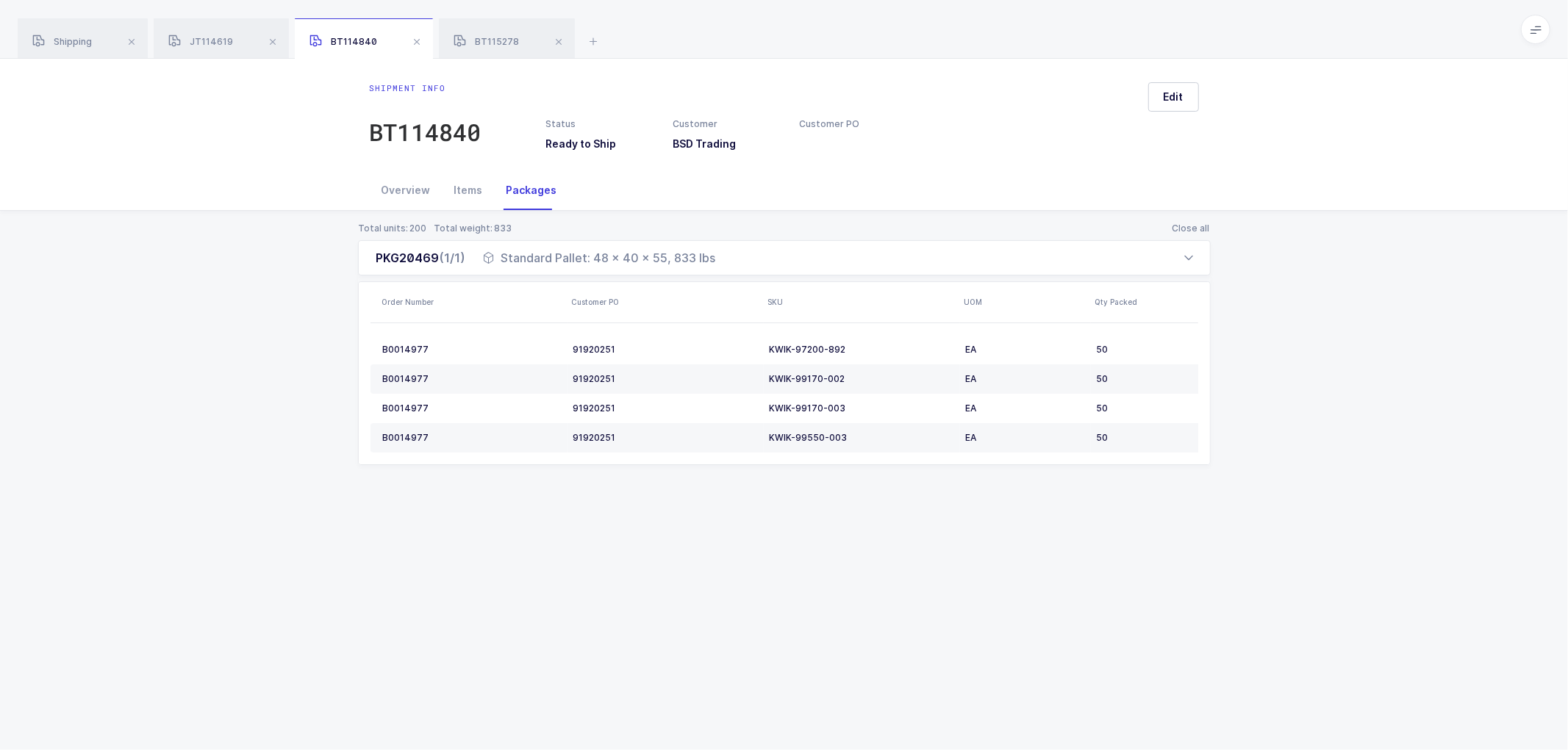
drag, startPoint x: 372, startPoint y: 260, endPoint x: 1151, endPoint y: 458, distance: 803.8
click at [1151, 458] on div "PKG20469 (1/1) Standard Pallet: 48 x 40 x 55, 833 lbs Order Number Customer PO …" at bounding box center [784, 353] width 853 height 225
click at [220, 39] on span "JT114619" at bounding box center [201, 41] width 65 height 11
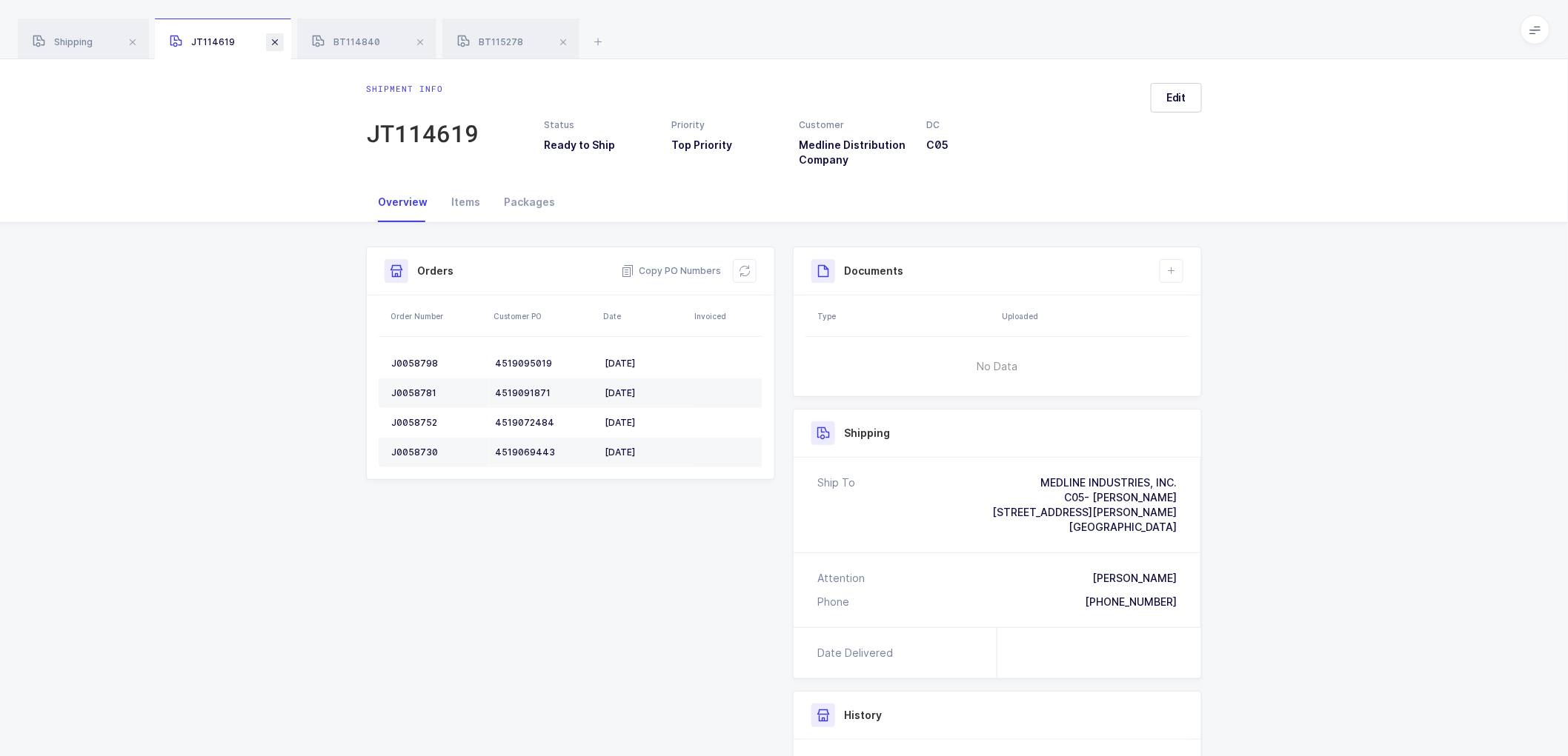
click at [276, 41] on span at bounding box center [274, 42] width 18 height 18
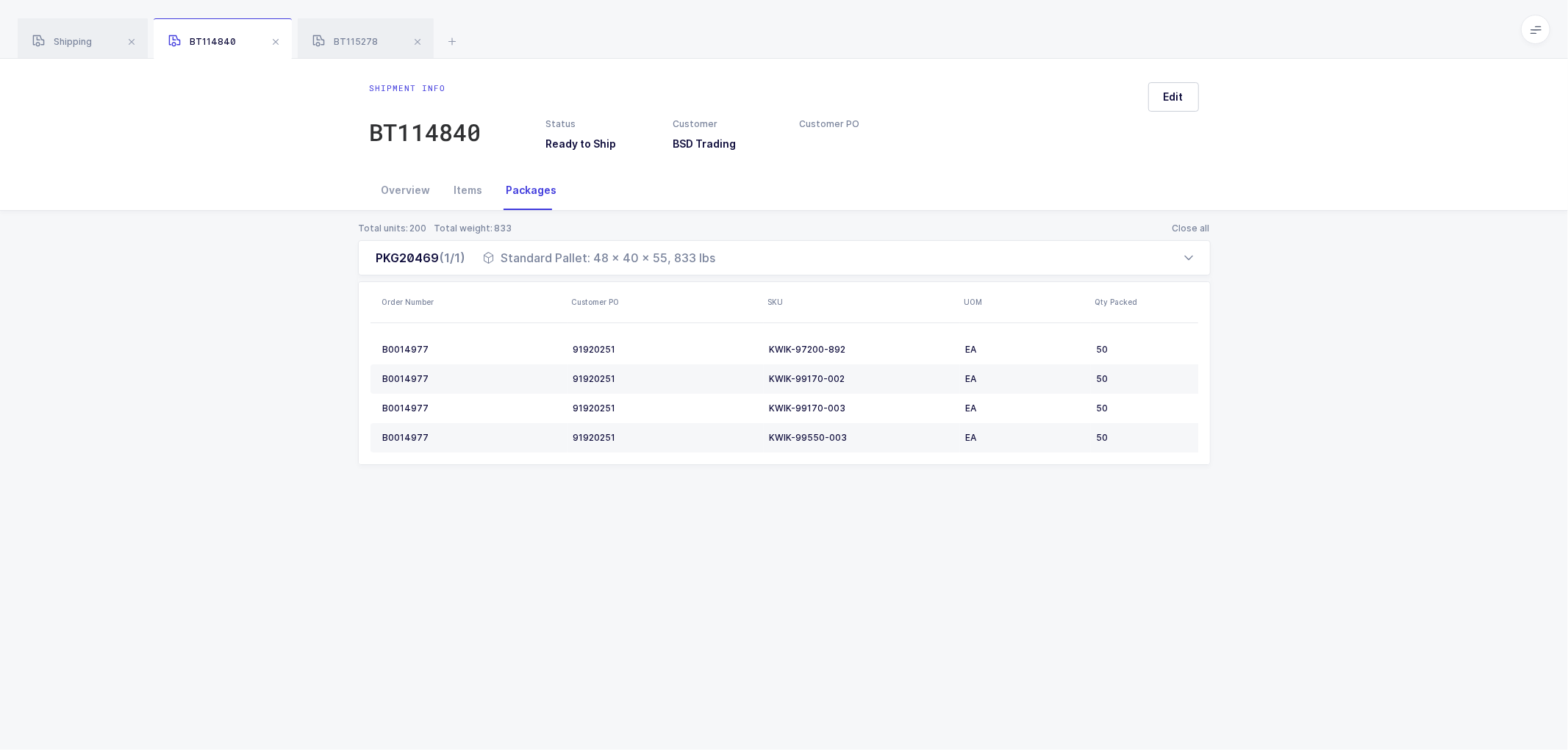
click at [274, 41] on span at bounding box center [276, 42] width 18 height 18
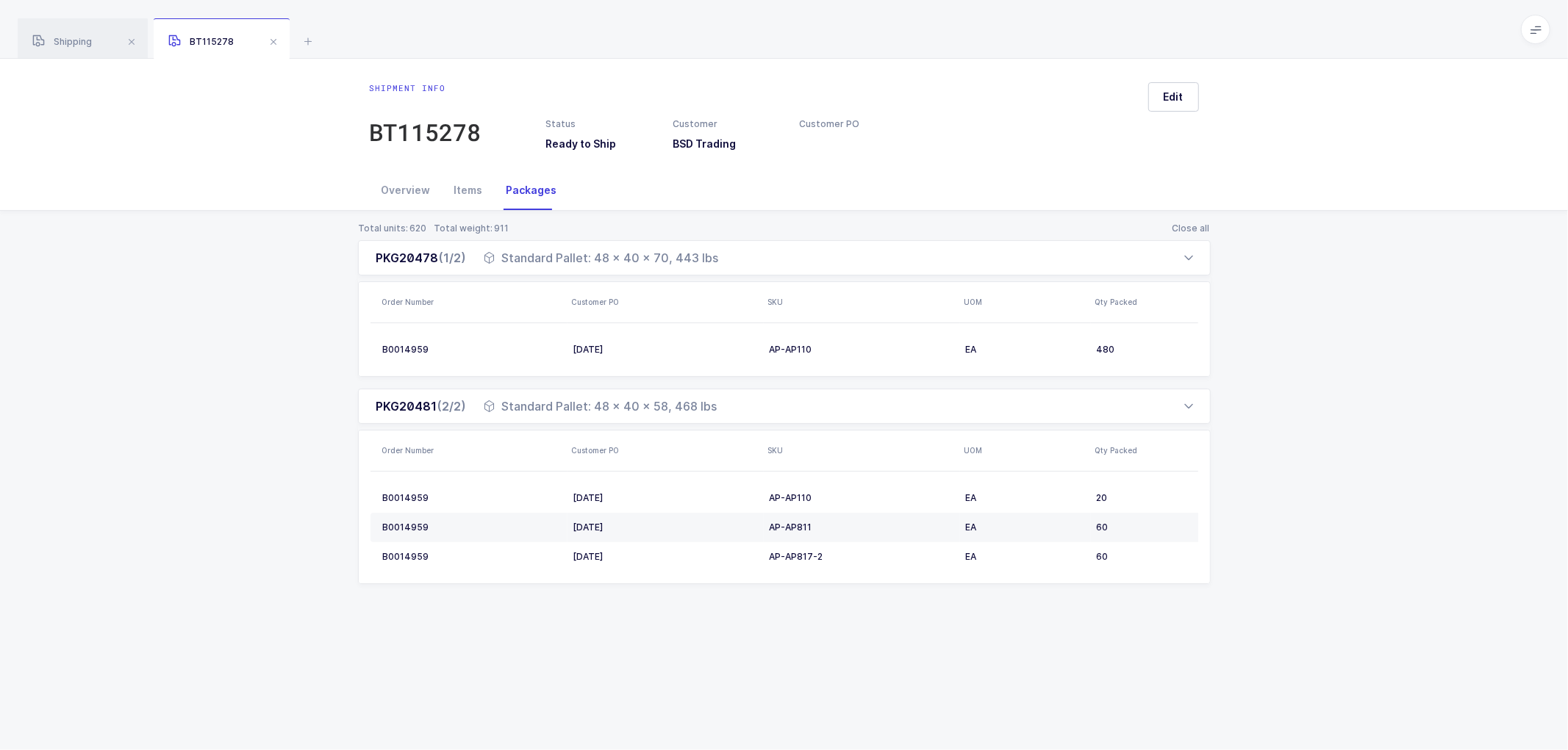
click at [274, 41] on span at bounding box center [273, 42] width 18 height 18
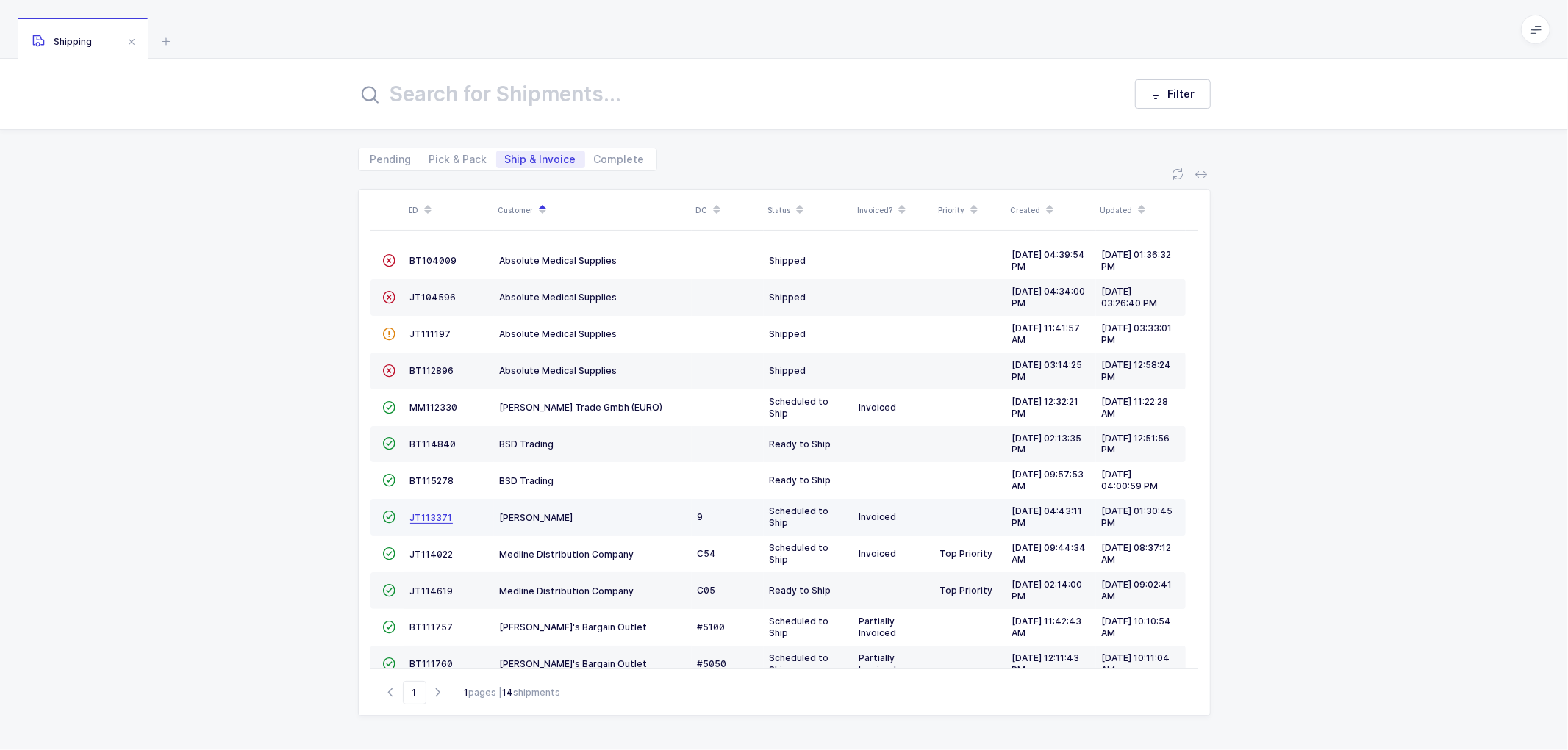
click at [421, 520] on span "JT113371" at bounding box center [432, 517] width 43 height 11
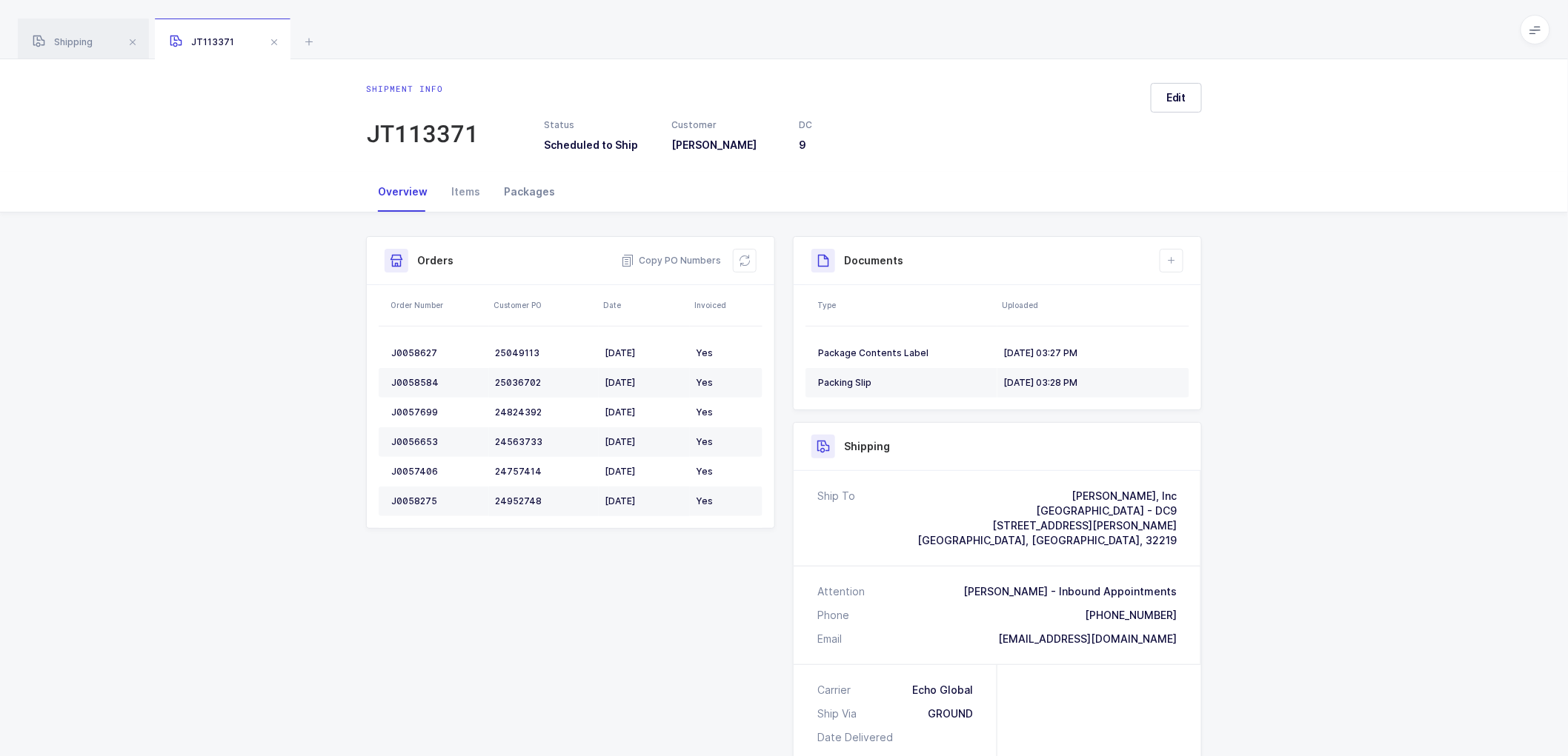
click at [523, 191] on div "Packages" at bounding box center [529, 192] width 75 height 40
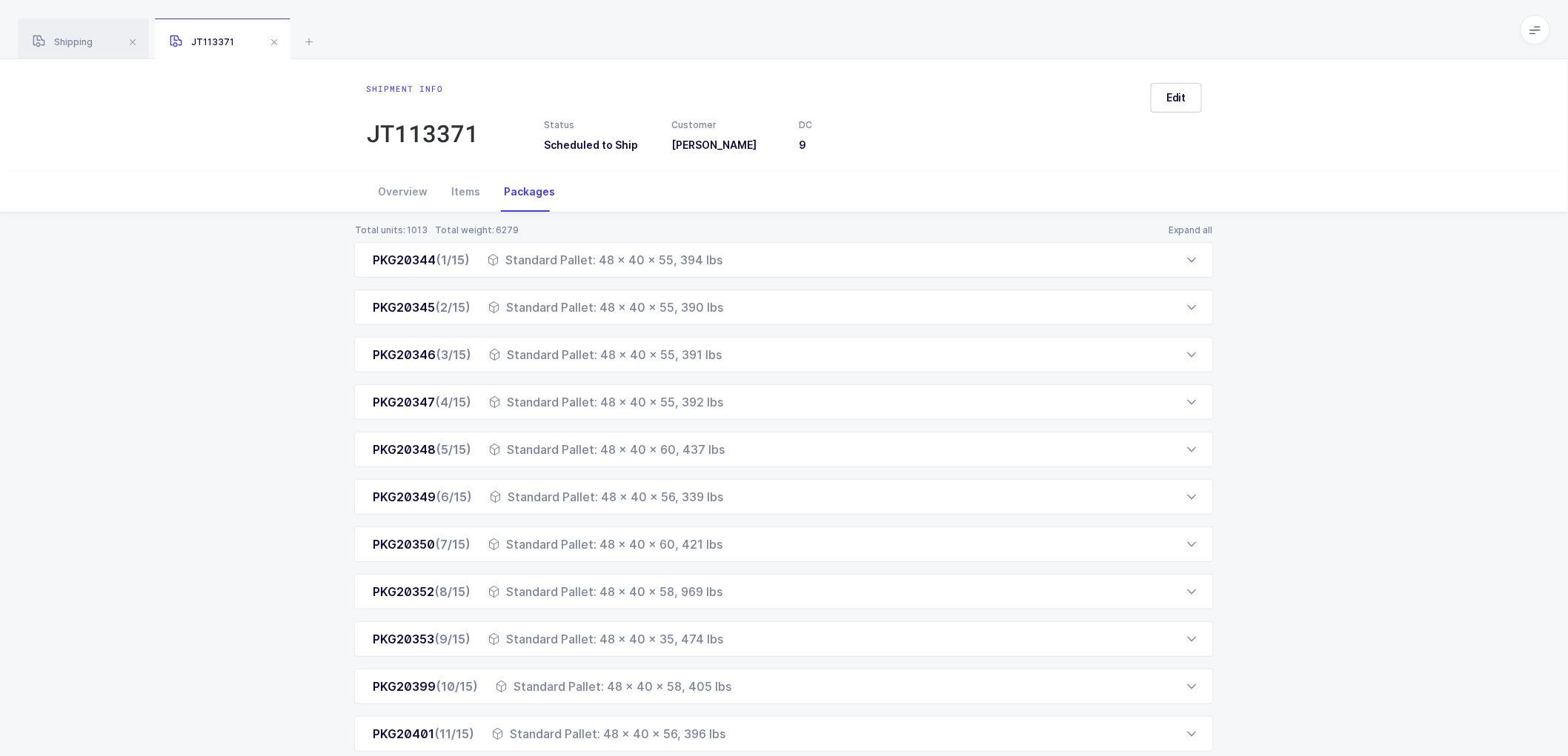
click at [277, 313] on div "Total units: 1013 Total weight: 6279 Expand all PKG20344 (1/15) Standard Pallet…" at bounding box center [784, 600] width 1544 height 777
drag, startPoint x: 68, startPoint y: 34, endPoint x: 77, endPoint y: 34, distance: 9.0
click at [68, 33] on div "Shipping" at bounding box center [83, 40] width 131 height 41
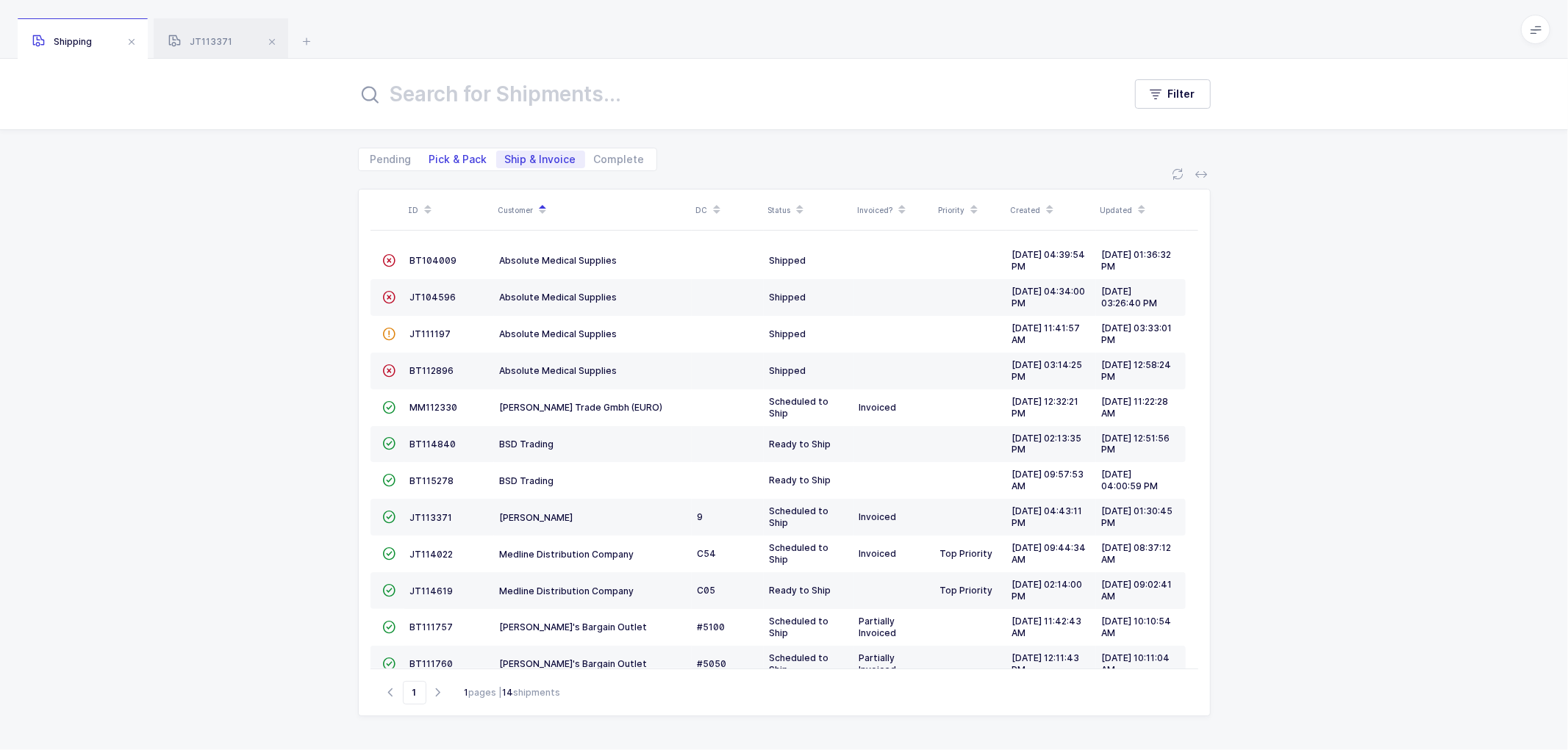
click at [457, 158] on span "Pick & Pack" at bounding box center [458, 160] width 58 height 10
click at [430, 158] on input "Pick & Pack" at bounding box center [425, 155] width 9 height 9
radio input "true"
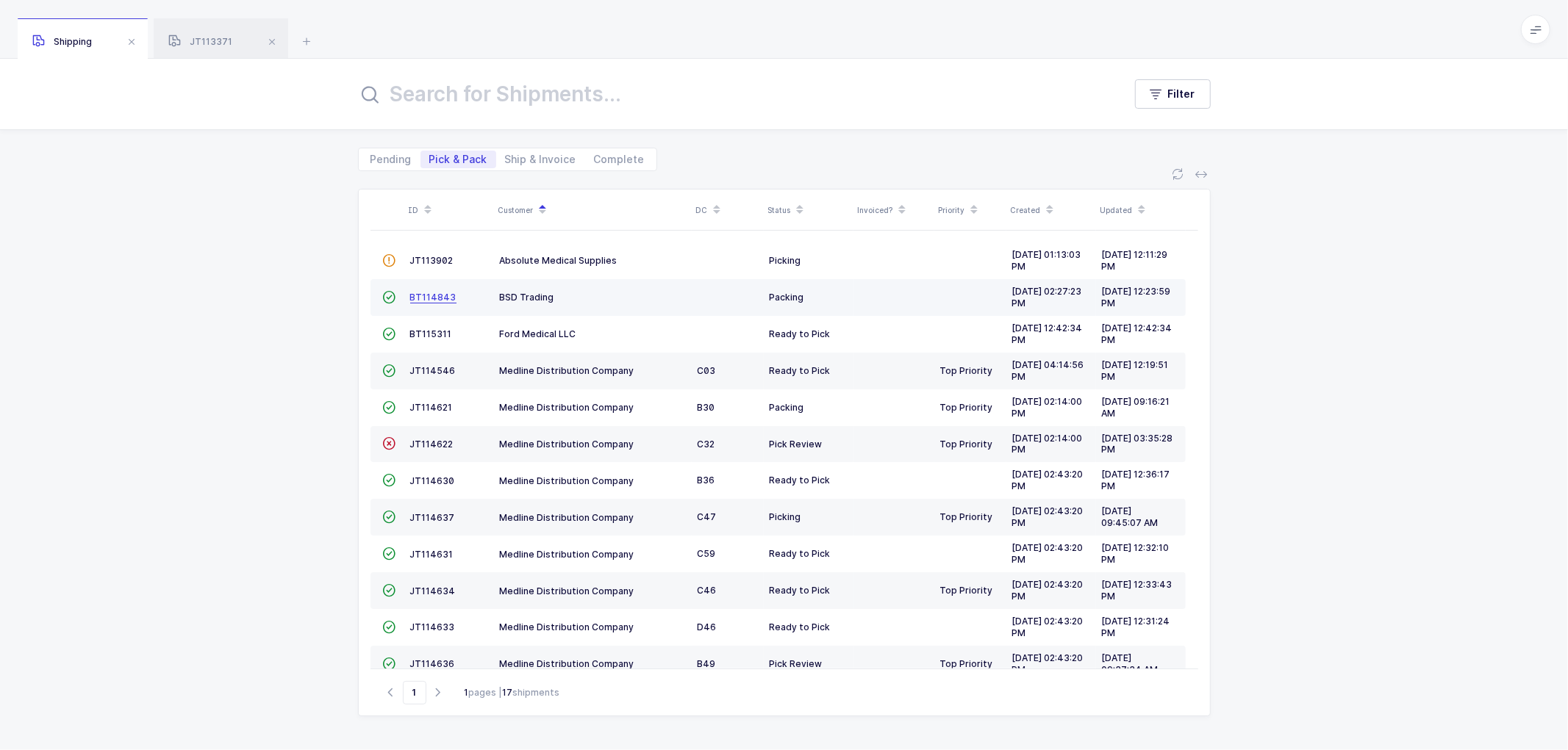
click at [430, 299] on span "BT114843" at bounding box center [434, 297] width 46 height 11
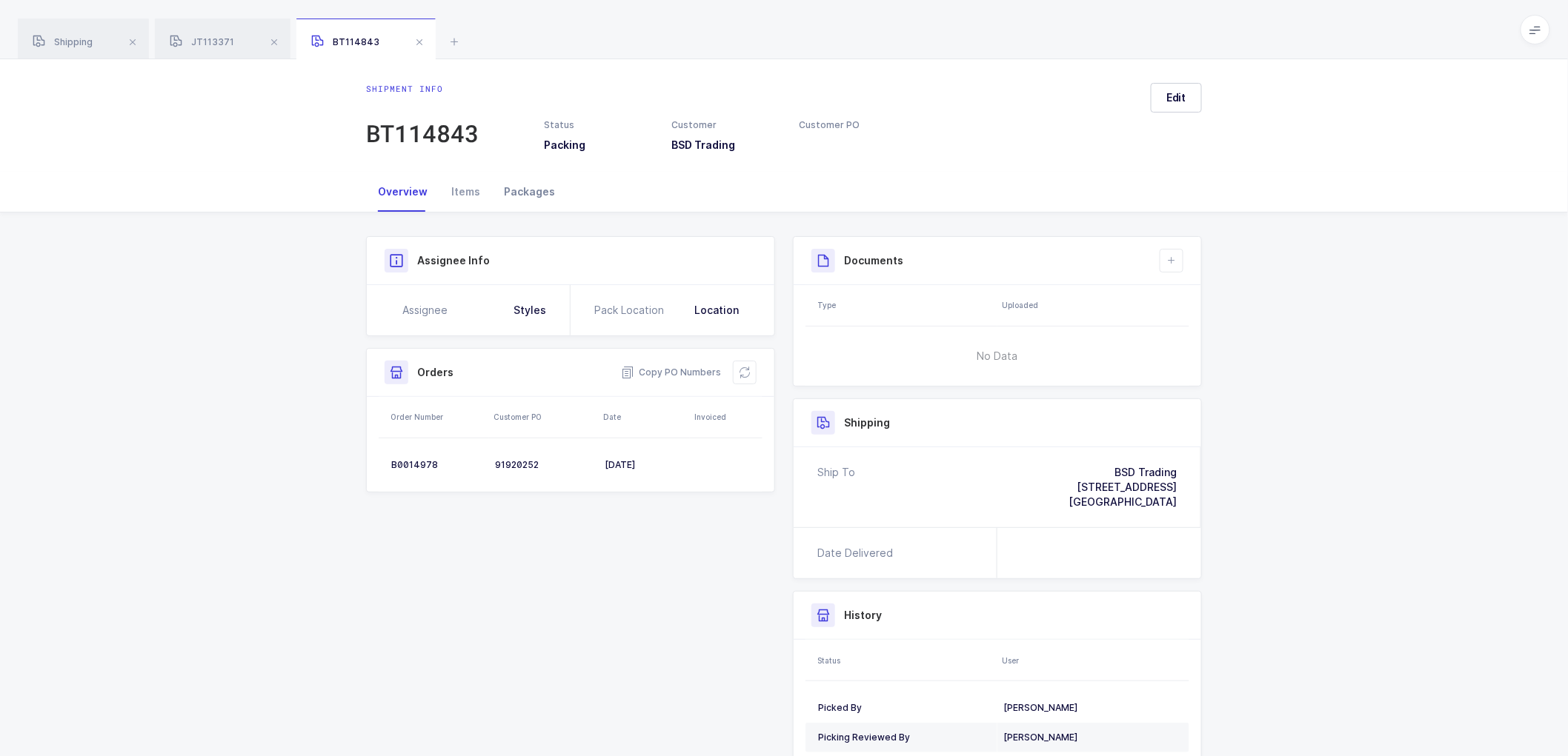
click at [520, 187] on div "Packages" at bounding box center [529, 192] width 75 height 40
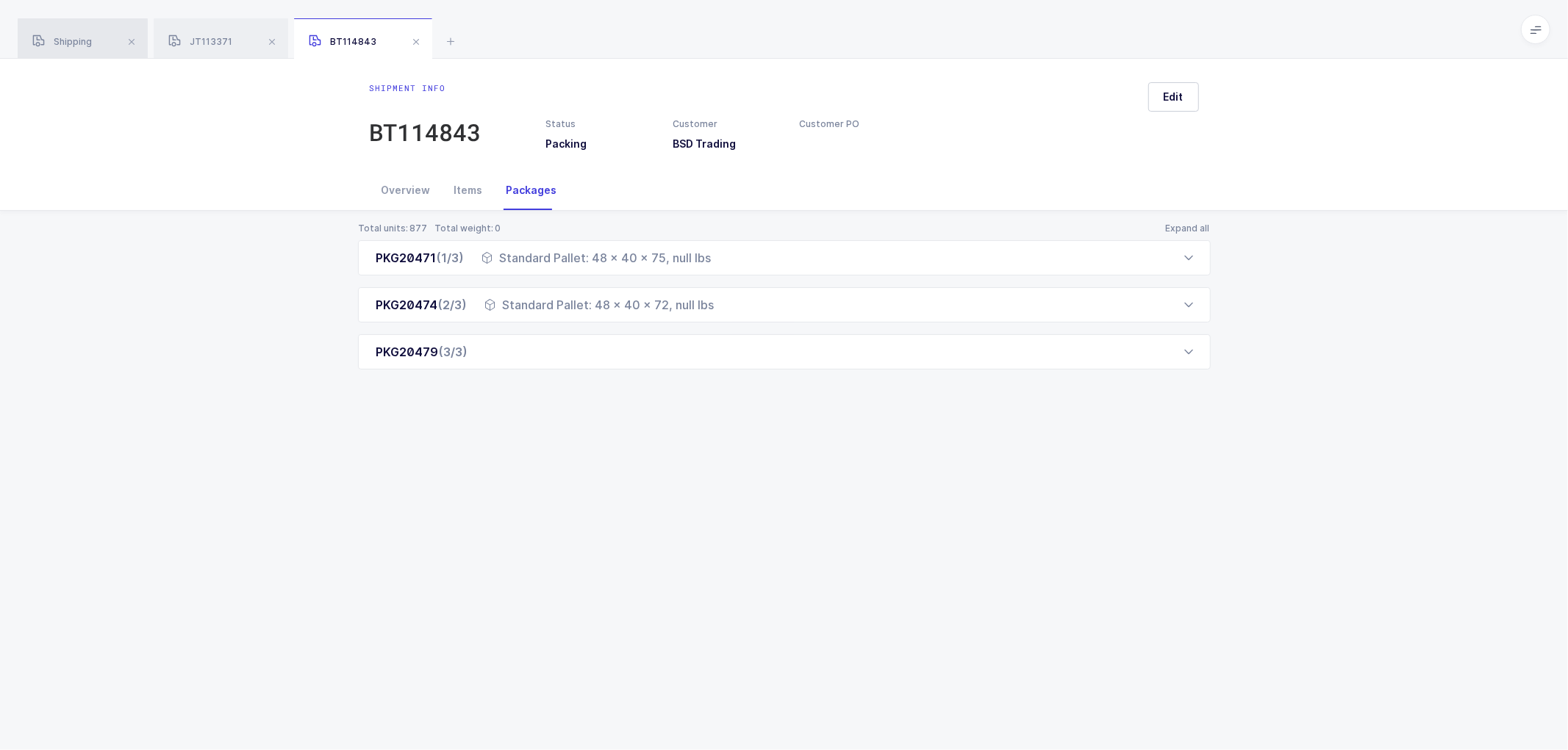
click at [79, 37] on span "Shipping" at bounding box center [62, 41] width 60 height 11
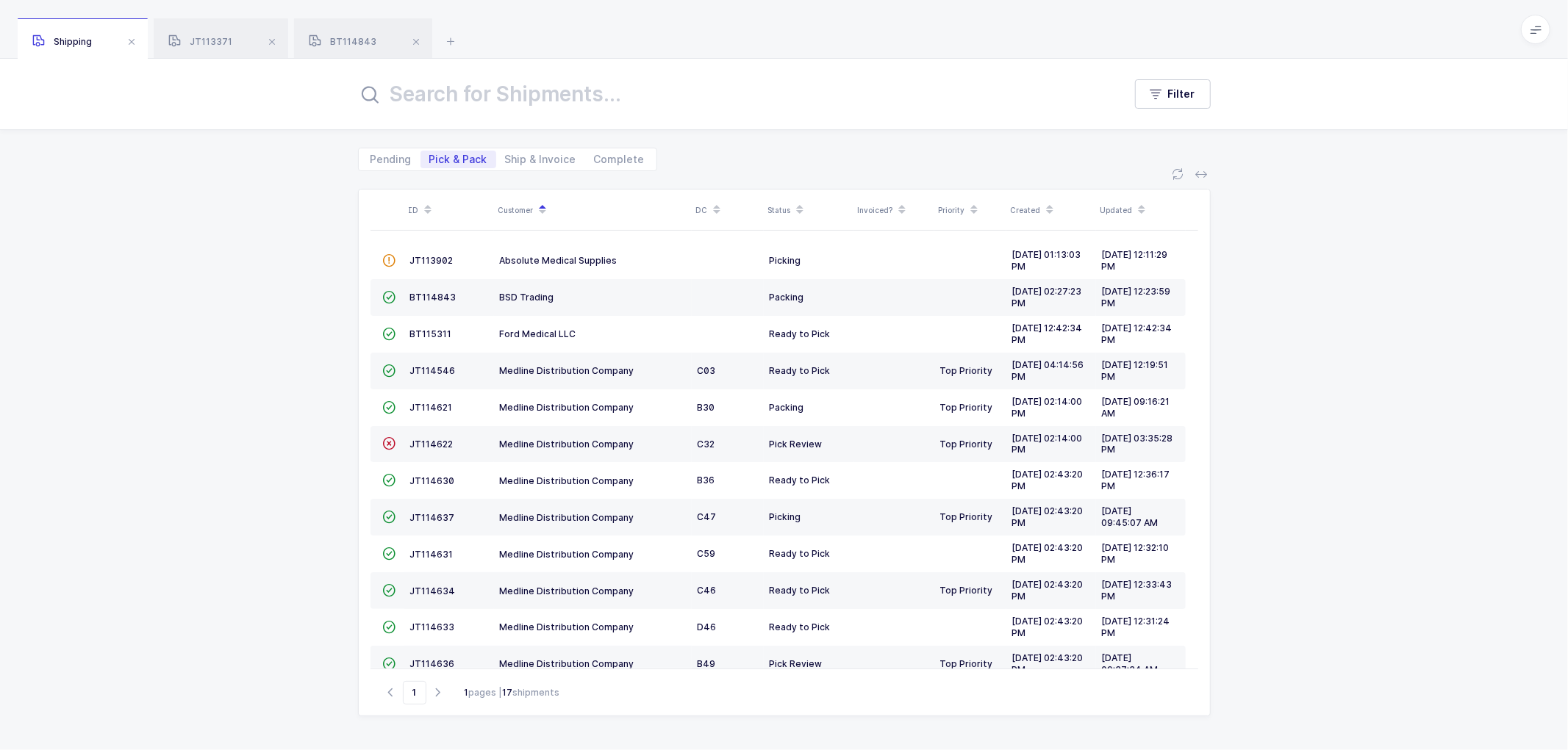
drag, startPoint x: 1414, startPoint y: 464, endPoint x: 1400, endPoint y: 462, distance: 14.1
click at [1413, 465] on div "ID Customer DC Status Invoiced? Priority Created Updated  JT113902 Absolute Me…" at bounding box center [784, 461] width 1568 height 579
click at [528, 163] on span "Ship & Invoice" at bounding box center [541, 160] width 72 height 10
click at [506, 160] on input "Ship & Invoice" at bounding box center [500, 155] width 9 height 9
radio input "true"
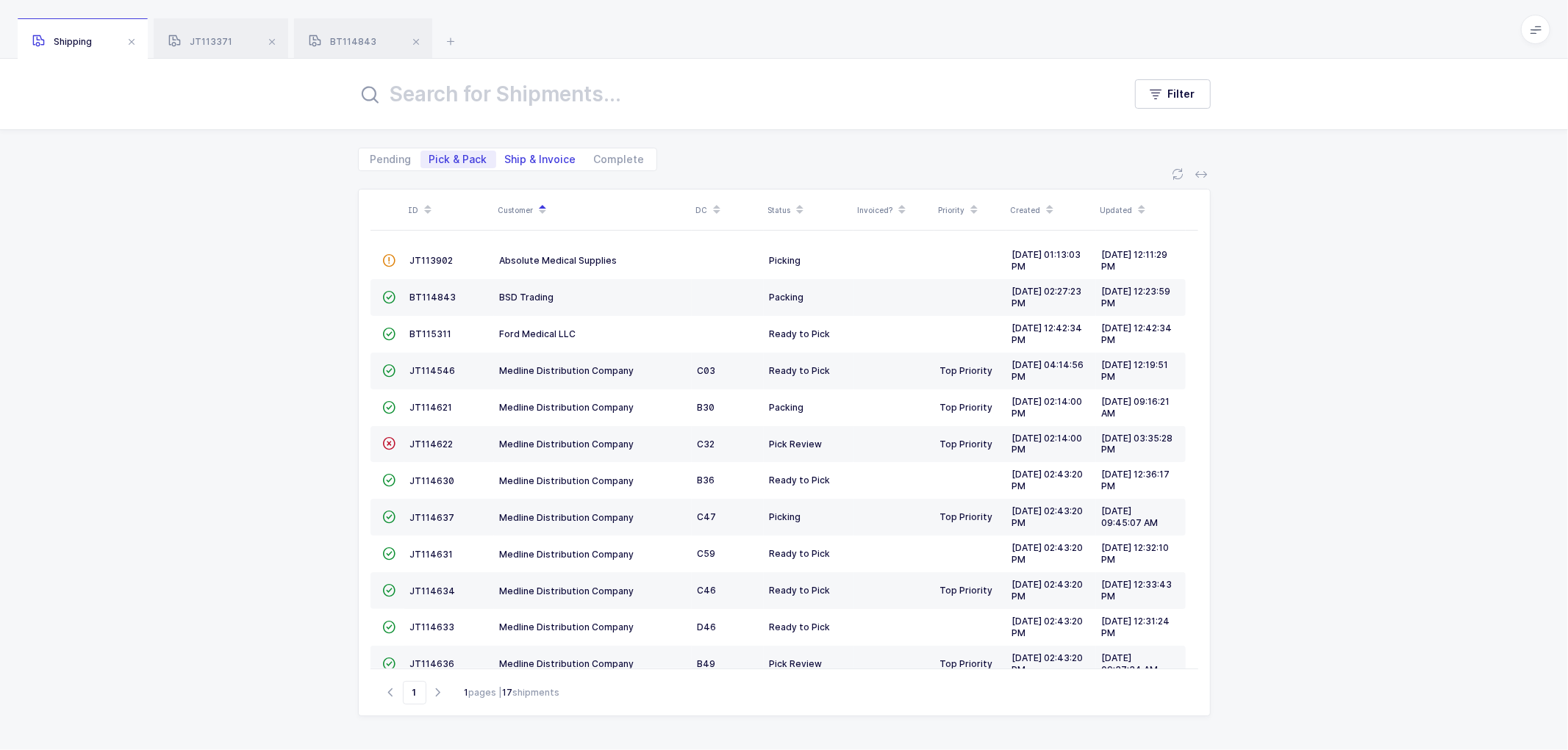
radio input "false"
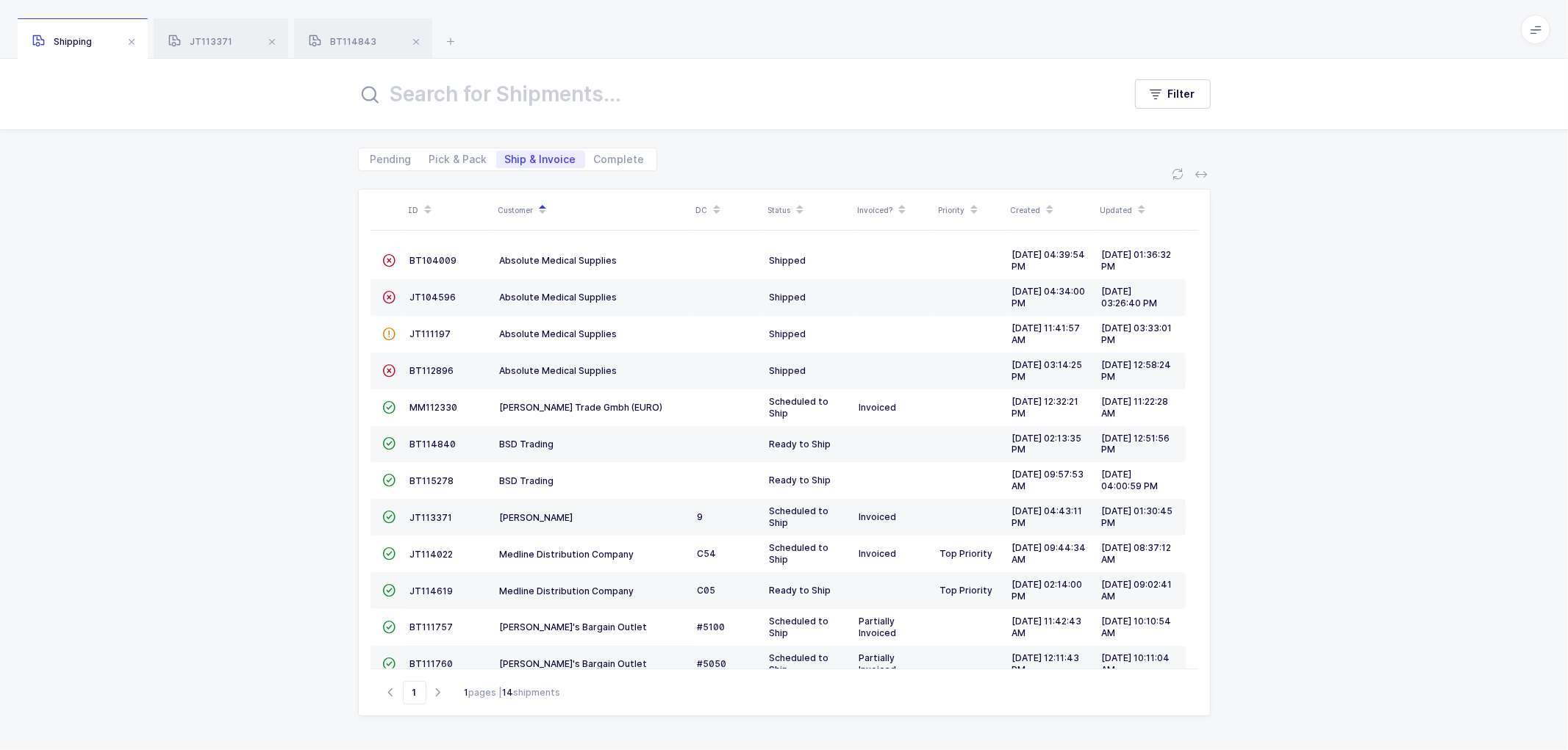
click at [246, 409] on div "ID Customer DC Status Invoiced? Priority Created Updated  BT104009 Absolute Me…" at bounding box center [784, 461] width 1568 height 579
click at [277, 422] on div "ID Customer DC Status Invoiced? Priority Created Updated  BT104009 Absolute Me…" at bounding box center [784, 461] width 1568 height 579
click at [417, 519] on span "JT113371" at bounding box center [432, 517] width 43 height 11
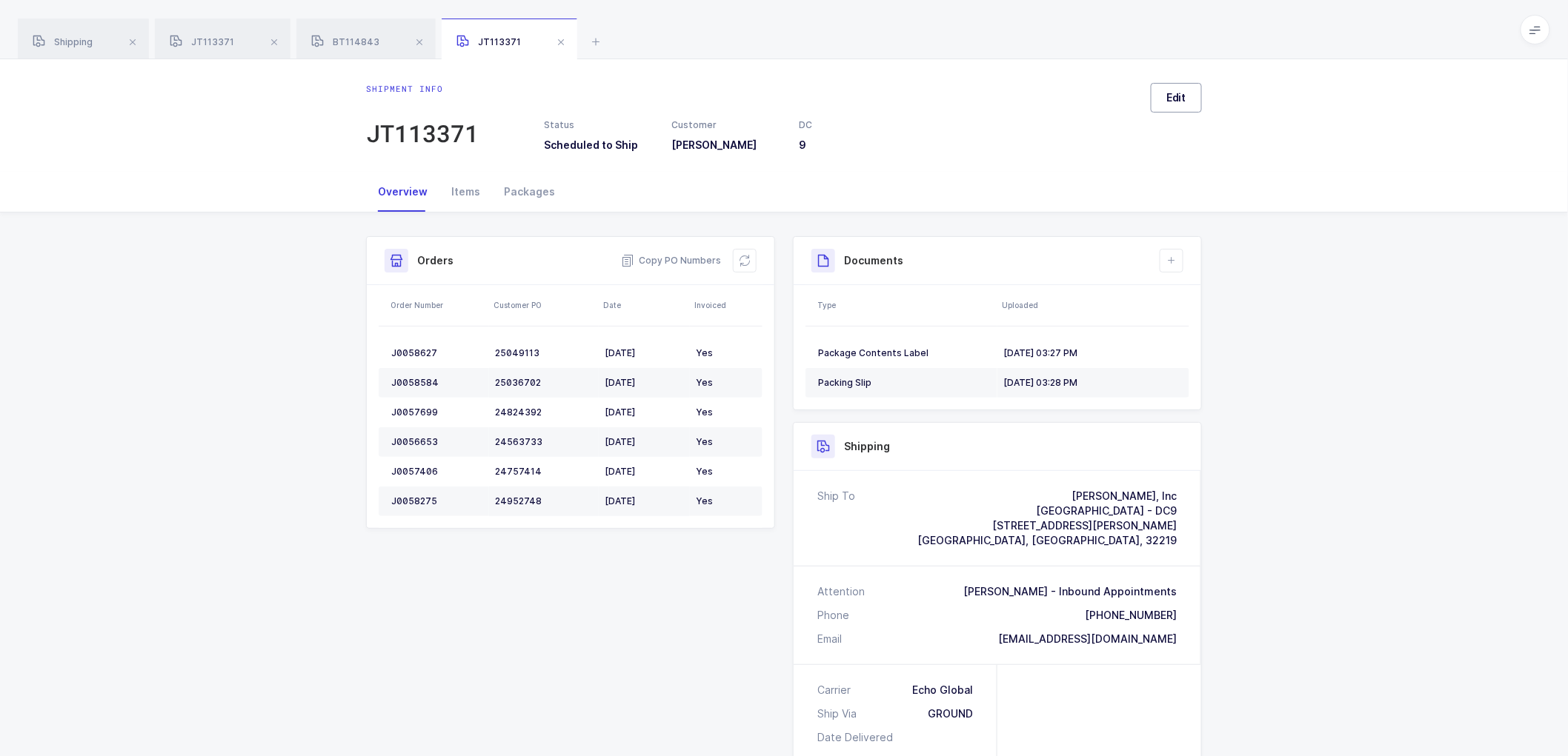
click at [1184, 113] on div "Edit" at bounding box center [1170, 120] width 63 height 74
click at [1166, 94] on span "Edit" at bounding box center [1176, 97] width 20 height 15
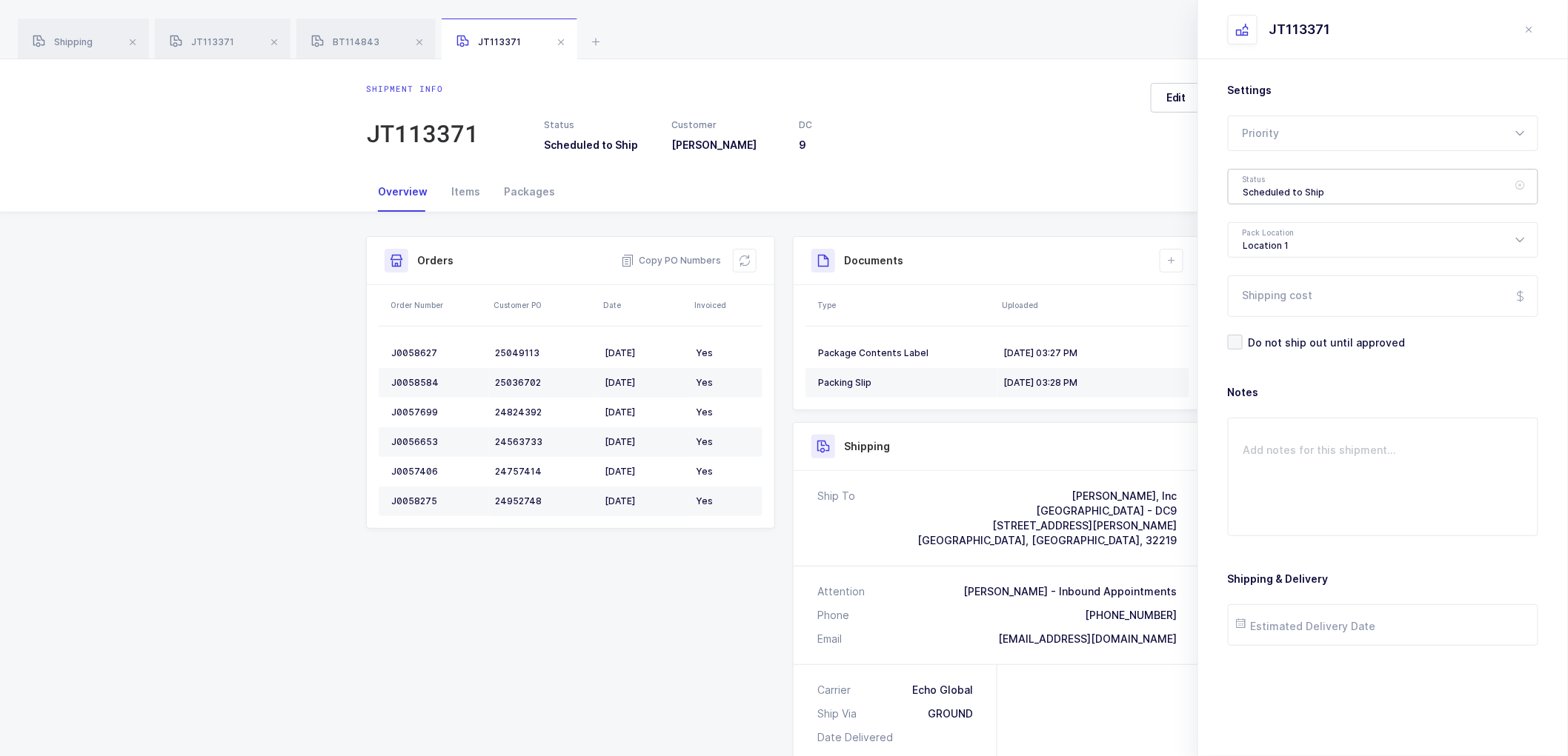
click at [1250, 185] on div "Scheduled to Ship" at bounding box center [1382, 186] width 311 height 35
click at [1248, 295] on span "Shipped" at bounding box center [1264, 300] width 42 height 13
type input "Shipped"
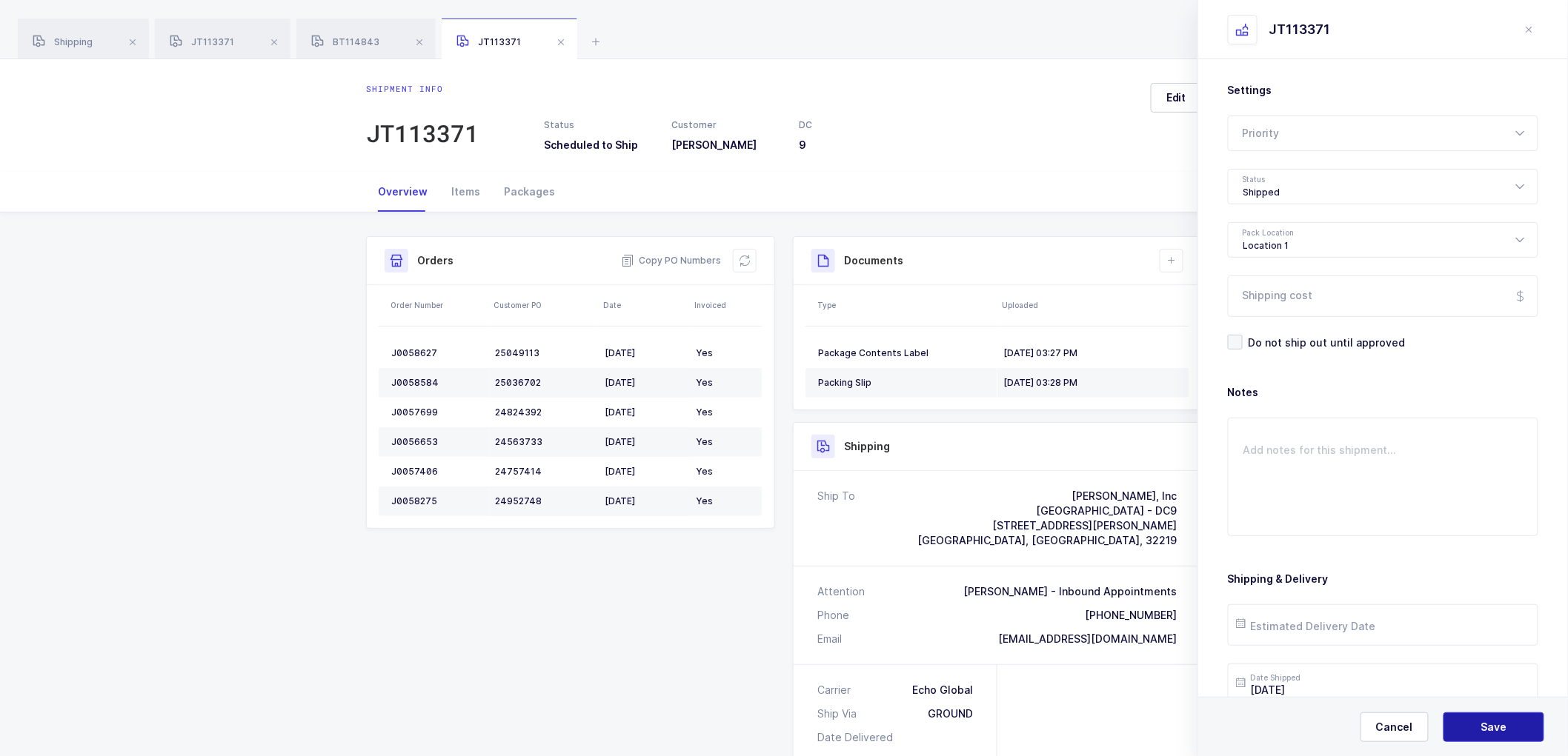
click at [1485, 728] on span "Save" at bounding box center [1494, 727] width 26 height 15
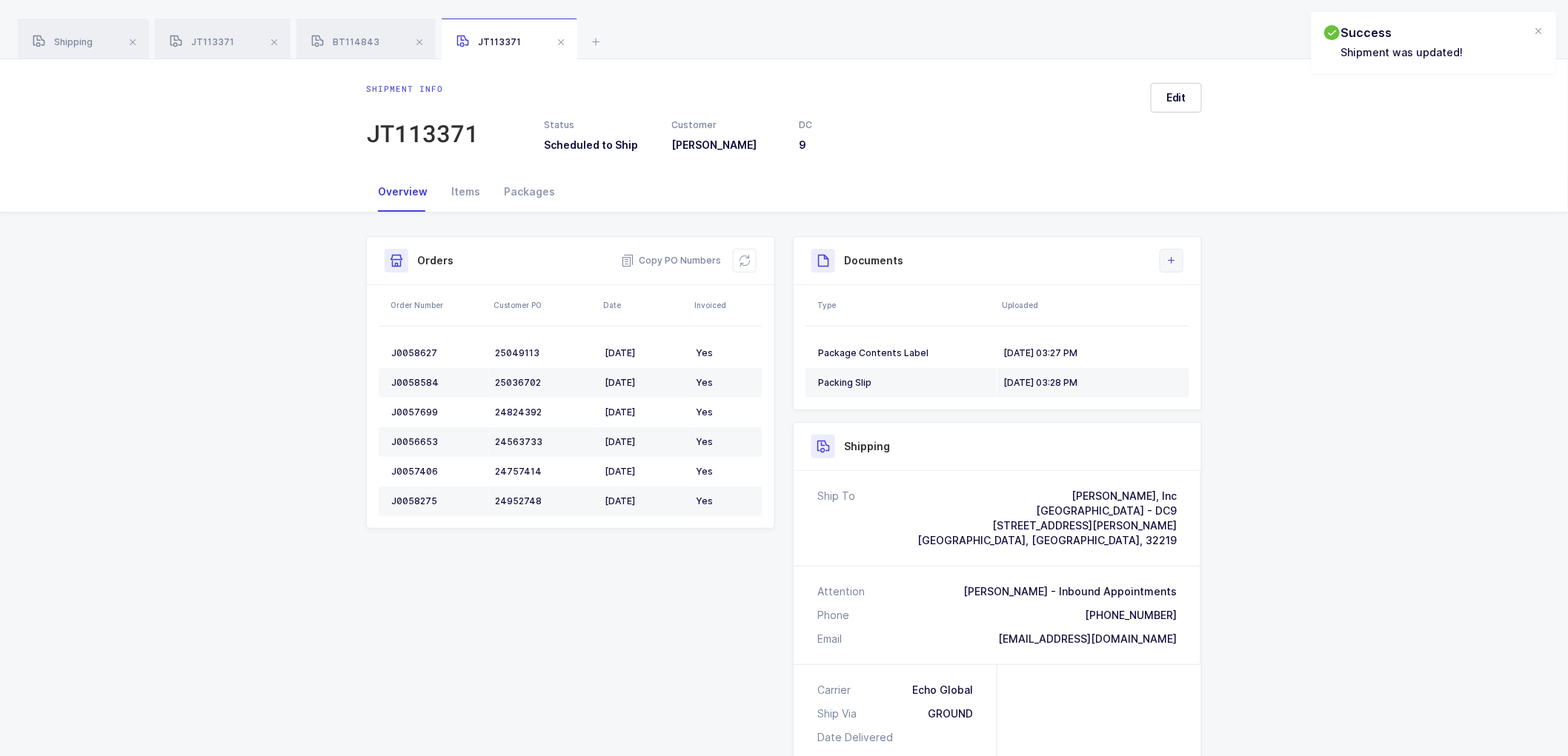
click at [1169, 256] on icon at bounding box center [1171, 261] width 12 height 12
click at [1198, 322] on li "Upload Document" at bounding box center [1221, 327] width 110 height 24
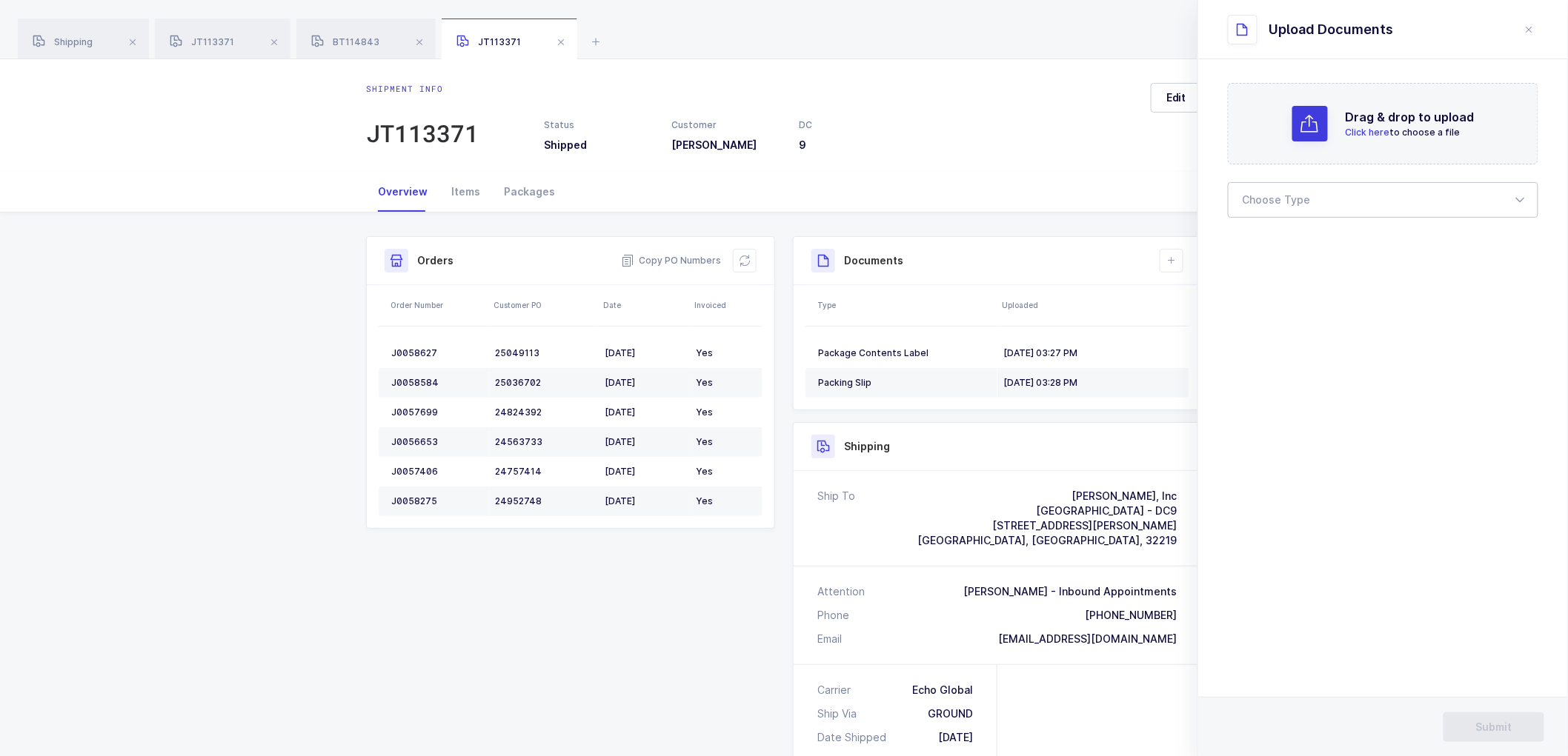
click at [1253, 200] on div at bounding box center [1382, 200] width 311 height 35
click at [1255, 250] on span "Bill of Lading" at bounding box center [1276, 246] width 67 height 13
type input "Bill of Lading"
click at [1488, 728] on span "Submit" at bounding box center [1494, 727] width 36 height 15
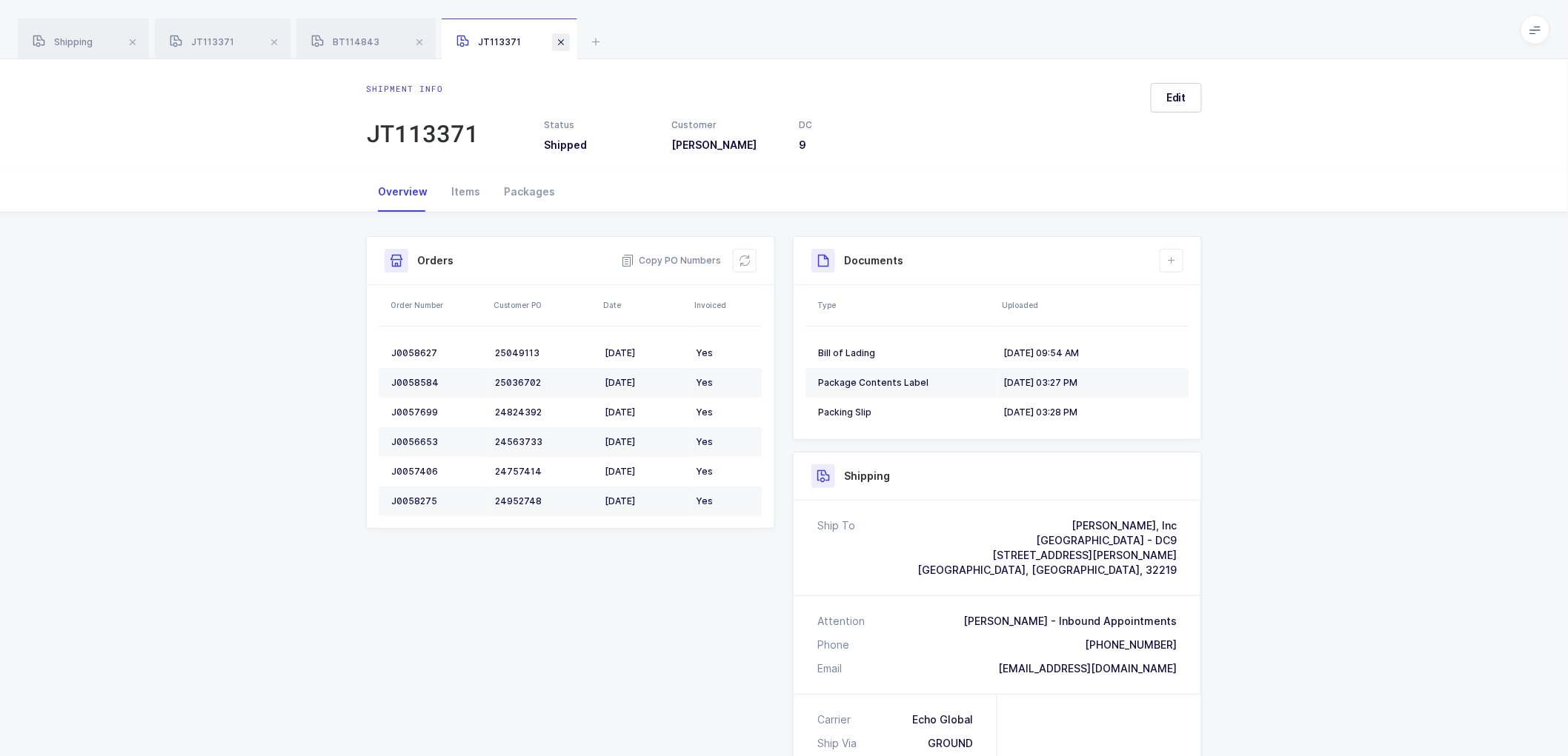
click at [557, 46] on span at bounding box center [561, 42] width 18 height 18
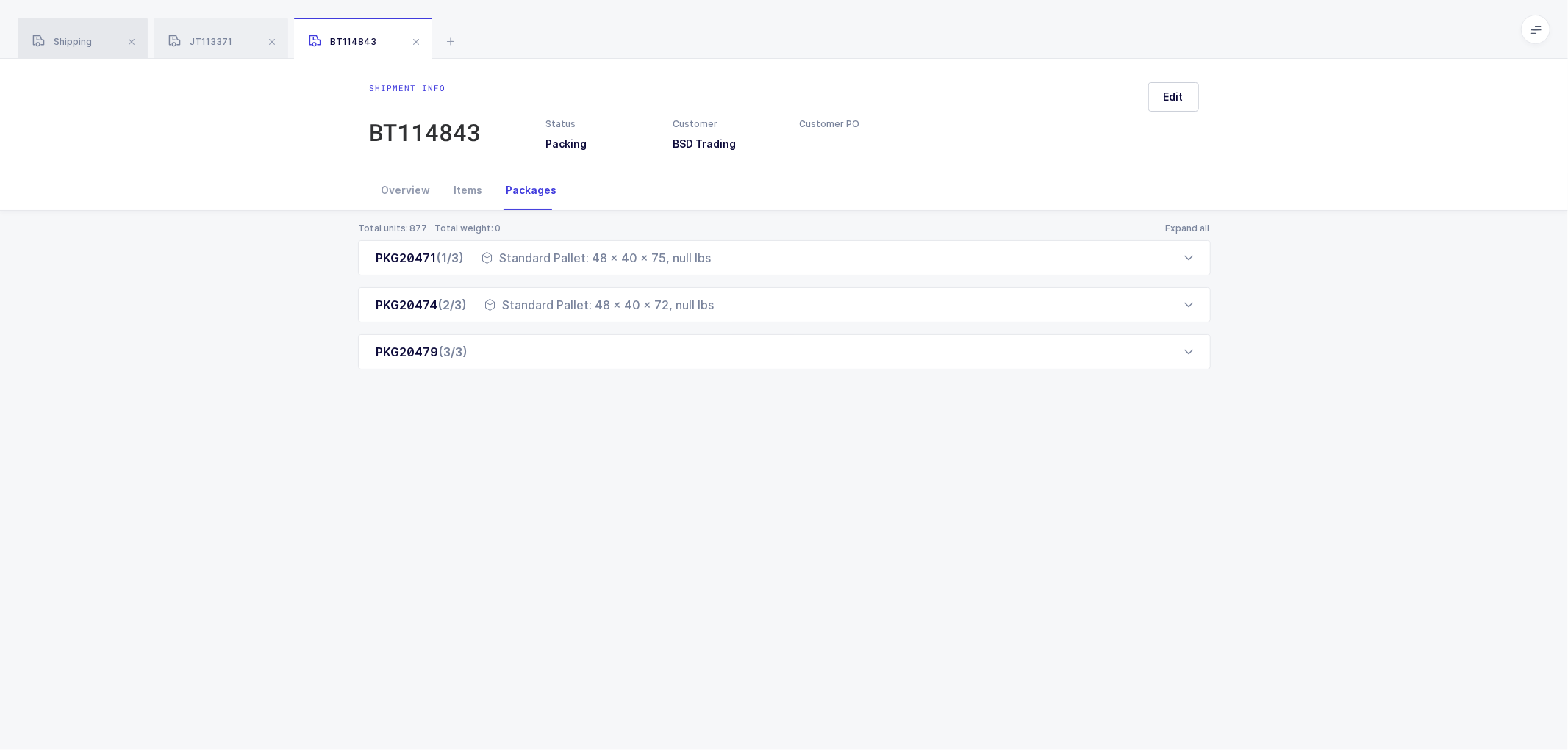
click at [78, 40] on span "Shipping" at bounding box center [62, 41] width 60 height 11
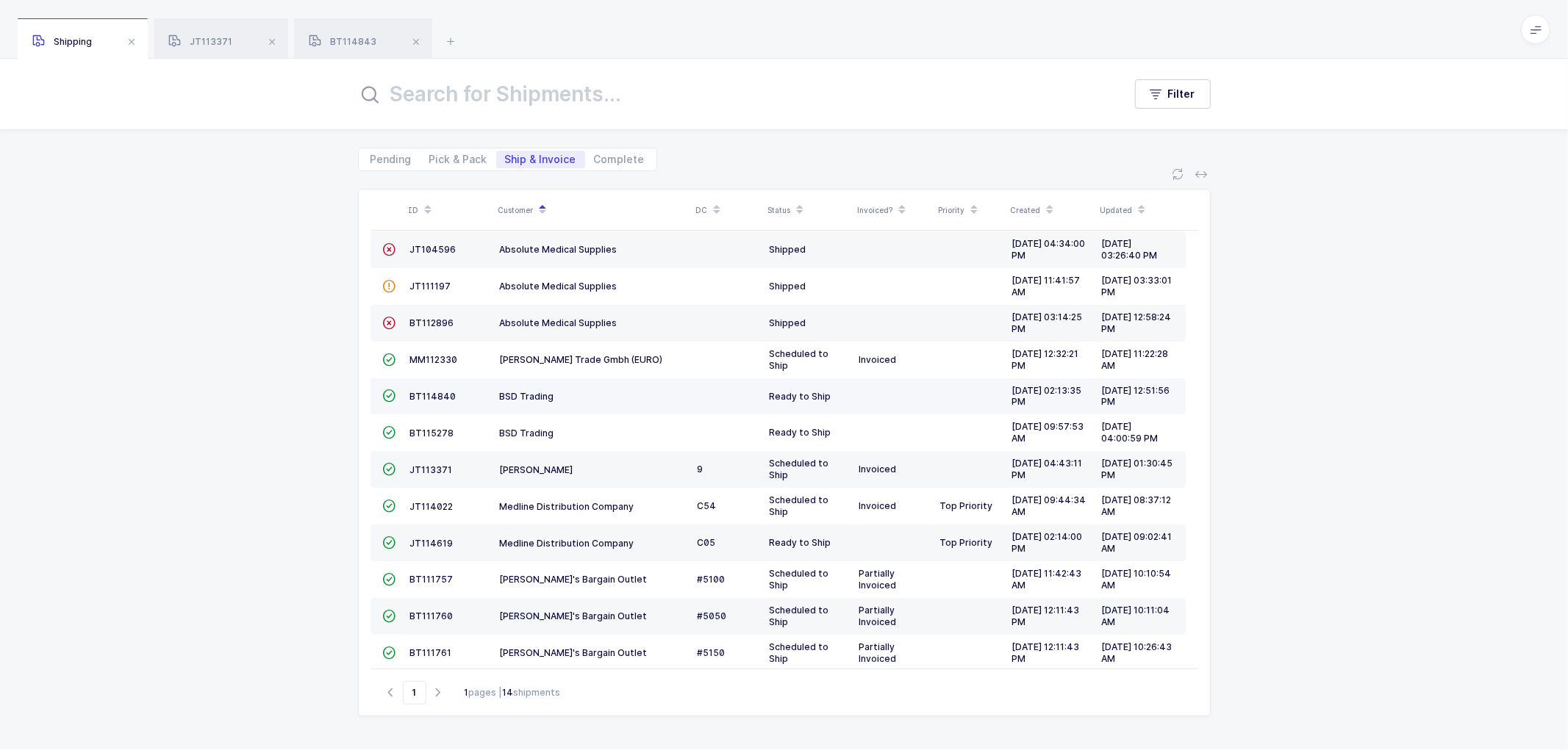
scroll to position [19, 0]
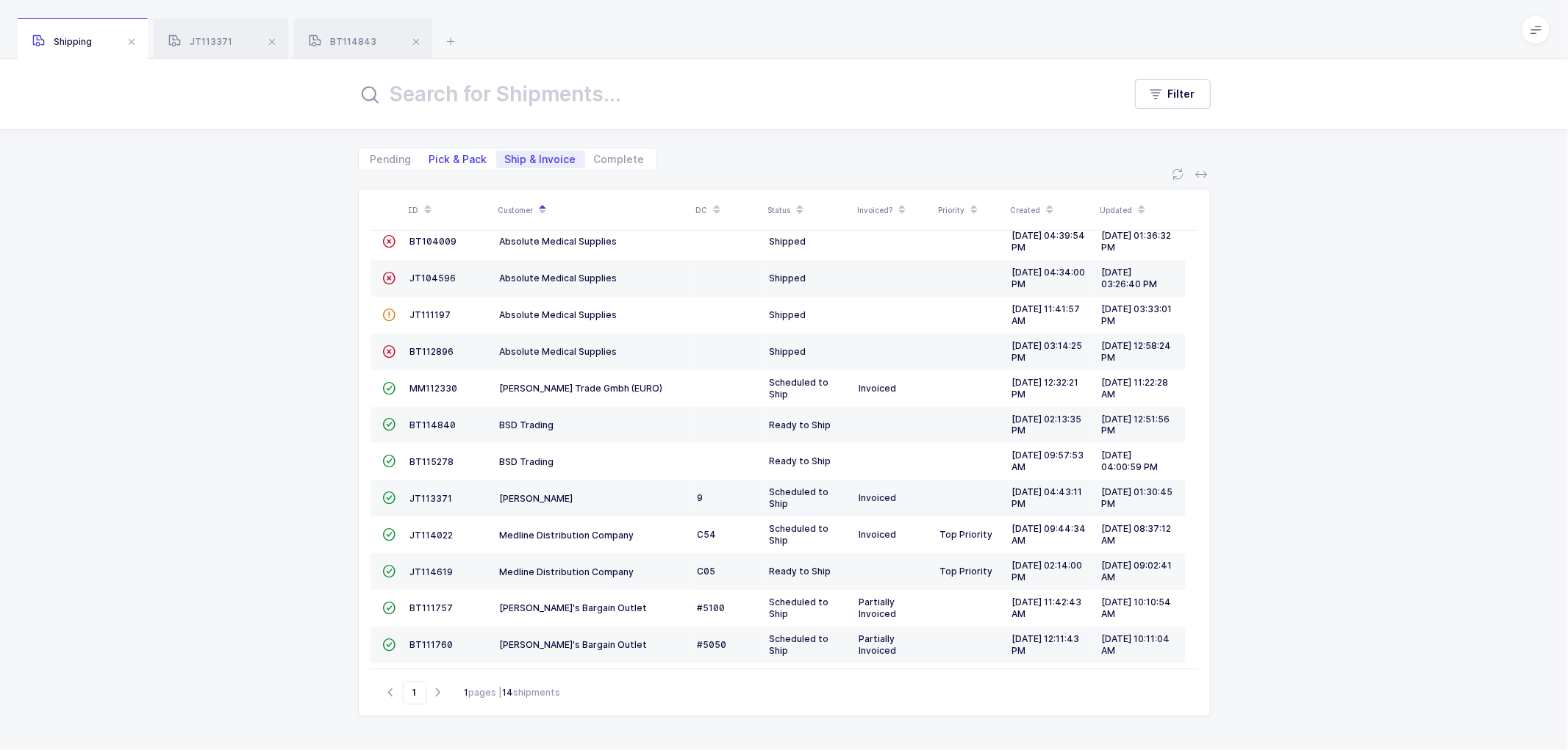
click at [445, 156] on span "Pick & Pack" at bounding box center [458, 160] width 58 height 10
click at [430, 156] on input "Pick & Pack" at bounding box center [425, 155] width 9 height 9
radio input "true"
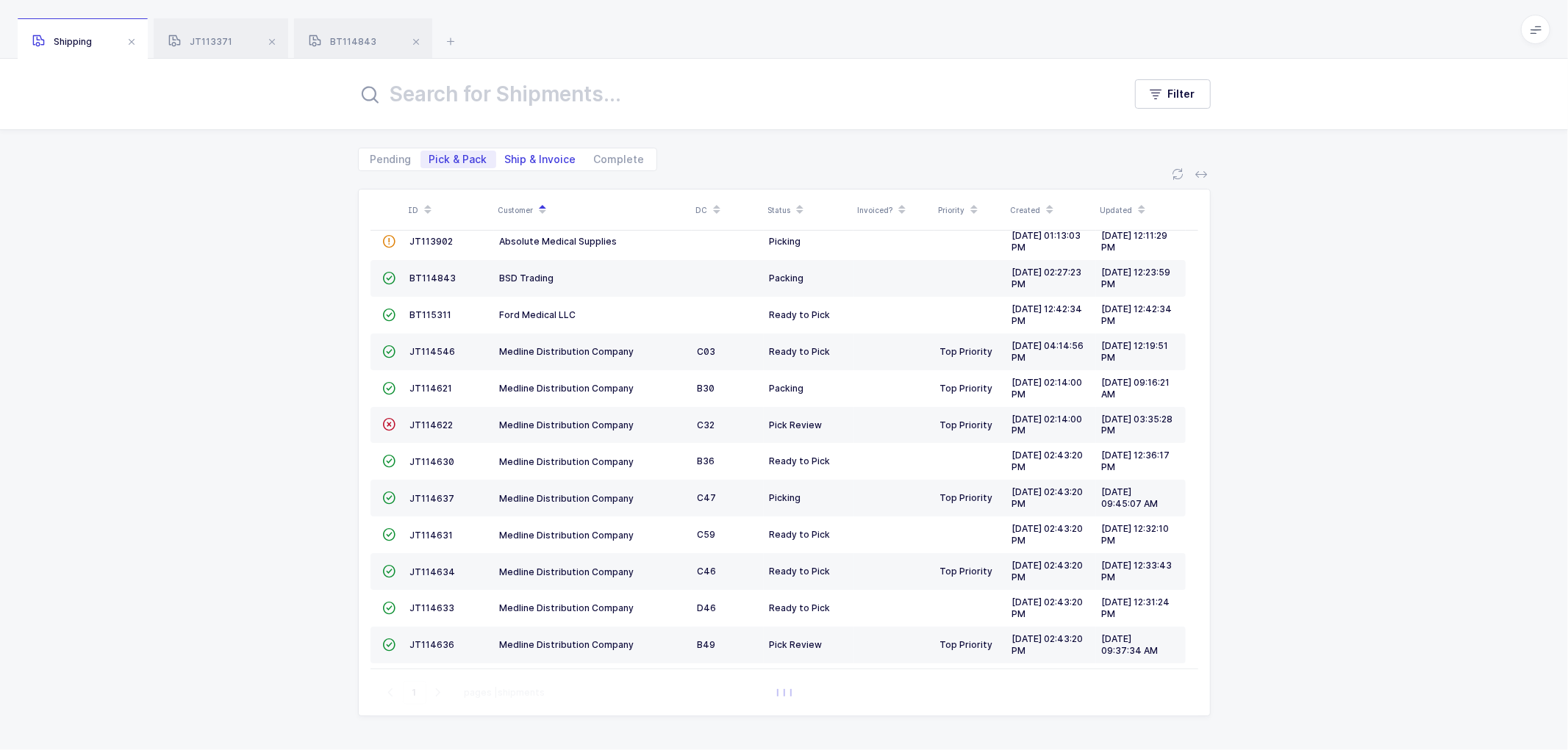
click at [538, 156] on span "Ship & Invoice" at bounding box center [541, 160] width 72 height 10
click at [506, 156] on input "Ship & Invoice" at bounding box center [500, 155] width 9 height 9
radio input "true"
radio input "false"
click at [388, 154] on span "Pending" at bounding box center [391, 160] width 41 height 10
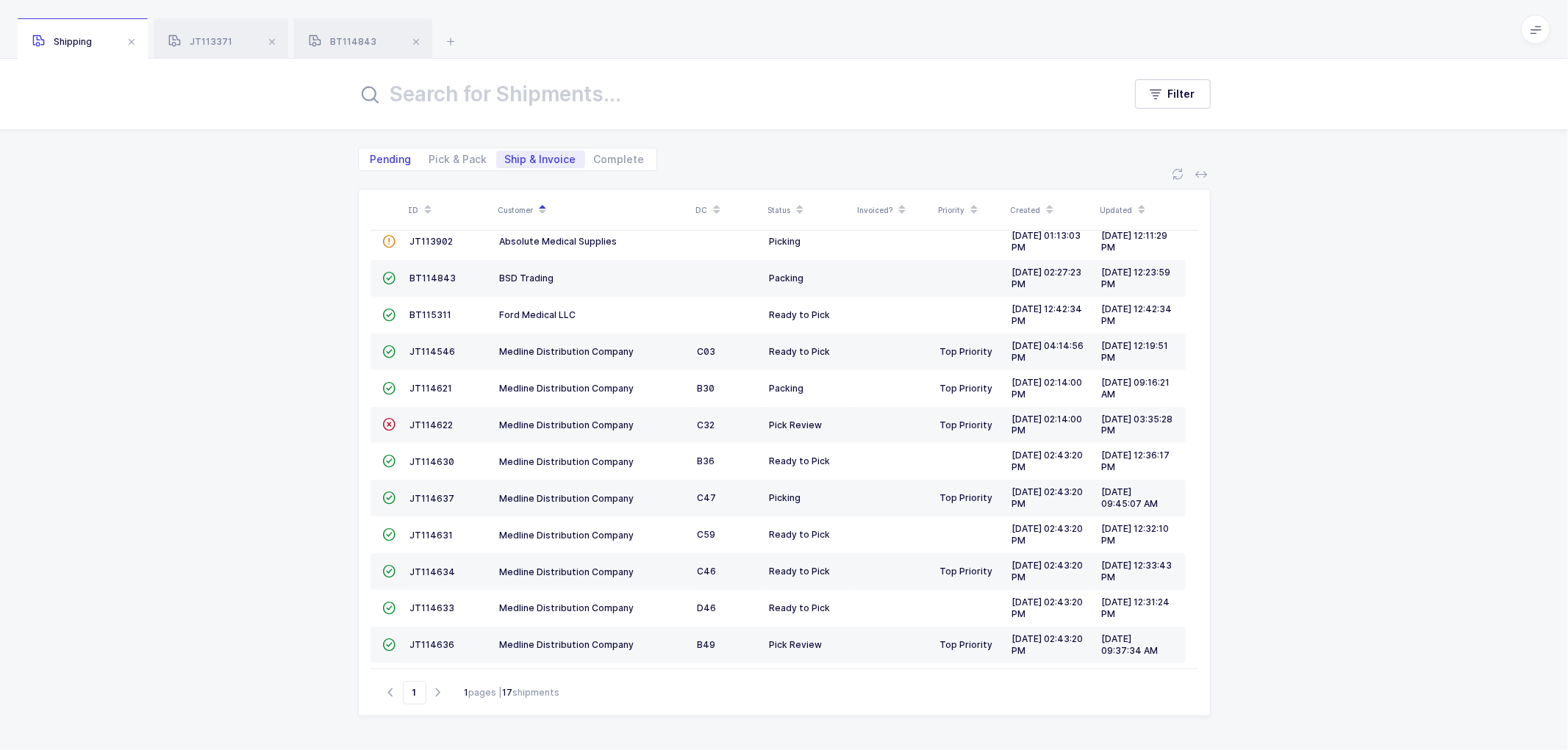
click at [371, 153] on input "Pending" at bounding box center [366, 155] width 9 height 9
radio input "true"
radio input "false"
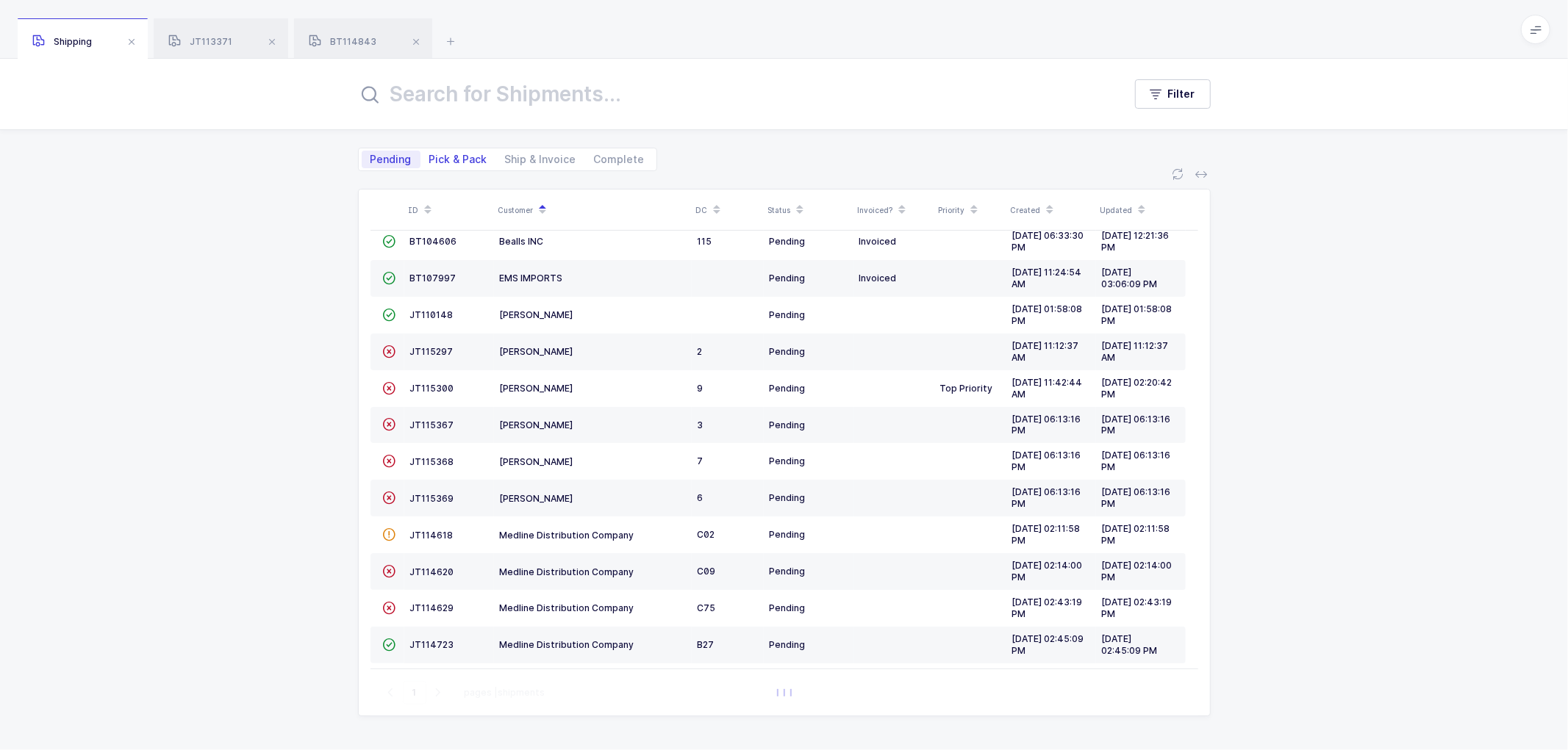
click at [452, 158] on span "Pick & Pack" at bounding box center [458, 160] width 58 height 10
click at [430, 158] on input "Pick & Pack" at bounding box center [425, 155] width 9 height 9
radio input "true"
radio input "false"
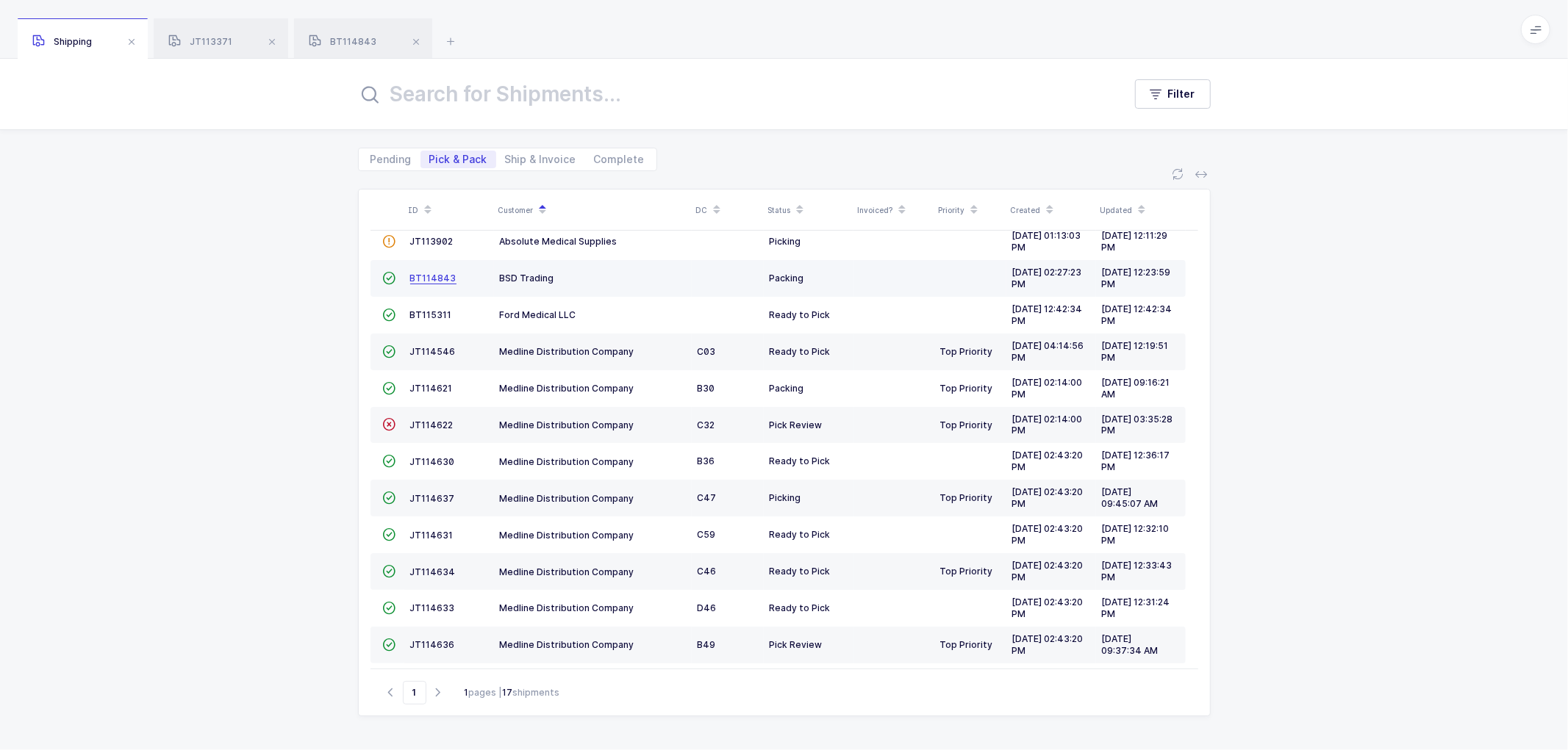
click at [432, 273] on span "BT114843" at bounding box center [434, 278] width 46 height 11
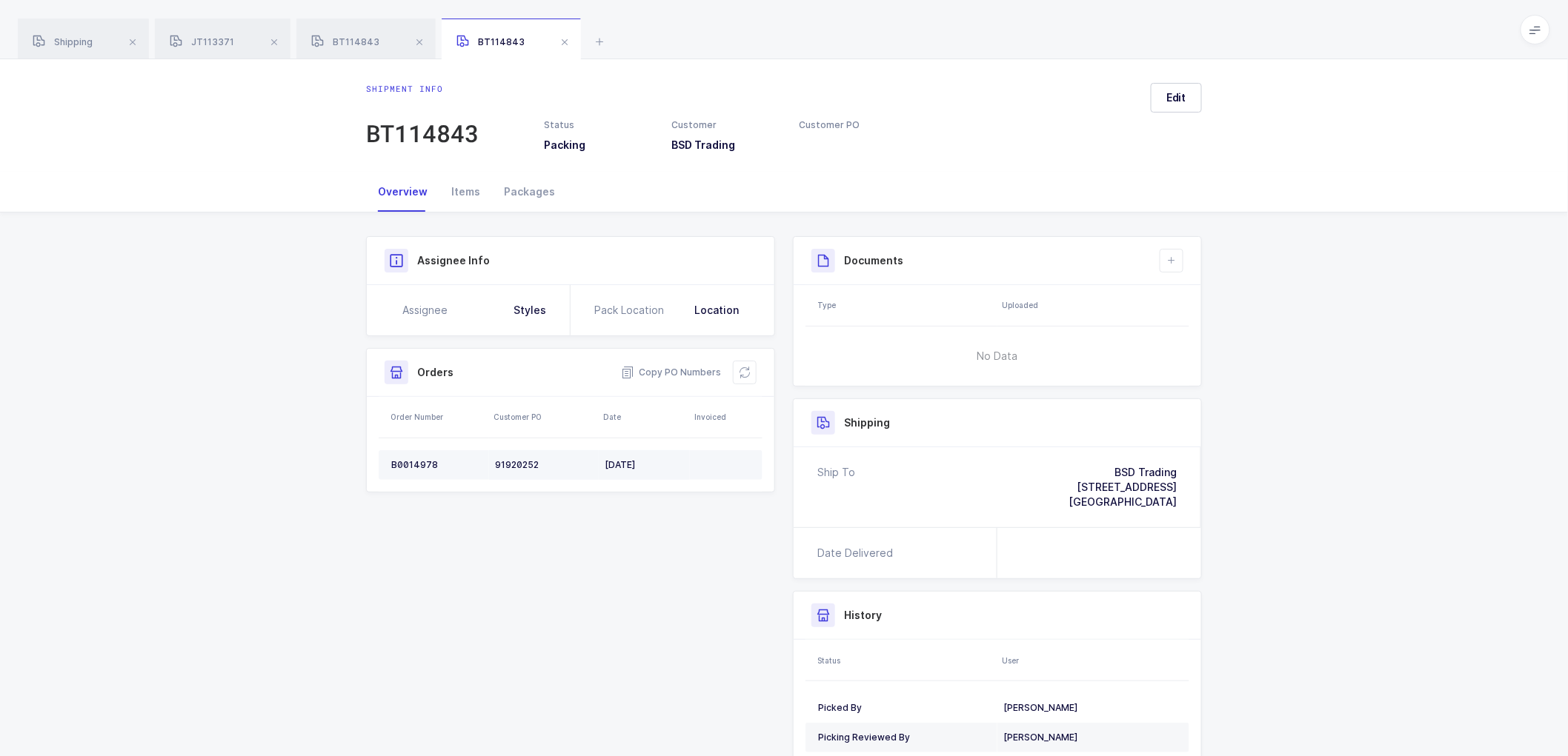
click at [519, 458] on td "91920252" at bounding box center [544, 465] width 109 height 29
click at [510, 188] on div "Packages" at bounding box center [529, 192] width 75 height 40
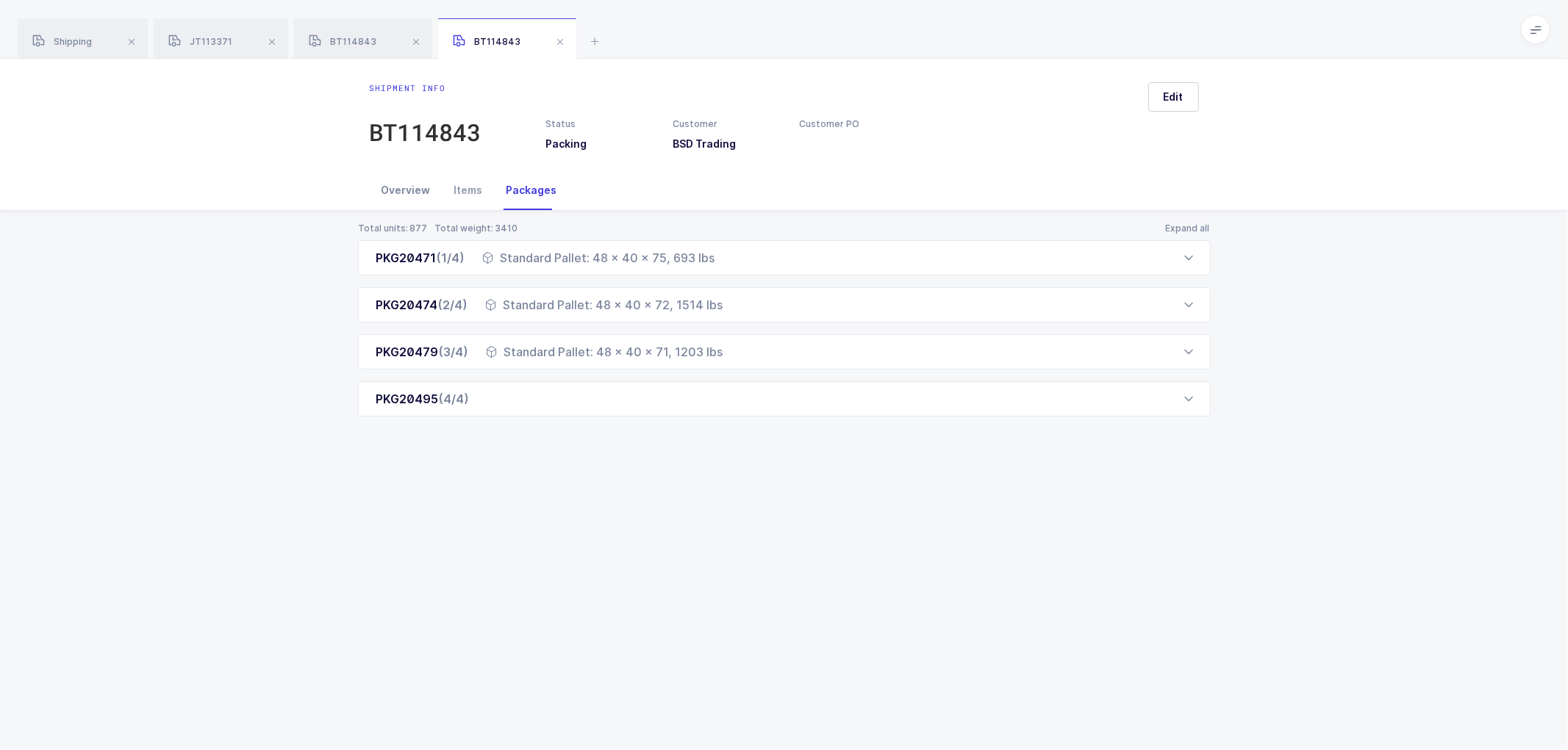
click at [411, 186] on div "Overview" at bounding box center [405, 190] width 73 height 40
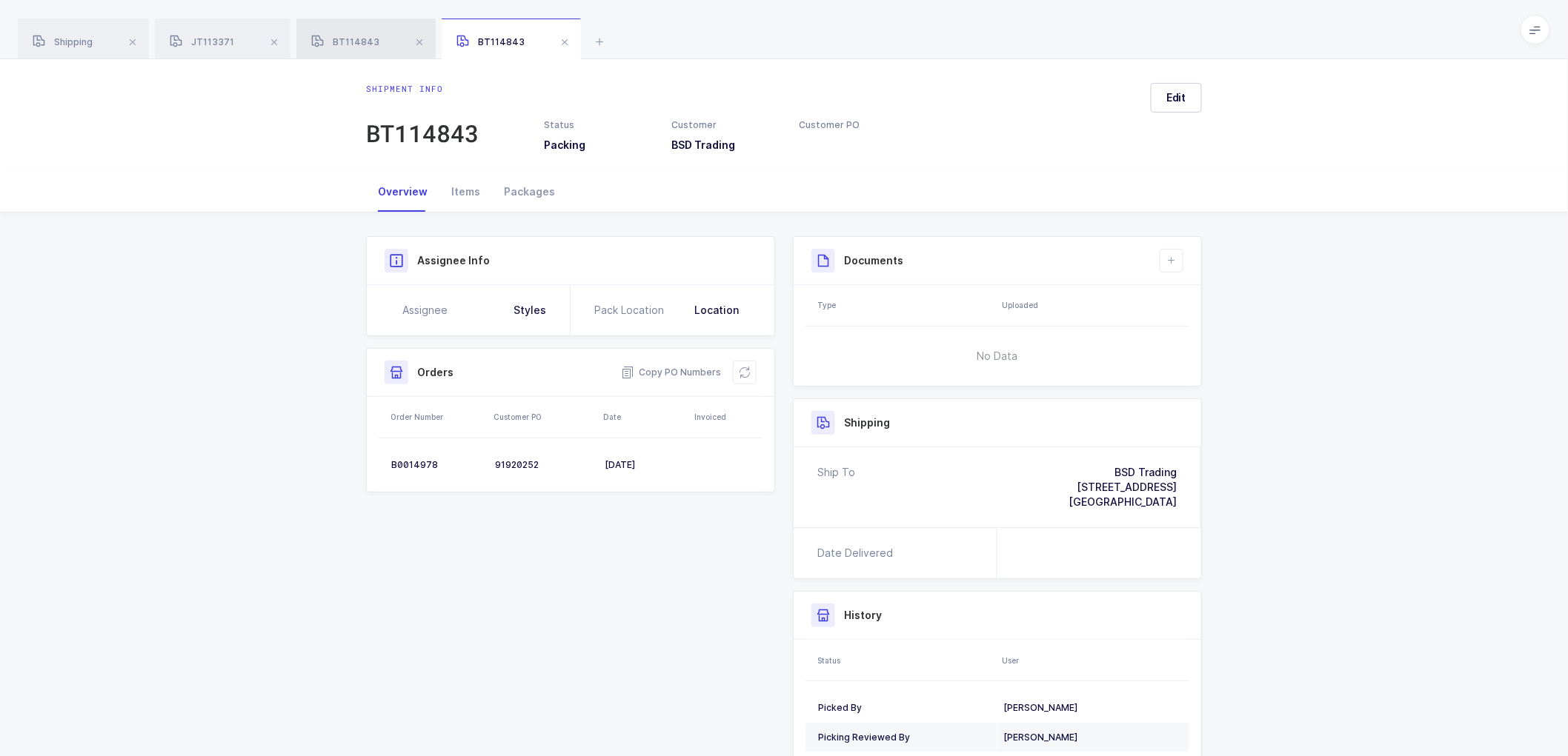
click at [360, 39] on span "BT114843" at bounding box center [345, 41] width 68 height 11
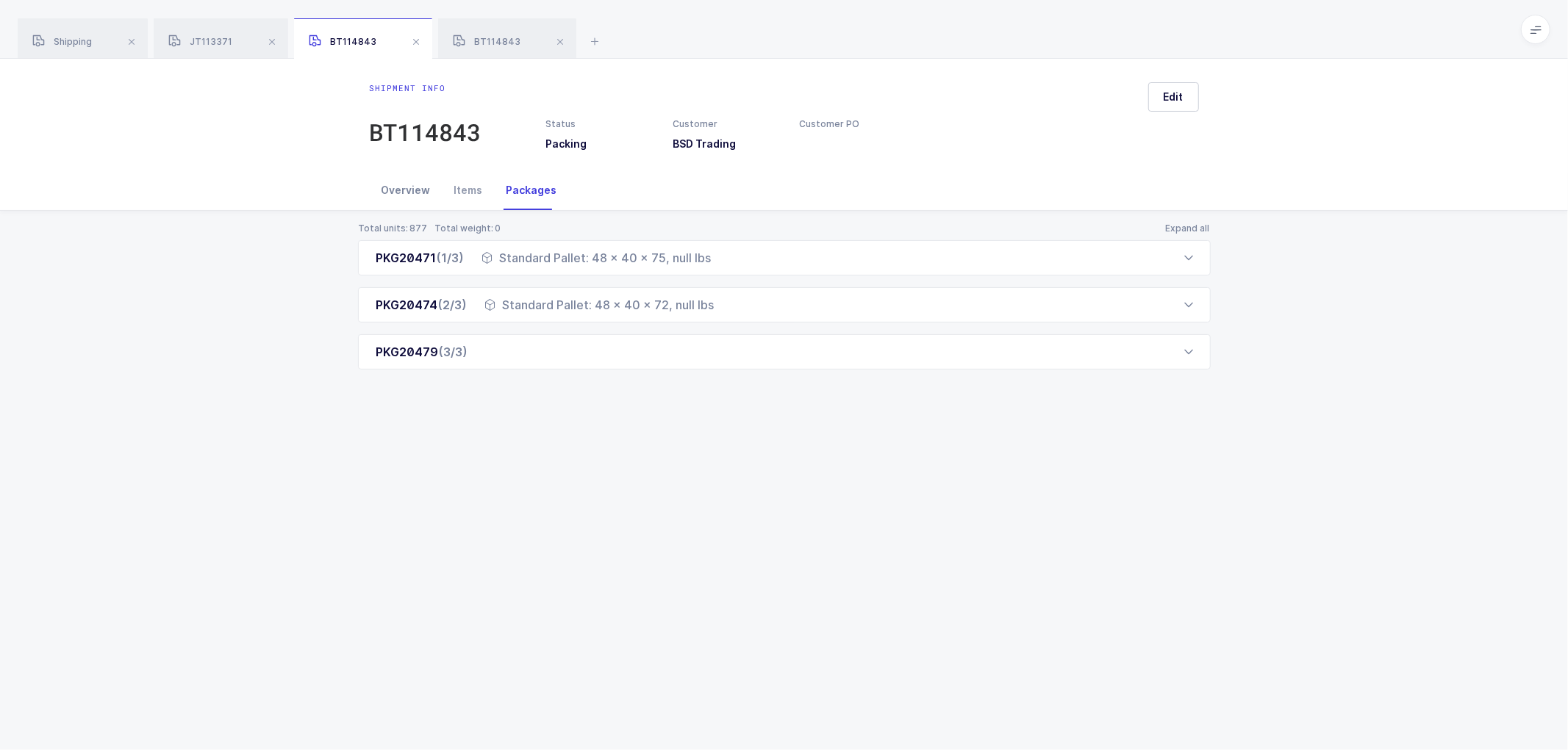
click at [399, 183] on div "Overview" at bounding box center [405, 190] width 73 height 40
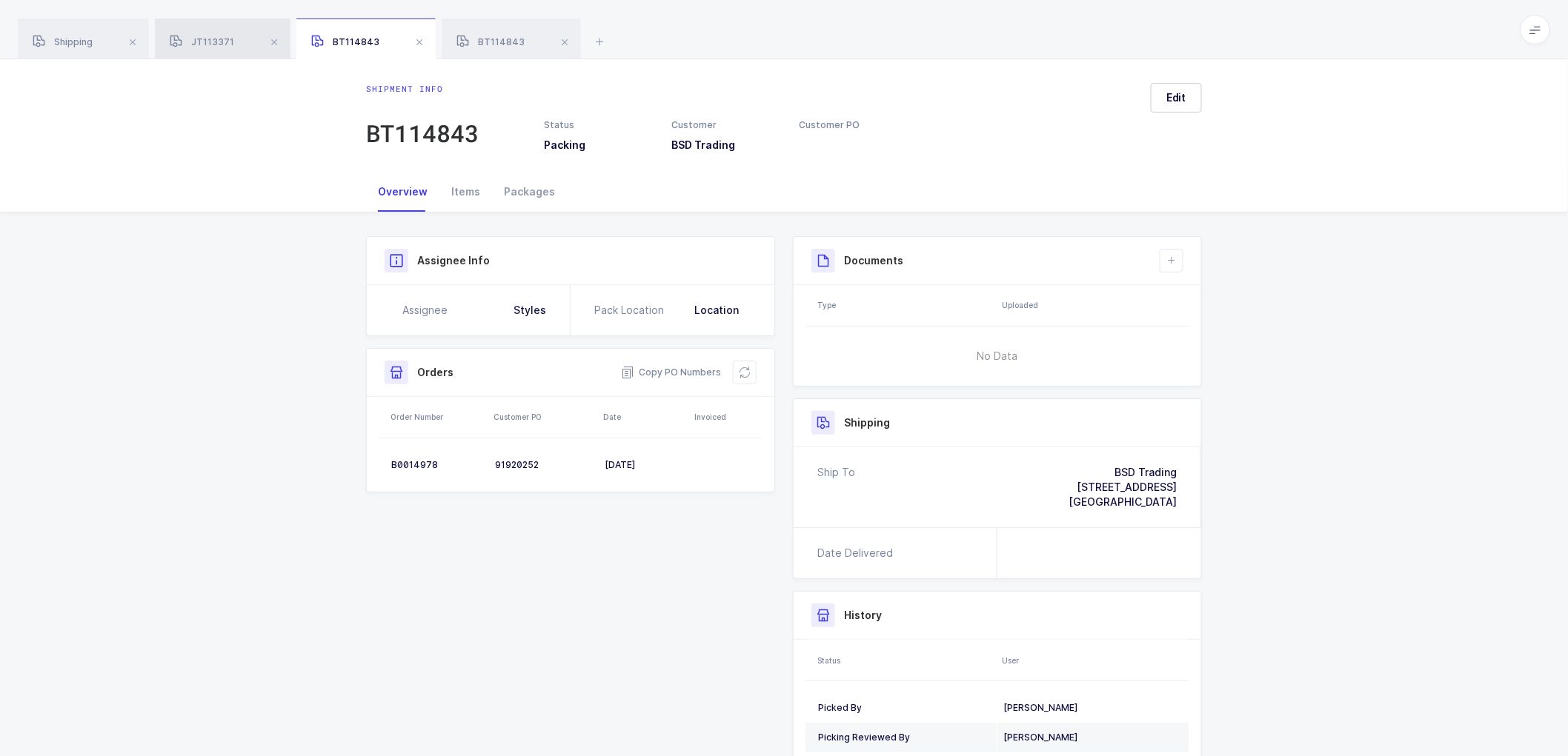
click at [218, 42] on span "JT113371" at bounding box center [201, 41] width 65 height 11
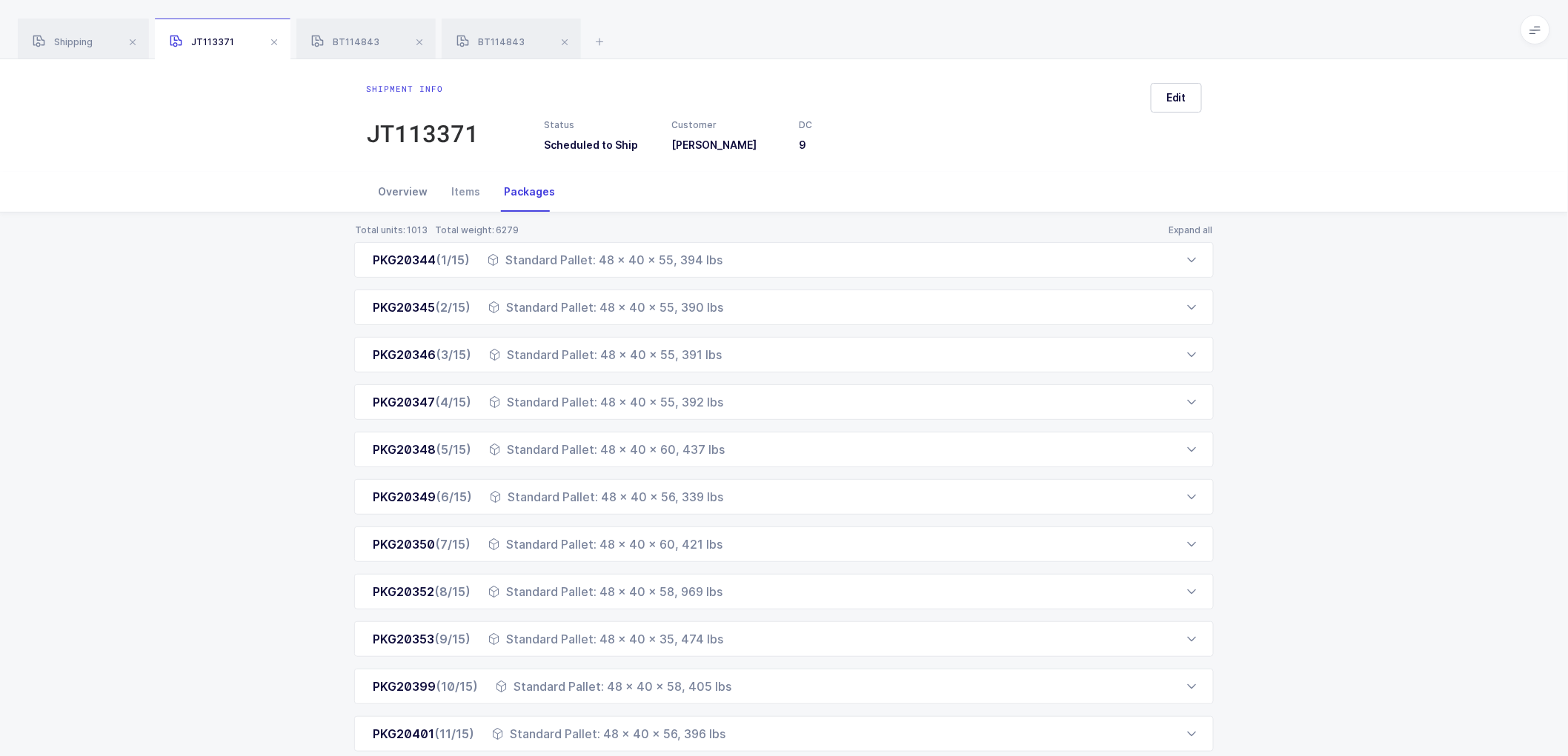
click at [401, 189] on div "Overview" at bounding box center [403, 192] width 73 height 40
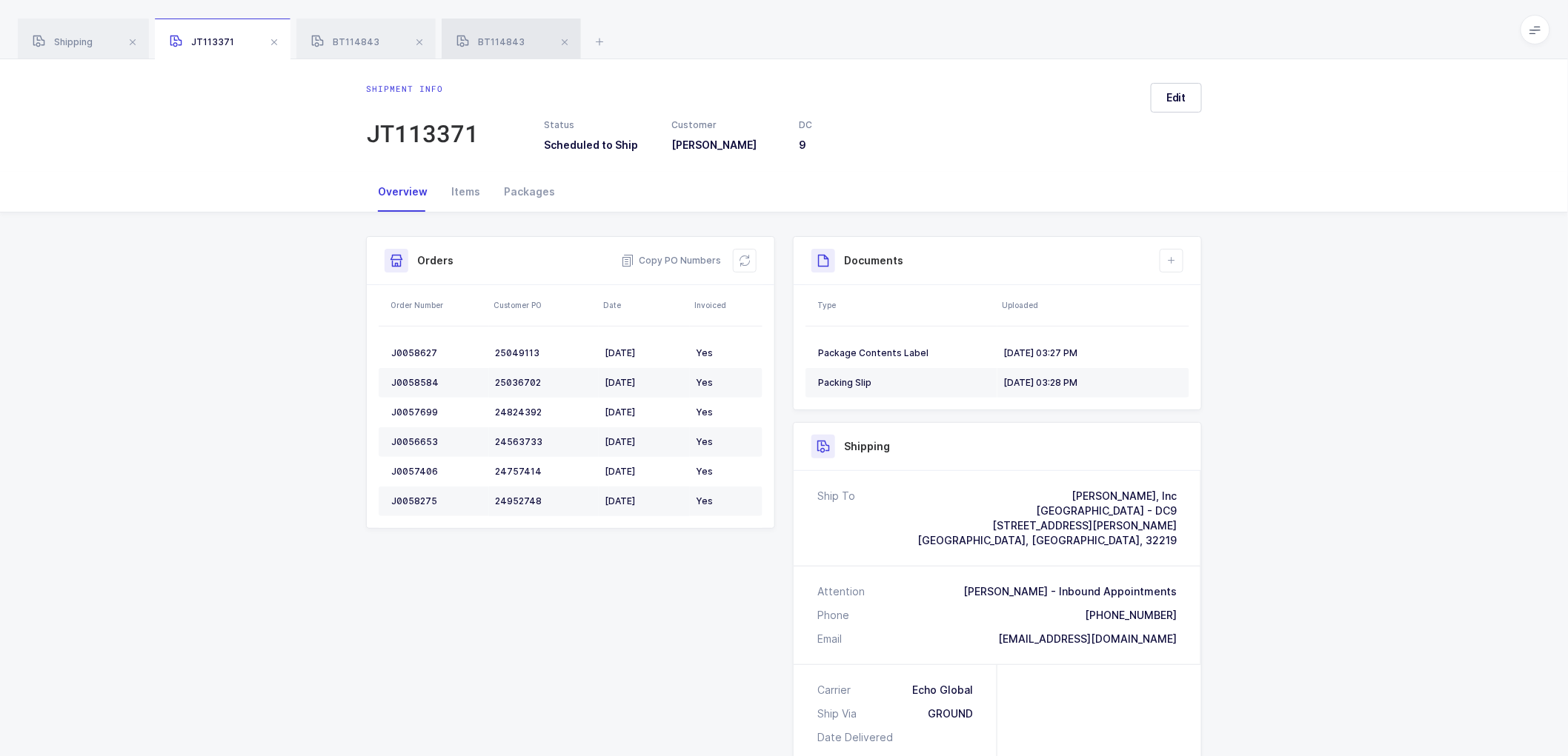
click at [495, 40] on span "BT114843" at bounding box center [490, 41] width 68 height 11
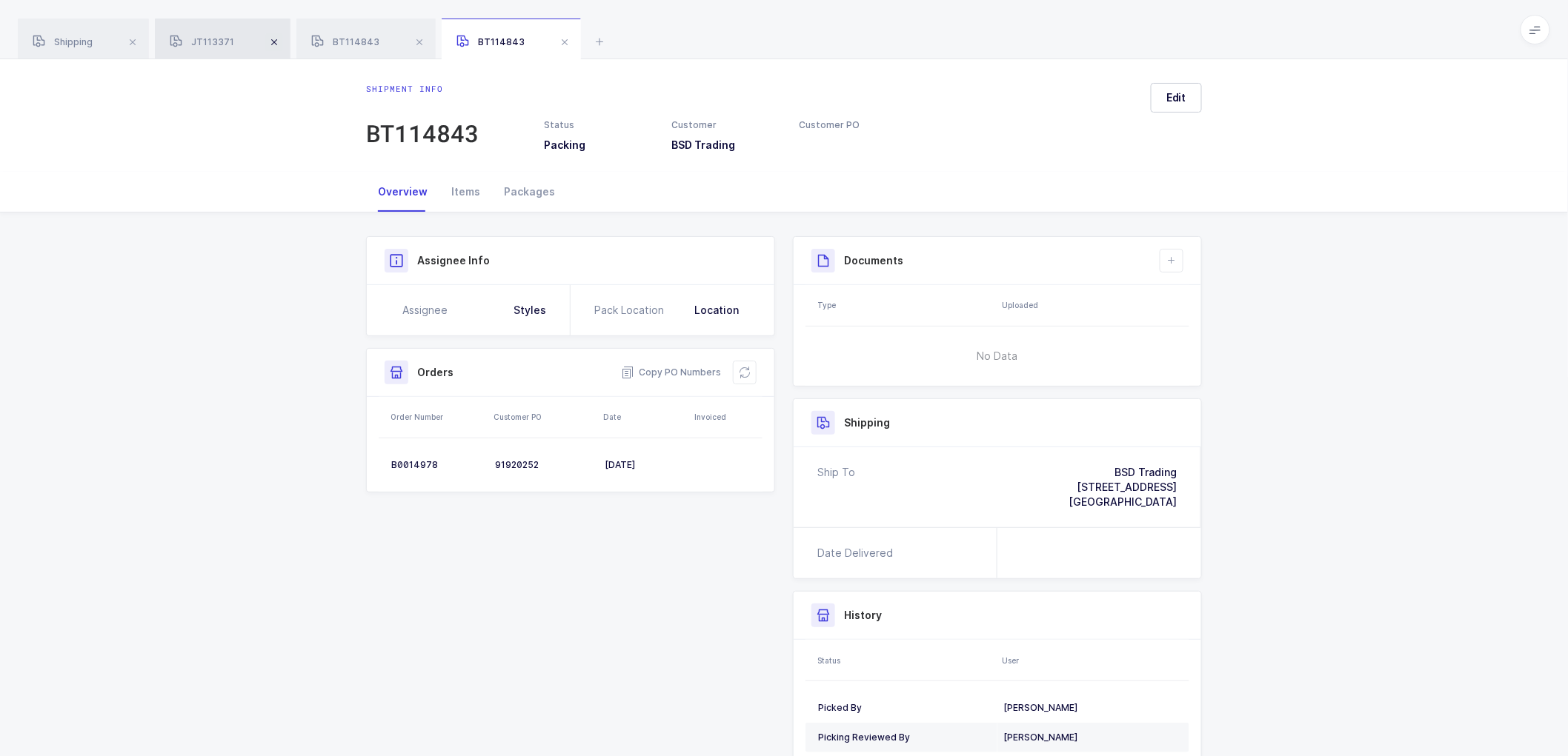
click at [271, 40] on span at bounding box center [274, 42] width 18 height 18
click at [271, 40] on span at bounding box center [278, 42] width 18 height 18
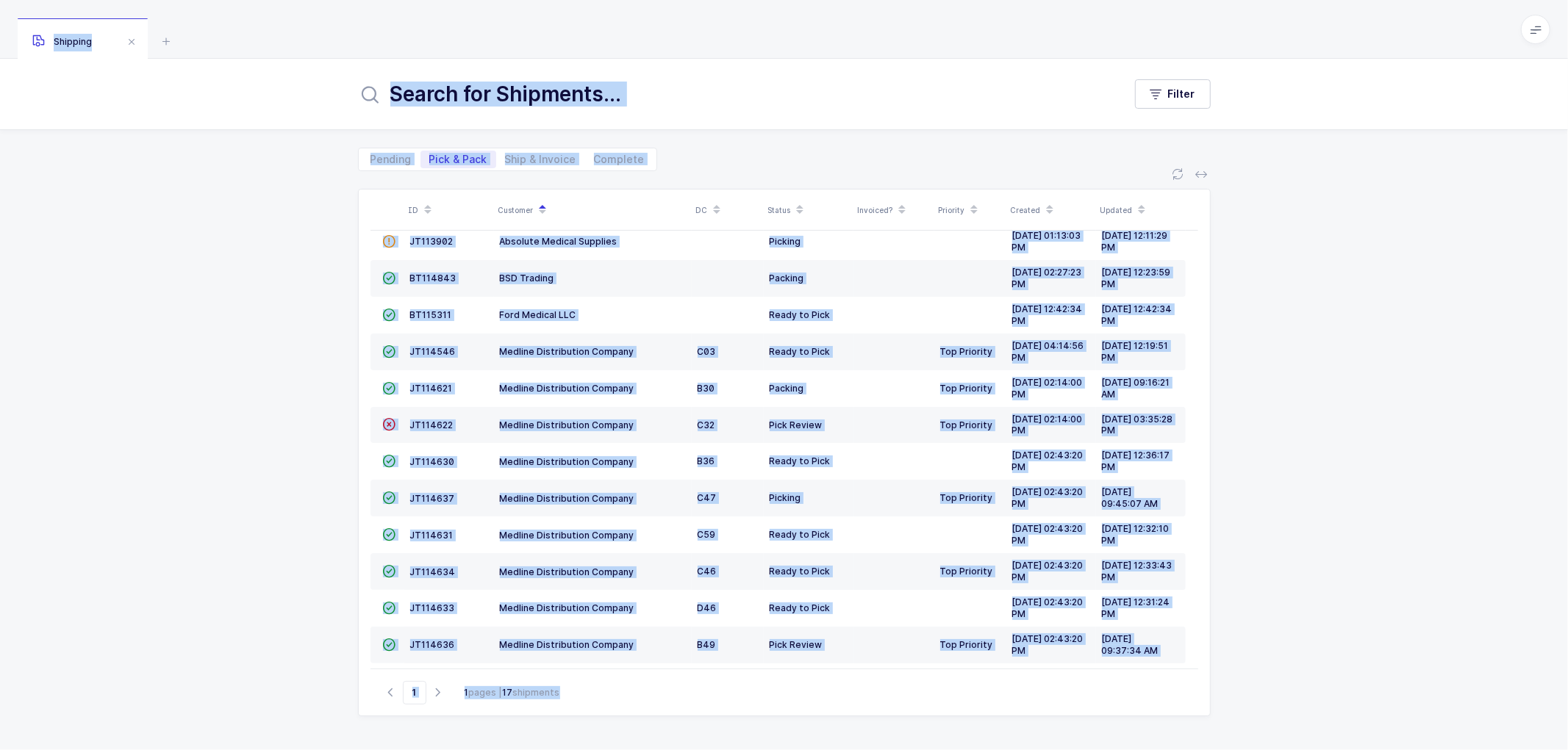
click at [263, 323] on div "ID Customer DC Status Invoiced? Priority Created Updated  JT113902 Absolute Me…" at bounding box center [784, 461] width 1568 height 579
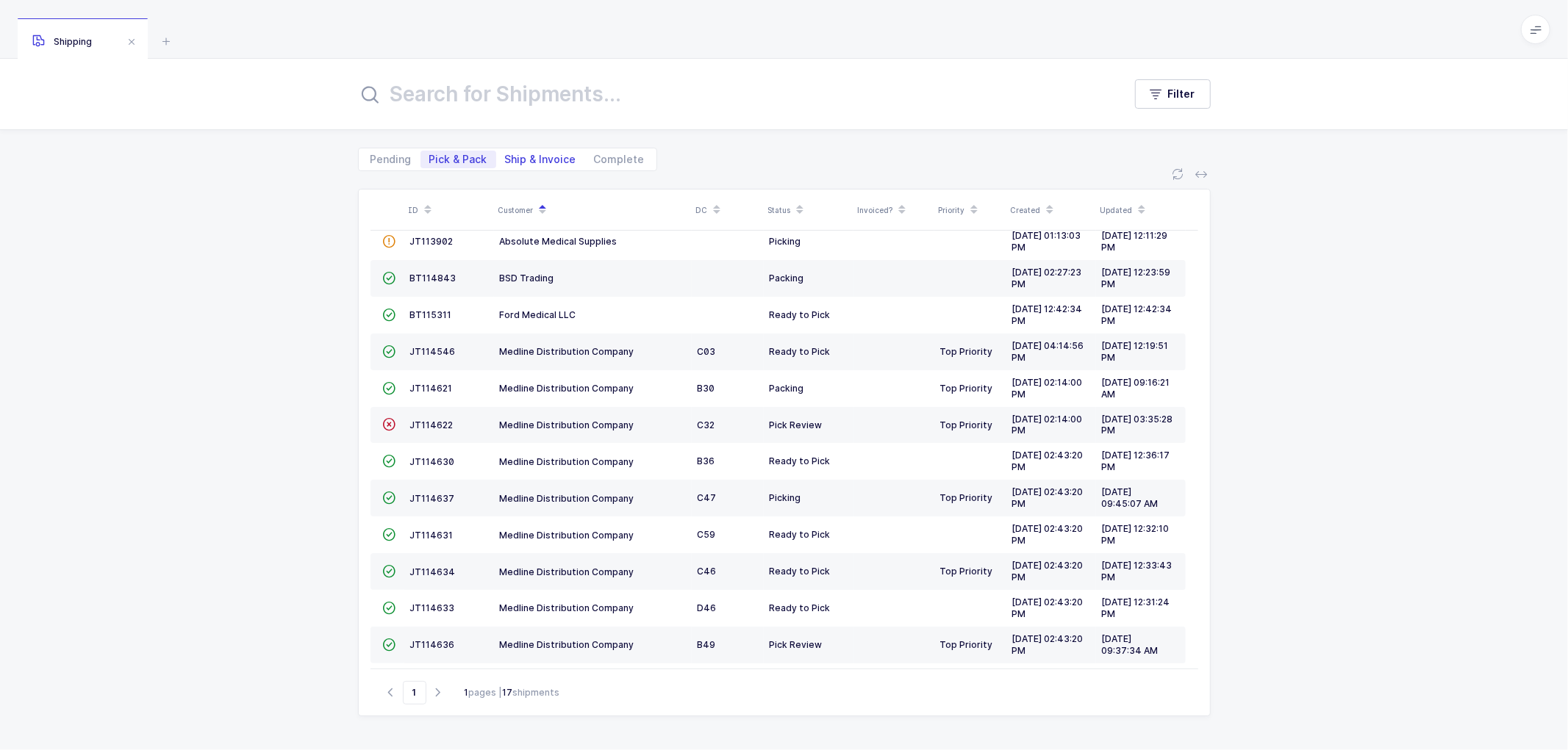
click at [533, 154] on span "Ship & Invoice" at bounding box center [541, 160] width 72 height 10
click at [506, 153] on input "Ship & Invoice" at bounding box center [500, 155] width 9 height 9
radio input "true"
radio input "false"
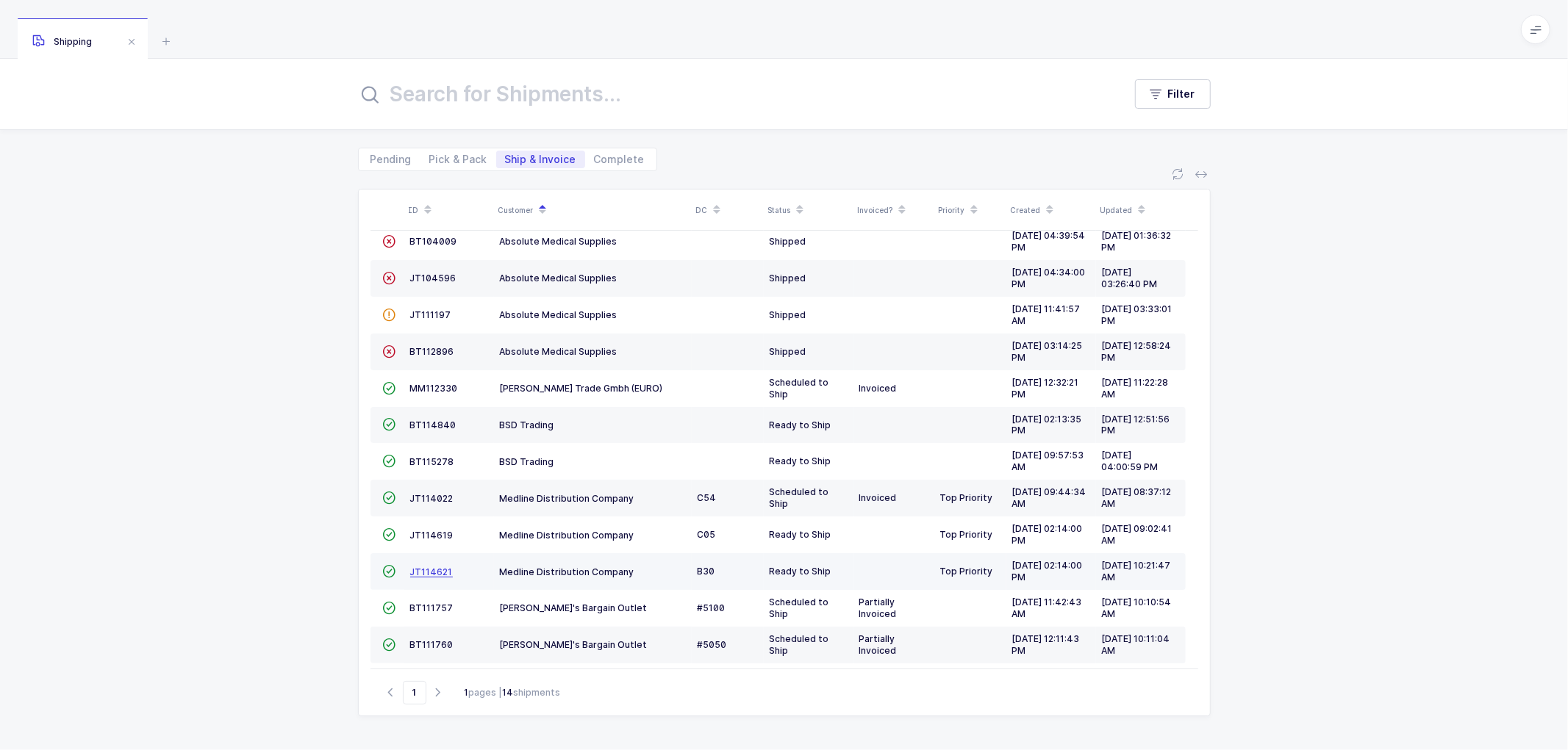
click at [427, 568] on span "JT114621" at bounding box center [432, 572] width 43 height 11
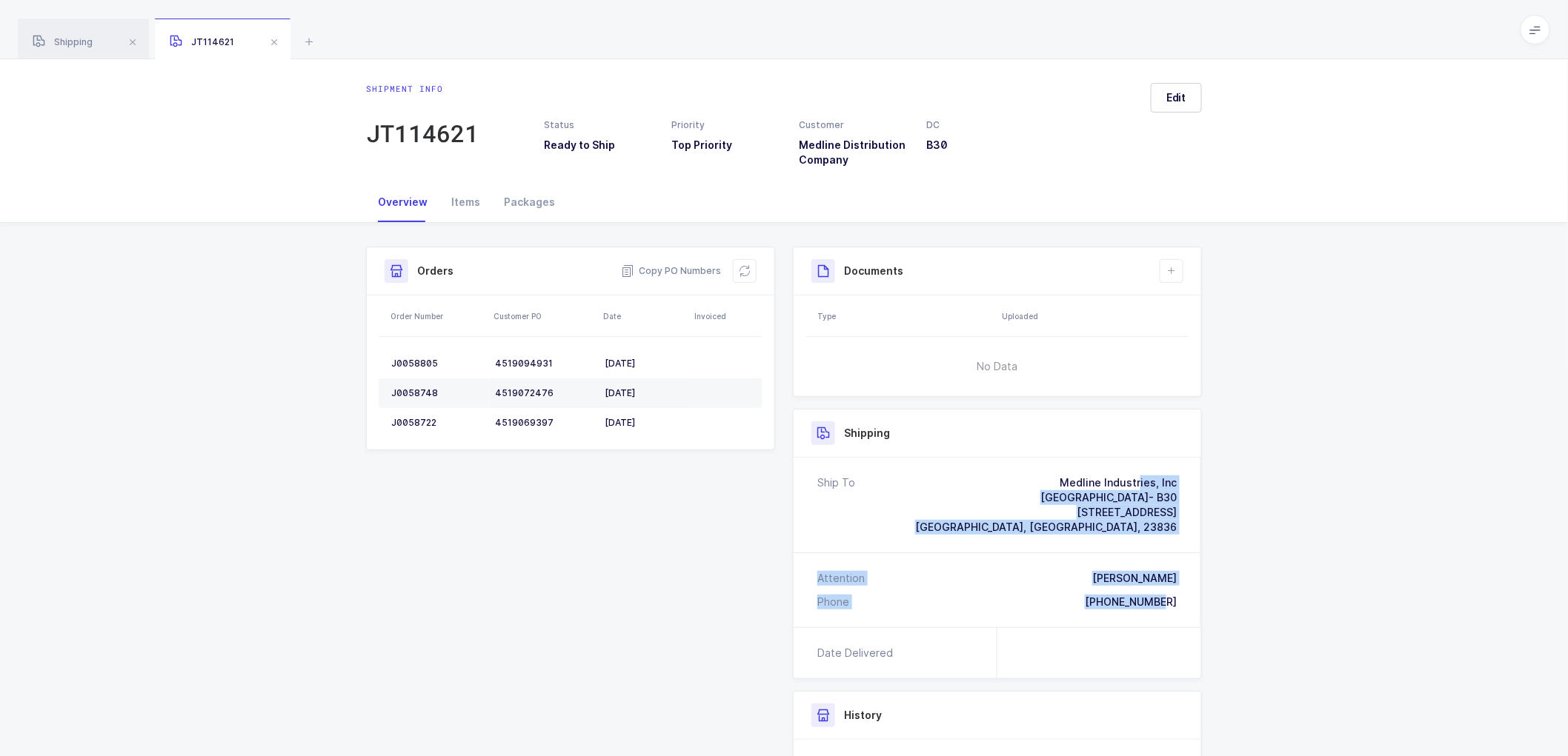
drag, startPoint x: 1178, startPoint y: 605, endPoint x: 987, endPoint y: 476, distance: 230.5
click at [987, 476] on div "Ship To Medline Industries, Inc [GEOGRAPHIC_DATA]- B30 [STREET_ADDRESS][PERSON_…" at bounding box center [998, 542] width 408 height 169
click at [667, 265] on span "Copy PO Numbers" at bounding box center [671, 271] width 100 height 15
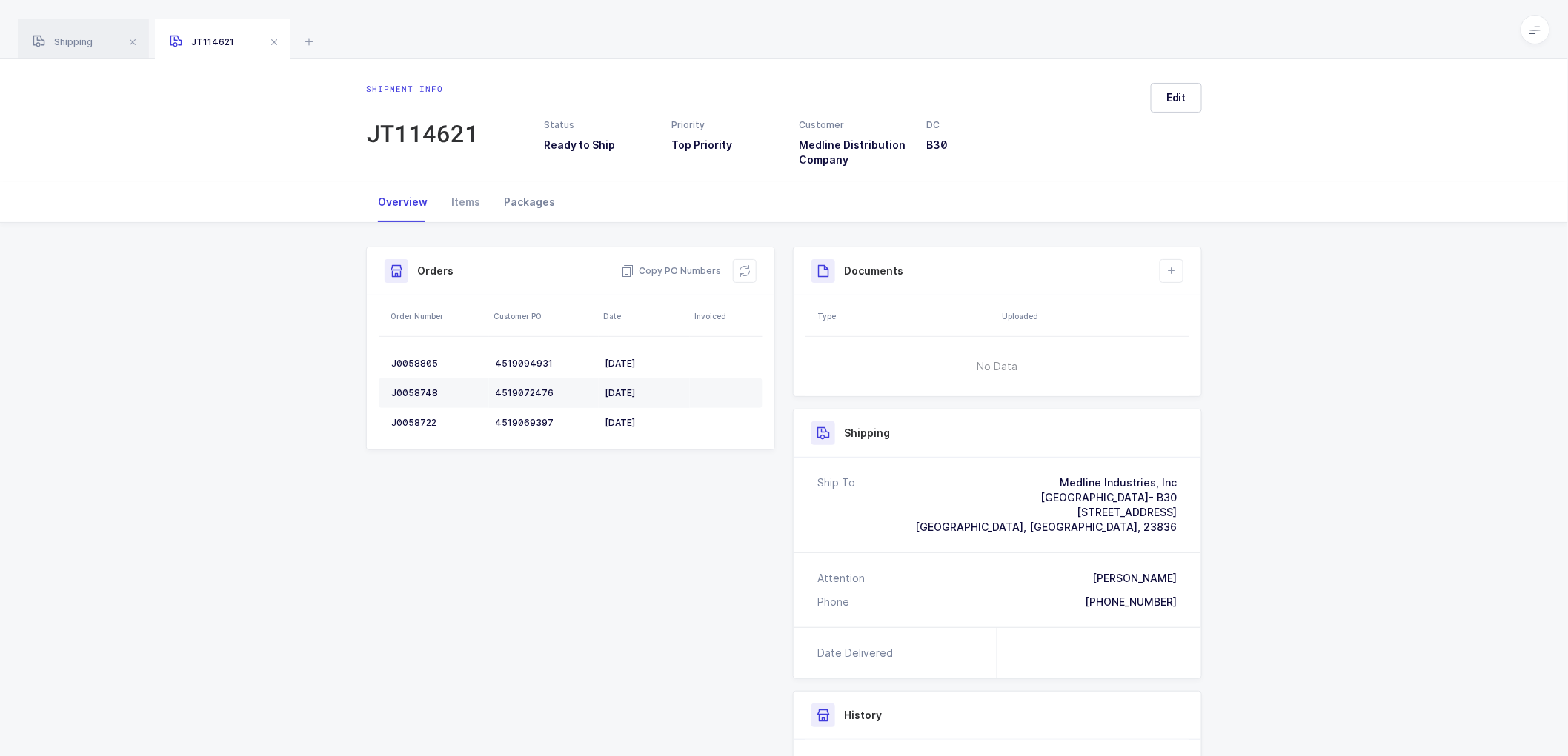
drag, startPoint x: 521, startPoint y: 196, endPoint x: 563, endPoint y: 196, distance: 42.0
click at [521, 196] on div "Packages" at bounding box center [529, 202] width 75 height 40
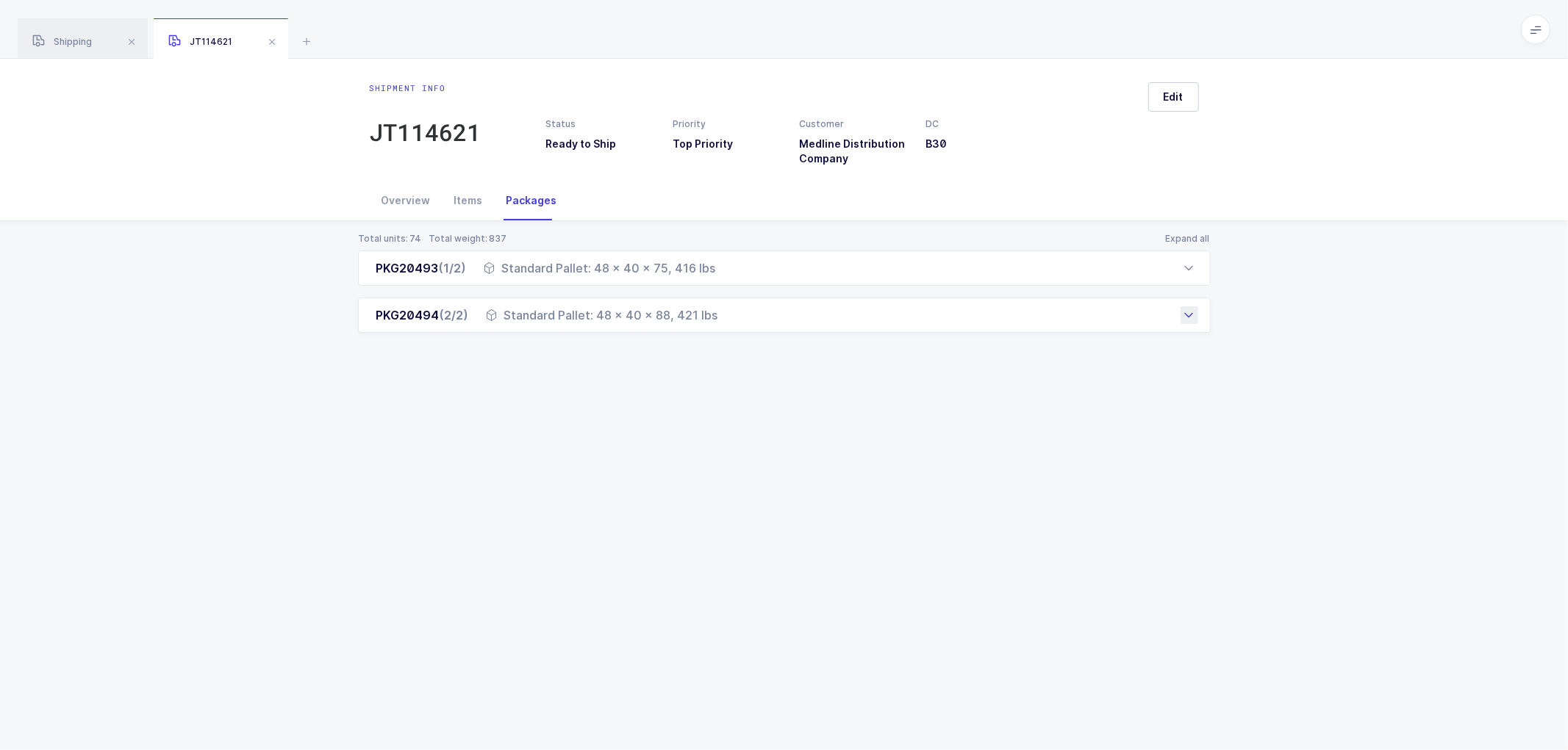
drag, startPoint x: 371, startPoint y: 270, endPoint x: 732, endPoint y: 331, distance: 366.1
click at [732, 331] on div "PKG20493 (1/2) Standard Pallet: 48 x 40 x 75, 416 lbs Order Number Customer PO …" at bounding box center [784, 292] width 853 height 82
click at [446, 402] on div "Shipment info JT114621 Status Ready to Ship Priority Top Priority Customer Medl…" at bounding box center [784, 404] width 1568 height 692
click at [267, 38] on span at bounding box center [271, 42] width 18 height 18
